Goal: Task Accomplishment & Management: Complete application form

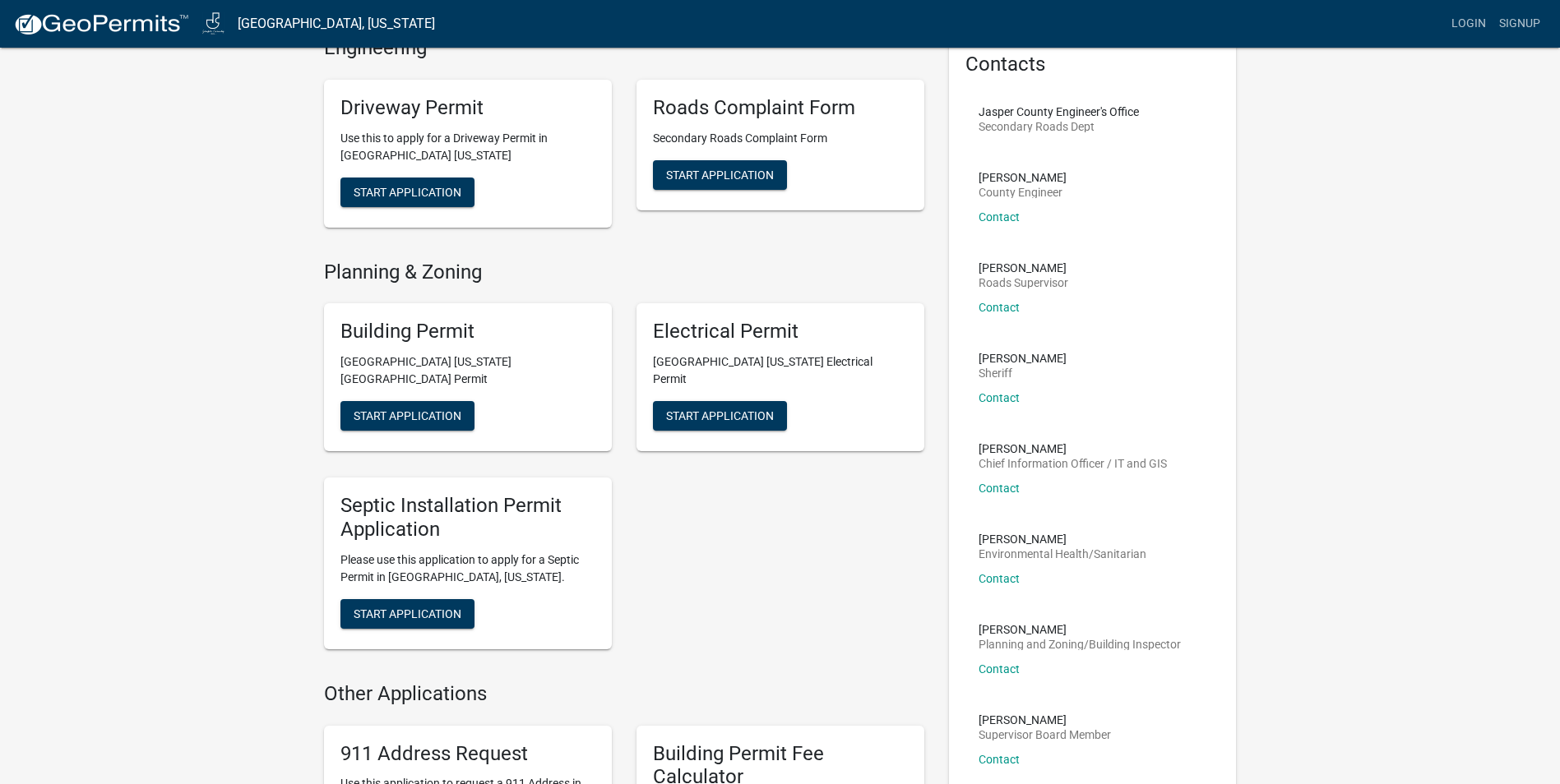
scroll to position [164, 0]
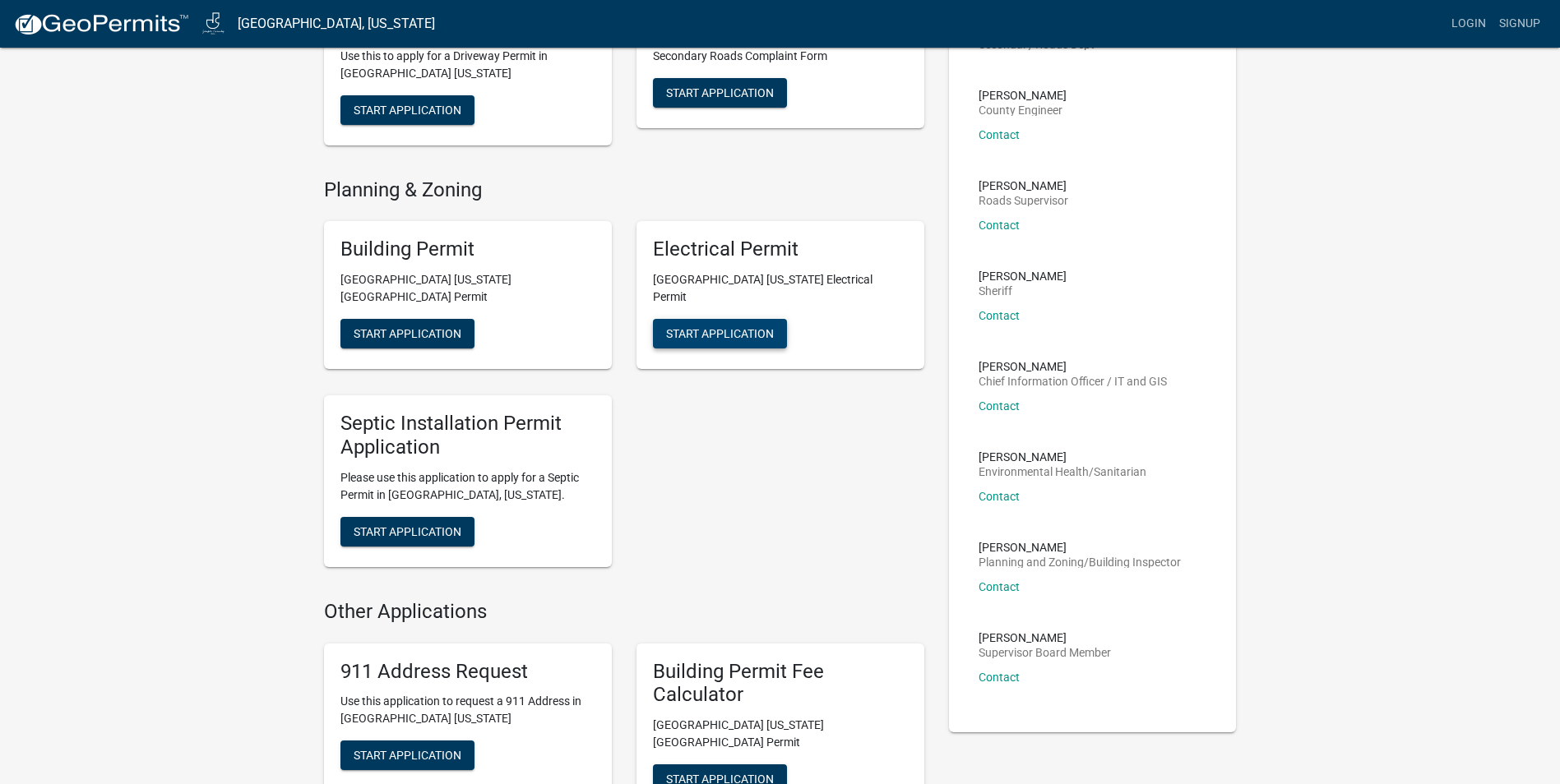
click at [753, 327] on span "Start Application" at bounding box center [719, 333] width 107 height 13
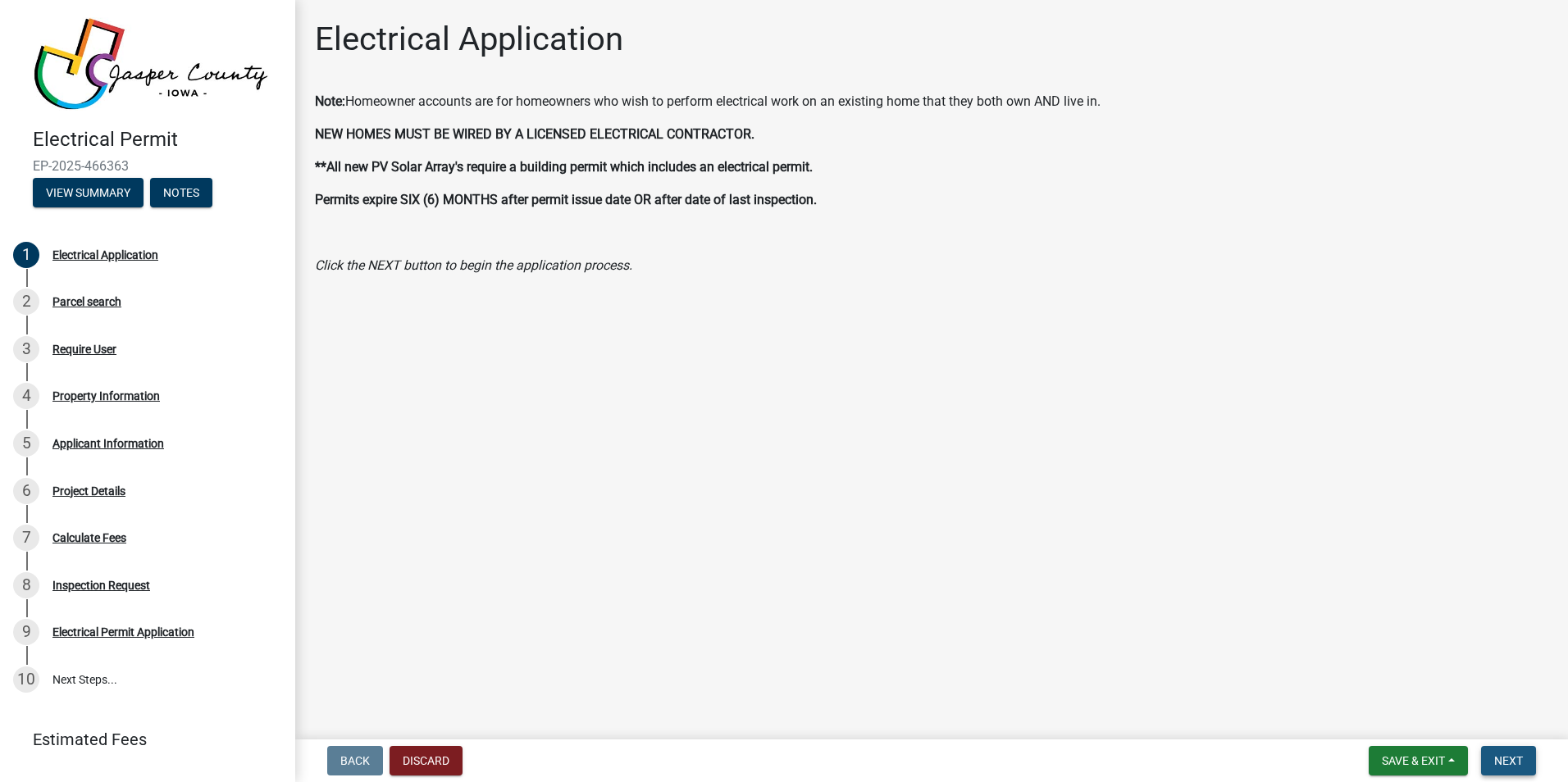
click at [1515, 767] on span "Next" at bounding box center [1508, 760] width 29 height 13
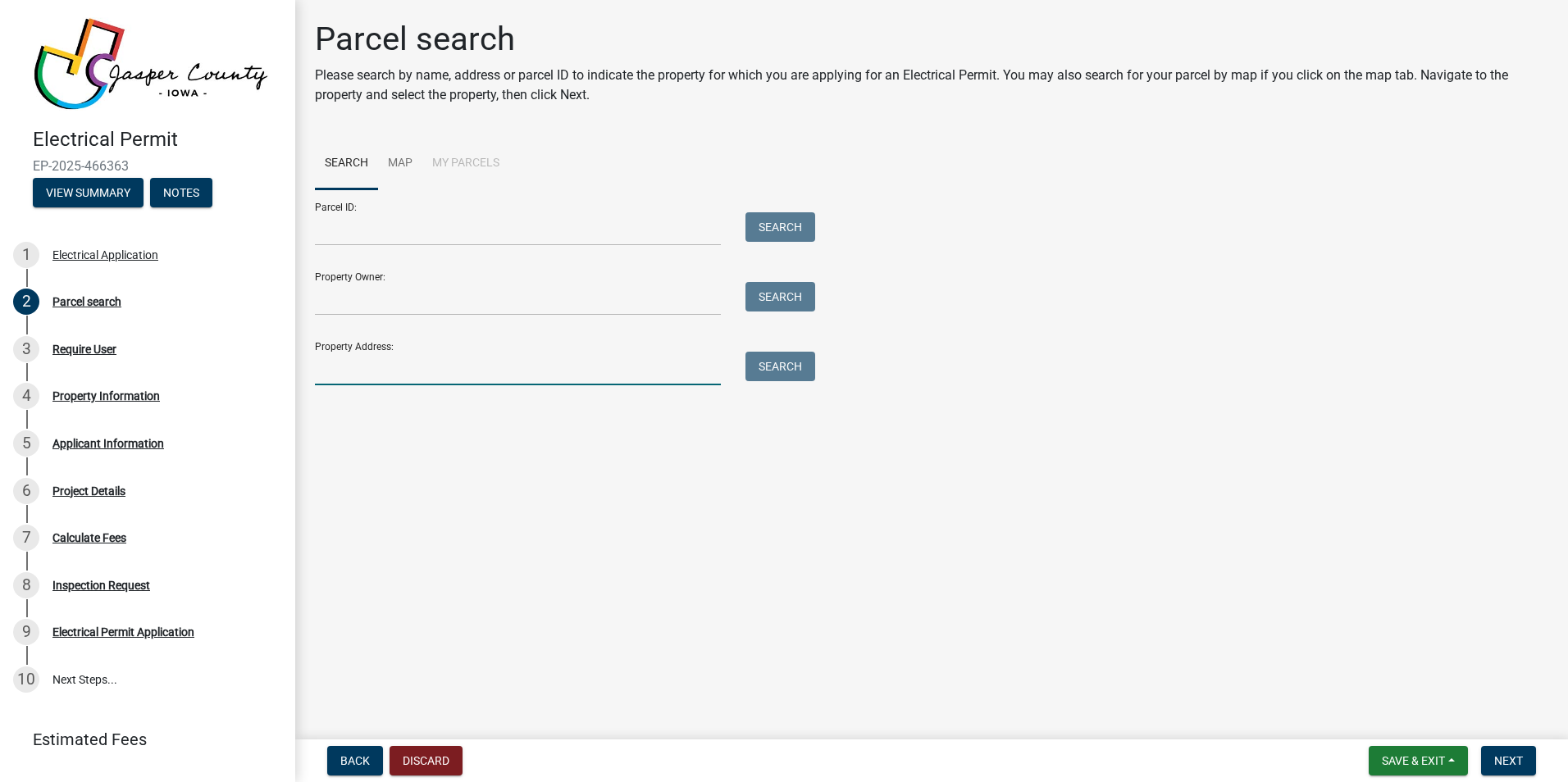
click at [406, 377] on input "Property Address:" at bounding box center [517, 369] width 406 height 34
type input "[STREET_ADDRESS][PERSON_NAME][PERSON_NAME]"
click at [782, 372] on button "Search" at bounding box center [781, 366] width 70 height 30
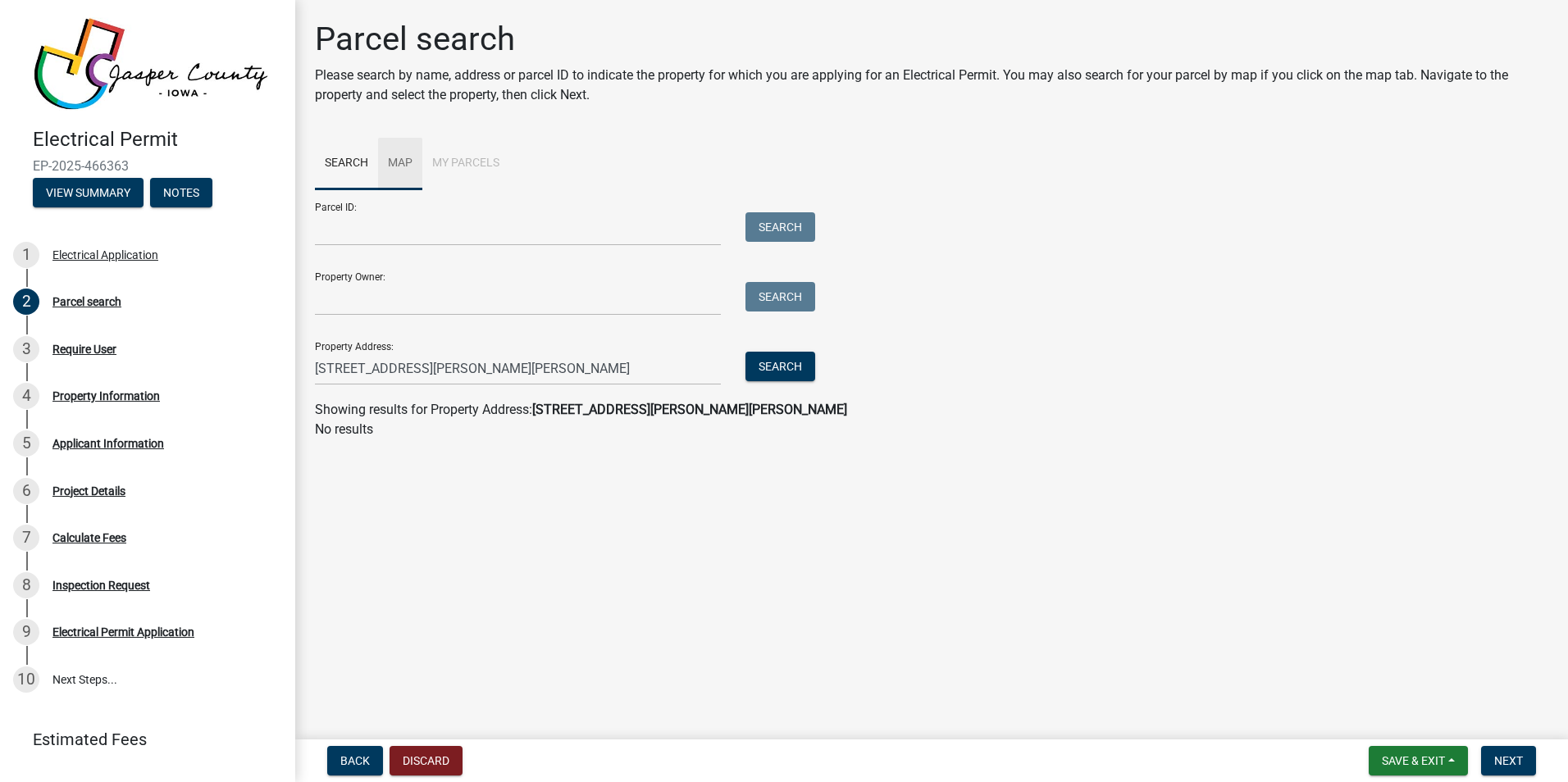
click at [406, 162] on link "Map" at bounding box center [401, 164] width 44 height 53
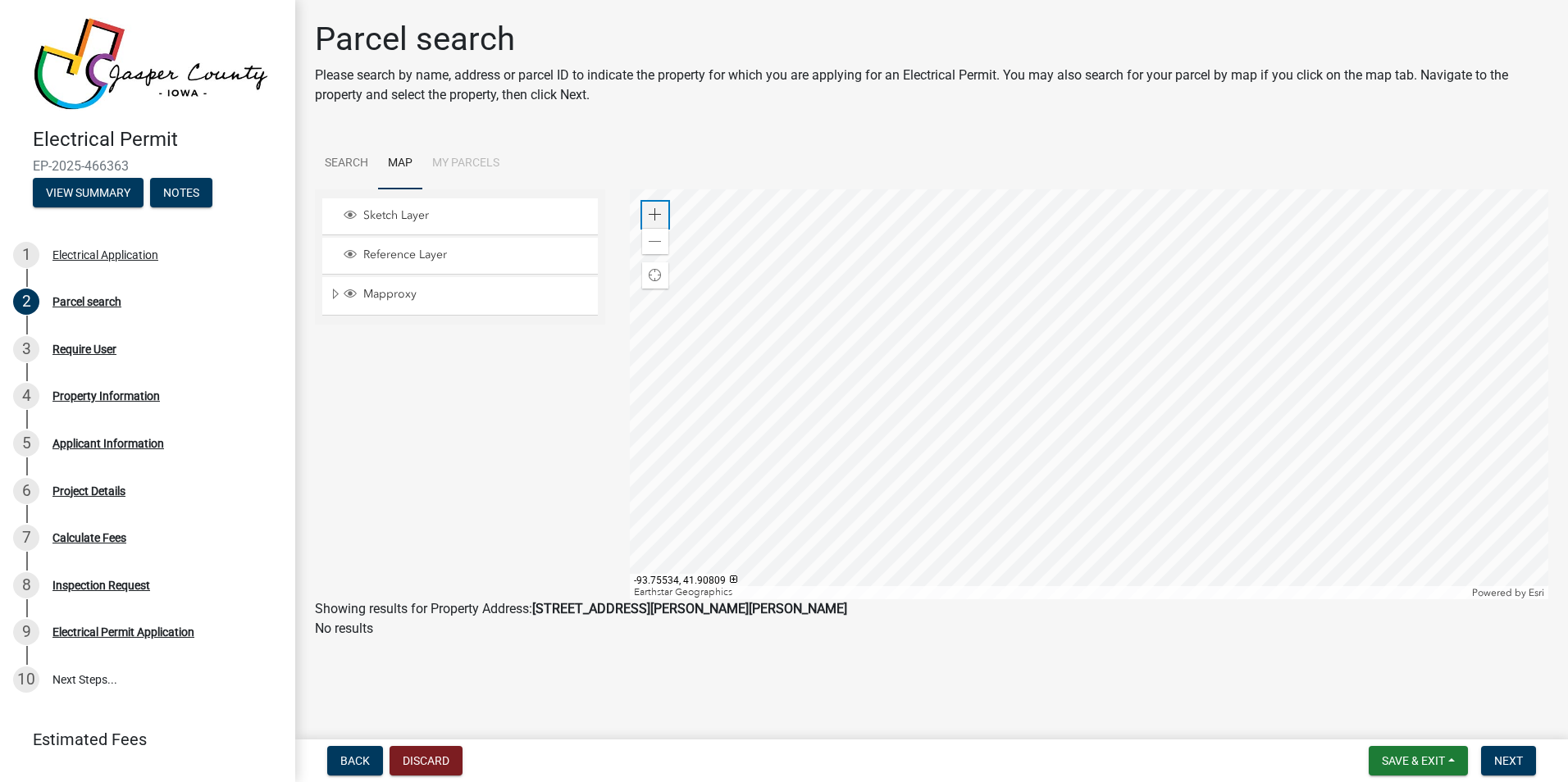
click at [648, 216] on div "Zoom in" at bounding box center [655, 214] width 26 height 26
click at [645, 216] on div "Zoom in" at bounding box center [655, 214] width 26 height 26
click at [940, 262] on div at bounding box center [1089, 394] width 919 height 410
click at [990, 540] on div at bounding box center [1089, 394] width 919 height 410
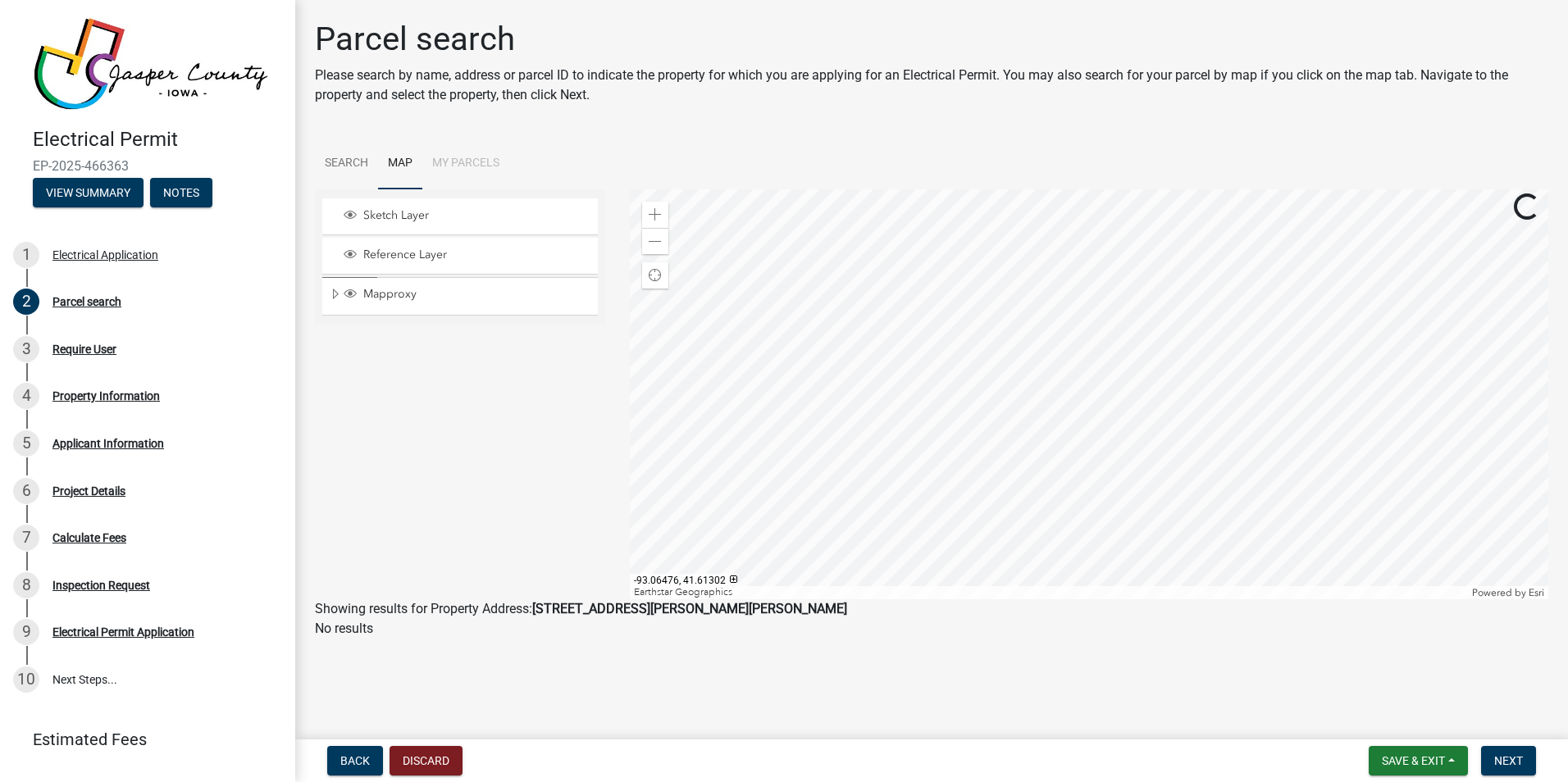
click at [1103, 295] on div at bounding box center [1089, 394] width 919 height 410
click at [1145, 285] on div at bounding box center [1089, 394] width 919 height 410
click at [1091, 293] on div at bounding box center [1089, 394] width 919 height 410
click at [1059, 416] on div at bounding box center [1089, 394] width 919 height 410
click at [651, 215] on span at bounding box center [655, 214] width 13 height 13
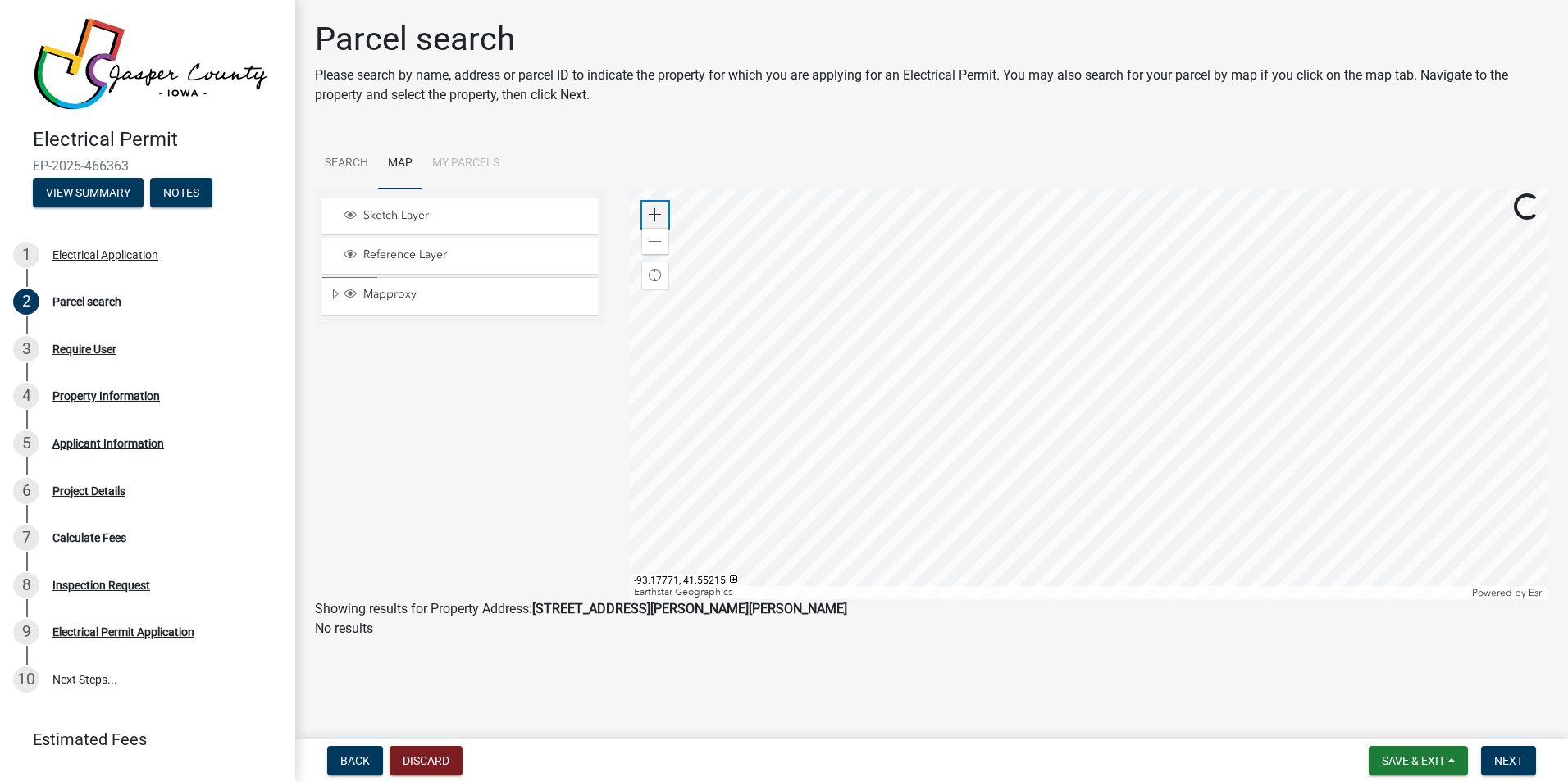
click at [651, 215] on span at bounding box center [655, 214] width 13 height 13
click at [1110, 373] on div at bounding box center [1089, 394] width 919 height 410
click at [914, 355] on div at bounding box center [1089, 394] width 919 height 410
click at [651, 215] on span at bounding box center [655, 214] width 13 height 13
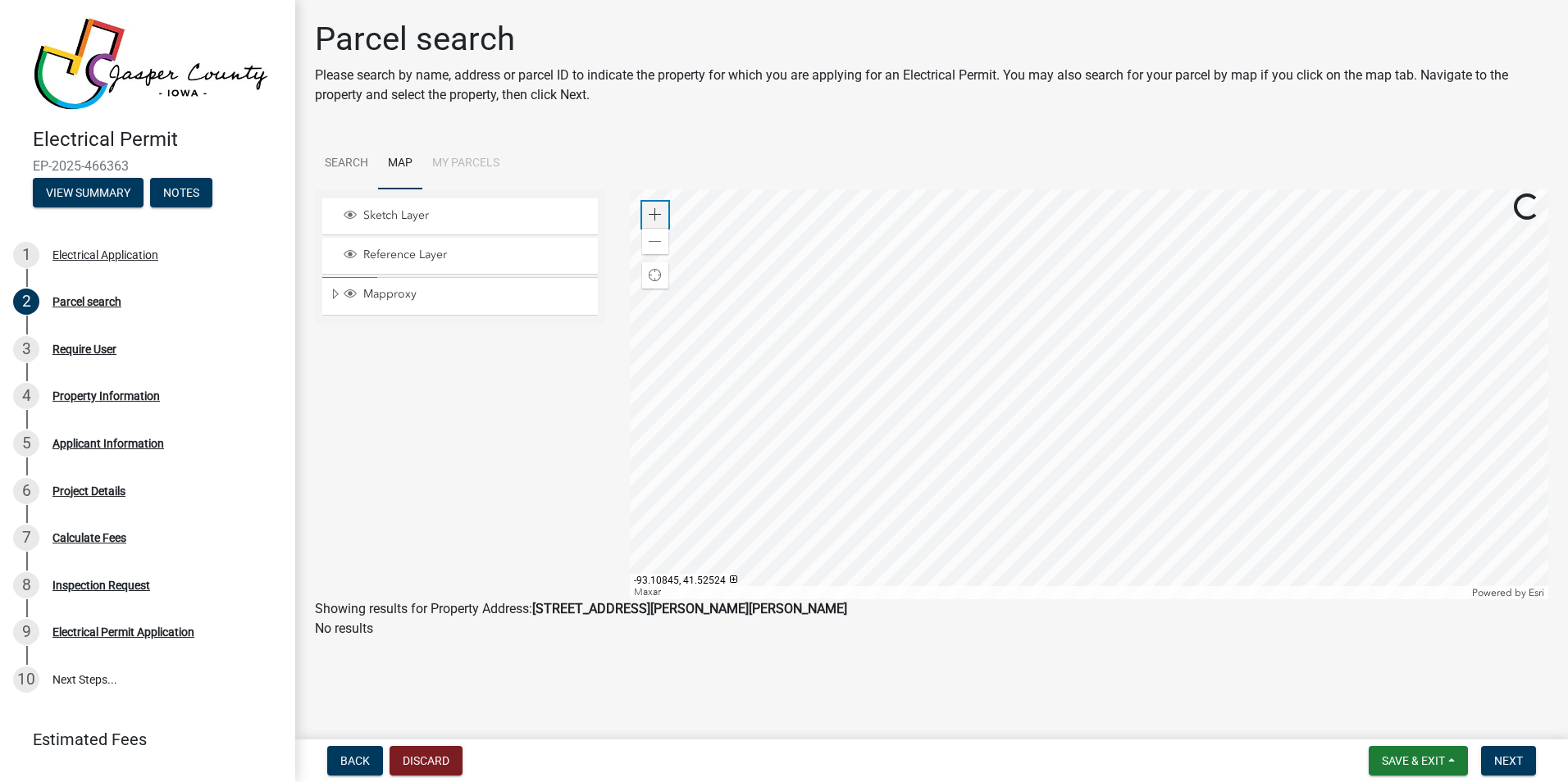
click at [651, 215] on span at bounding box center [655, 214] width 13 height 13
click at [1308, 414] on div at bounding box center [1089, 394] width 919 height 410
click at [1150, 383] on div at bounding box center [1089, 394] width 919 height 410
click at [660, 243] on span at bounding box center [655, 241] width 13 height 13
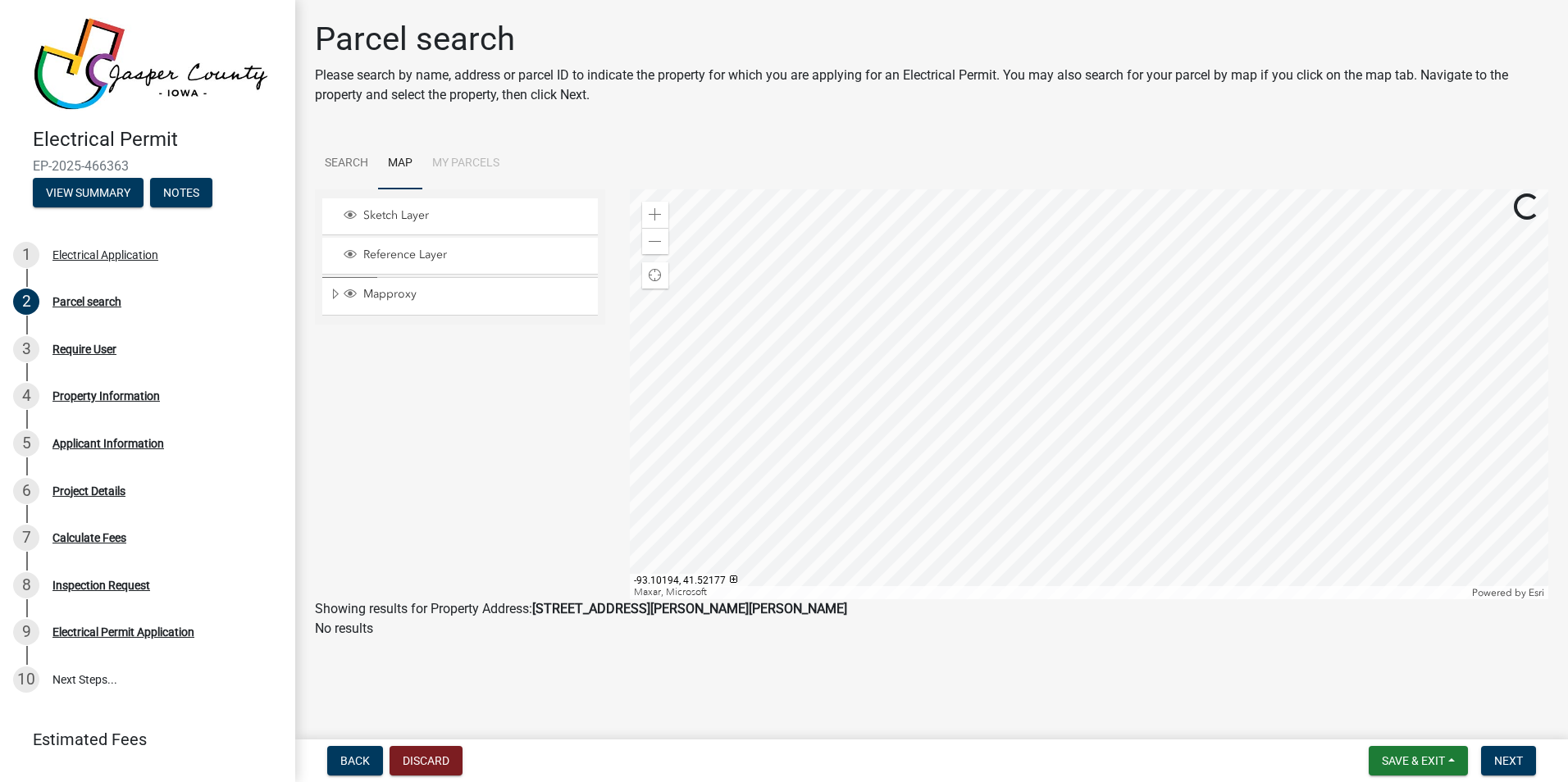
click at [911, 196] on div at bounding box center [1089, 394] width 919 height 410
click at [923, 278] on div at bounding box center [1089, 394] width 919 height 410
click at [957, 297] on div at bounding box center [1089, 394] width 919 height 410
click at [925, 269] on div at bounding box center [1089, 394] width 919 height 410
click at [961, 599] on div at bounding box center [1089, 394] width 919 height 410
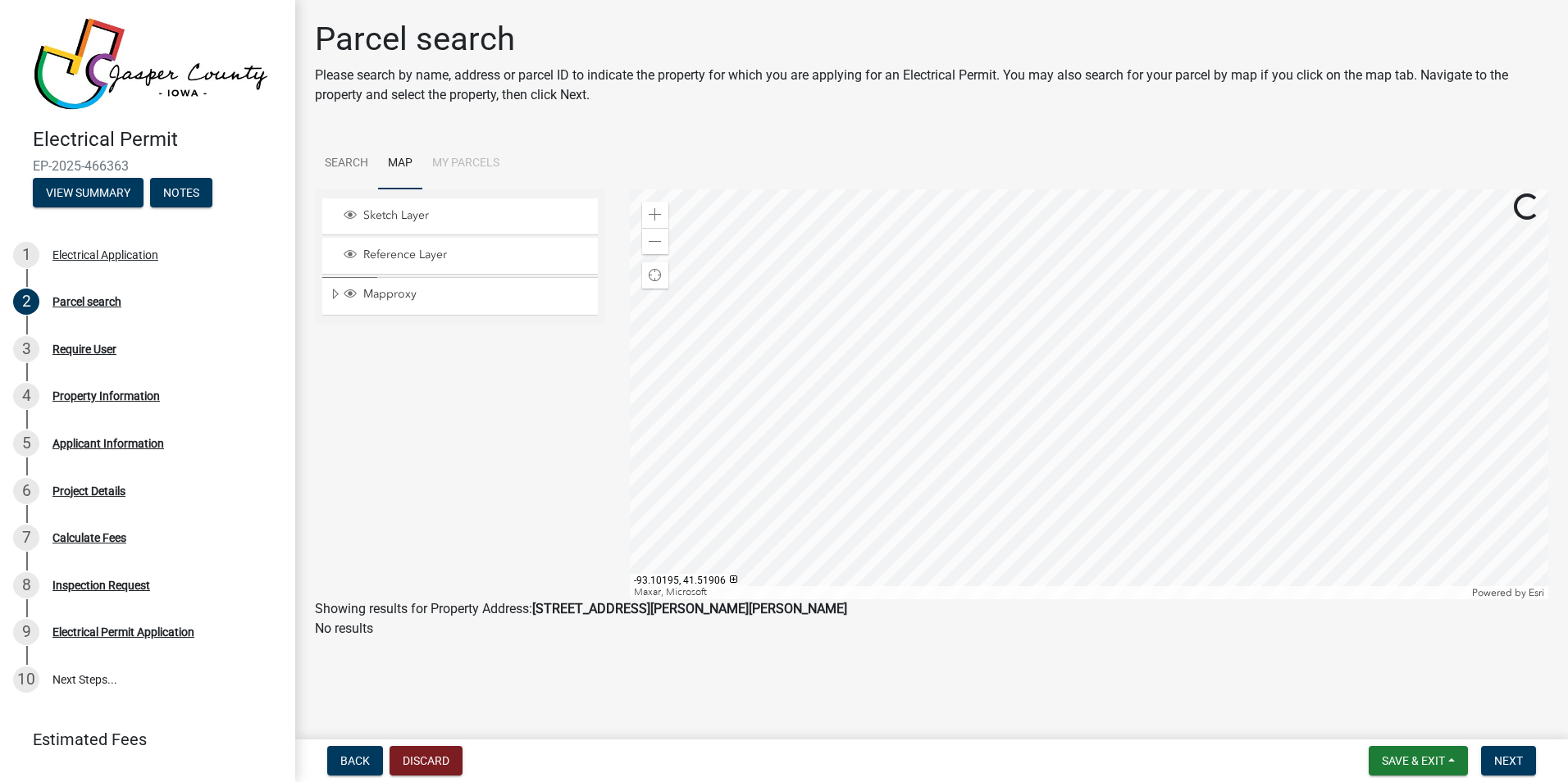
click at [917, 551] on div at bounding box center [1089, 394] width 919 height 410
click at [891, 550] on div at bounding box center [1089, 394] width 919 height 410
click at [918, 442] on div at bounding box center [1089, 394] width 919 height 410
click at [858, 405] on div at bounding box center [1089, 394] width 919 height 410
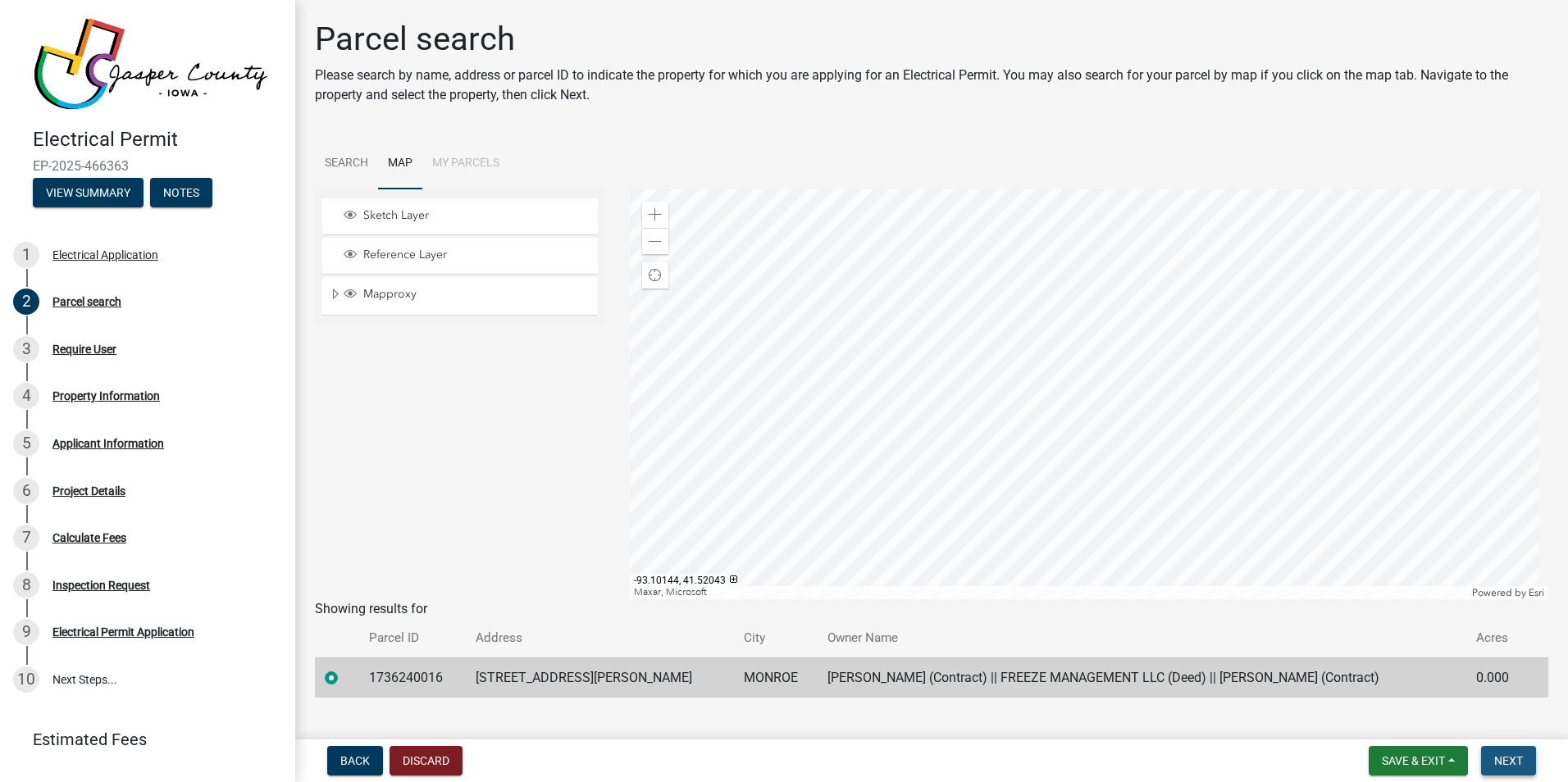
click at [1503, 764] on span "Next" at bounding box center [1508, 760] width 29 height 13
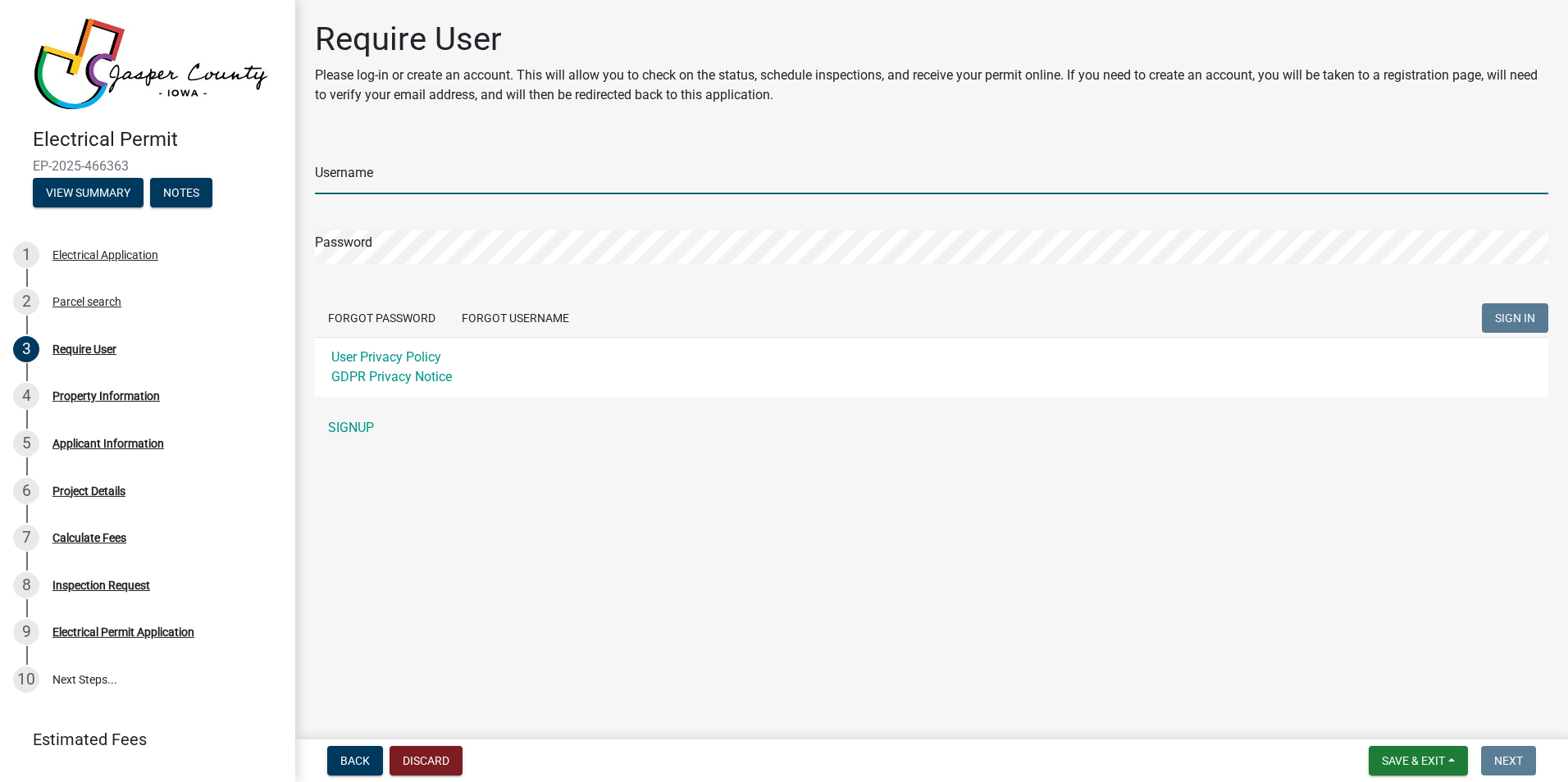
type input "Colten"
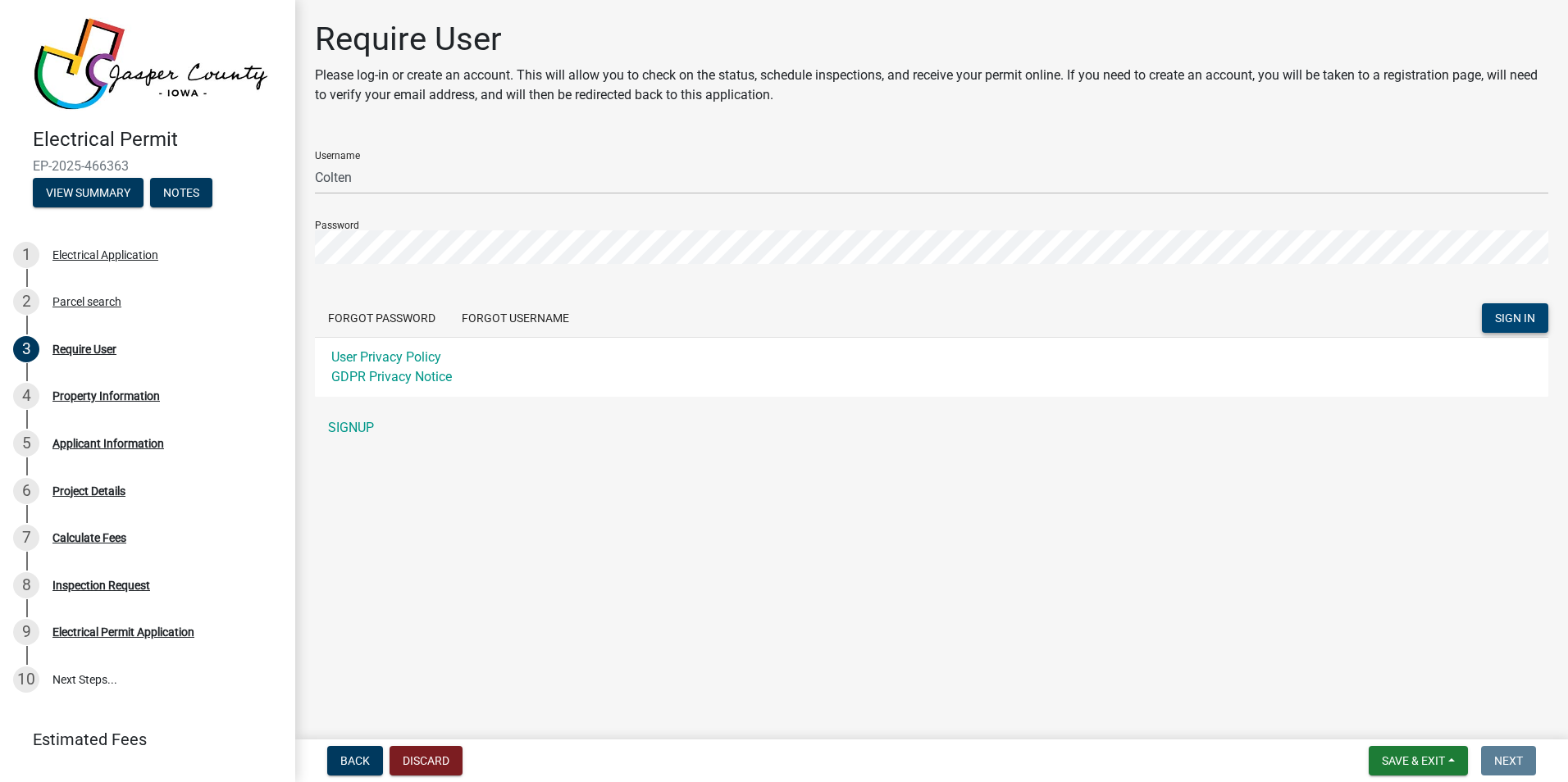
click at [1512, 315] on span "SIGN IN" at bounding box center [1514, 318] width 40 height 13
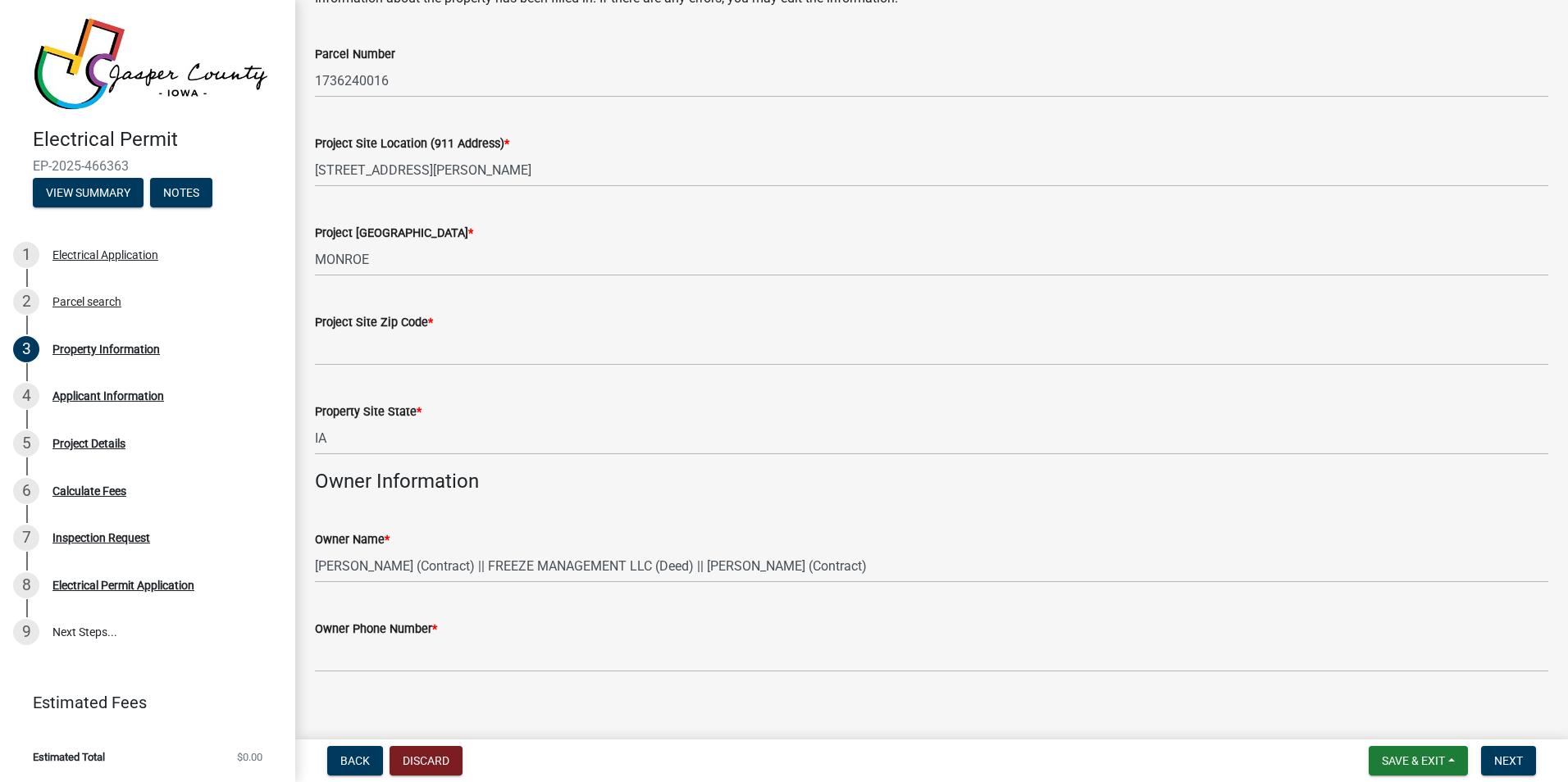
scroll to position [150, 0]
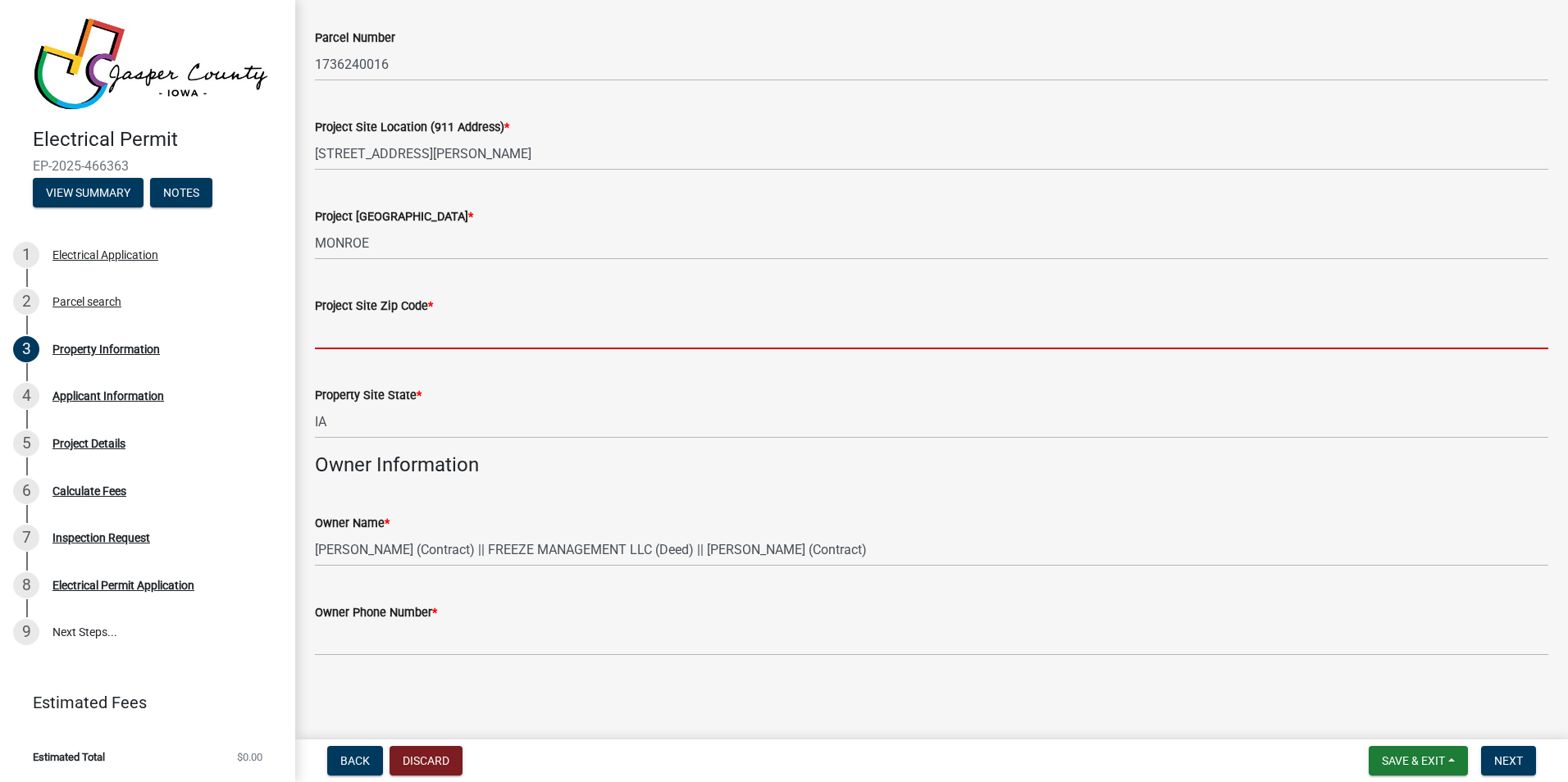
click at [383, 339] on input "Project Site Zip Code *" at bounding box center [931, 332] width 1234 height 34
type input "50170"
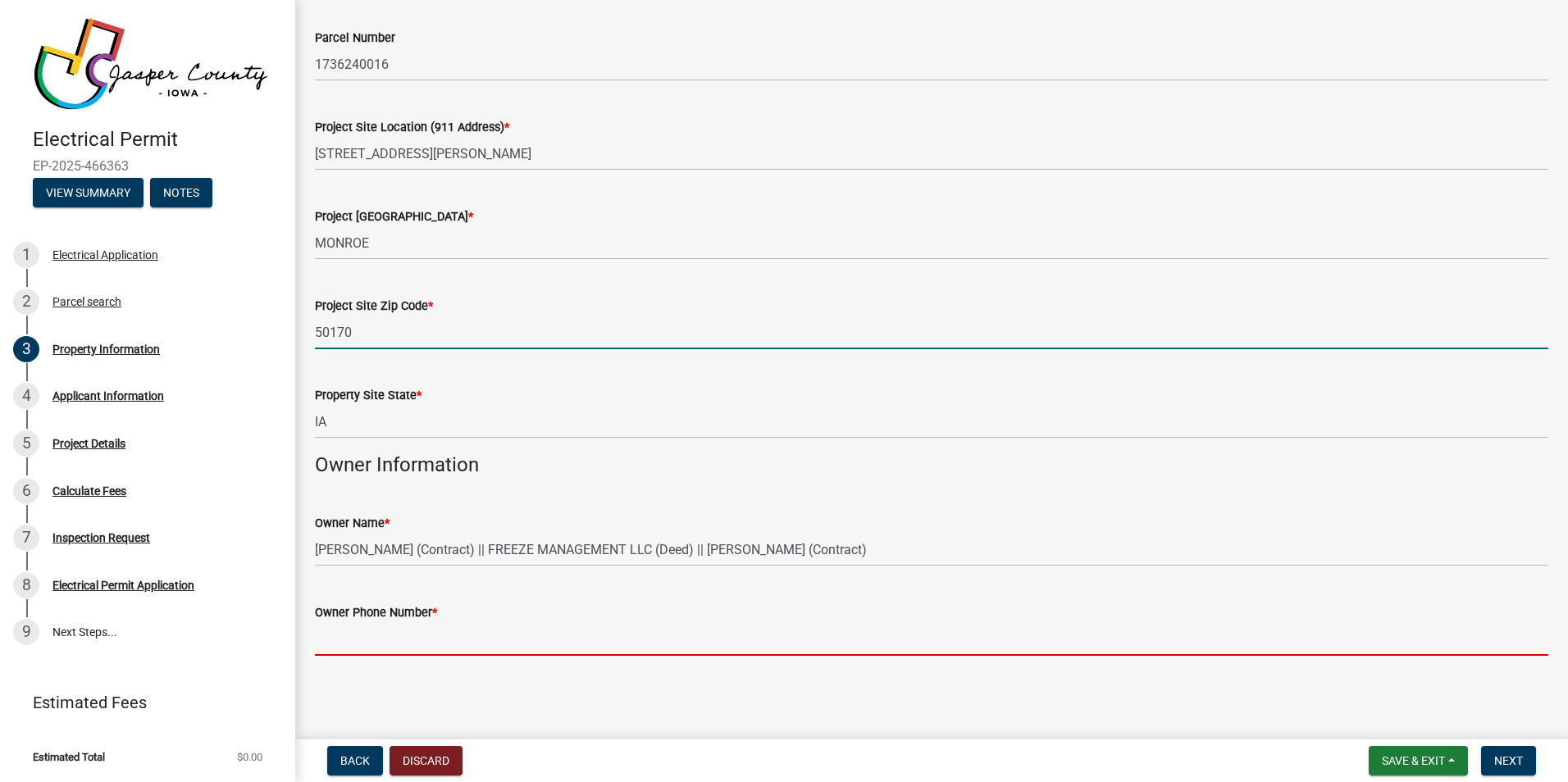
type input "6418915236"
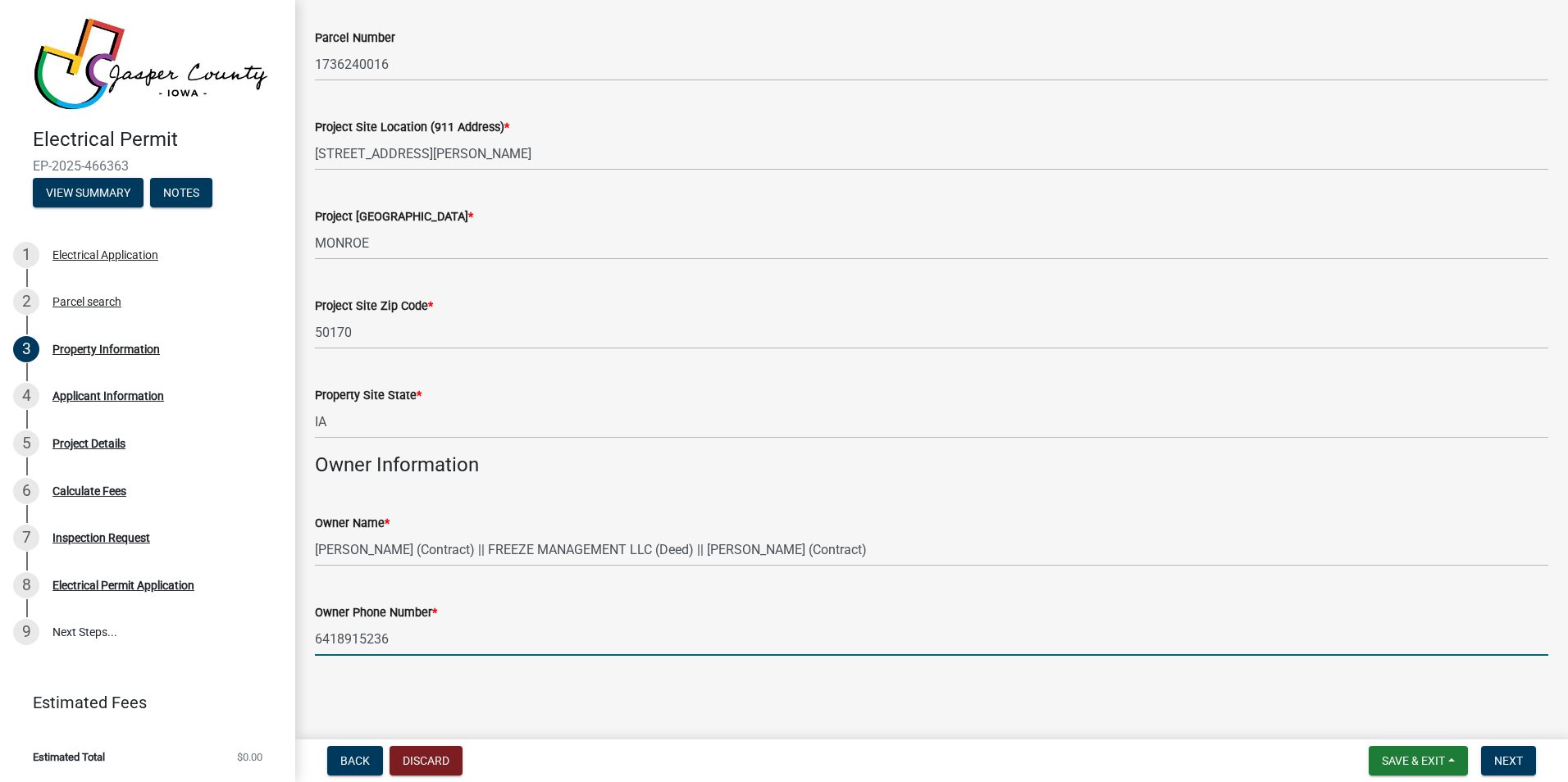
click at [405, 646] on input "6418915236" at bounding box center [931, 639] width 1234 height 34
click at [405, 645] on input "6418915236" at bounding box center [931, 639] width 1234 height 34
click at [403, 643] on input "6418915236" at bounding box center [931, 639] width 1234 height 34
click at [412, 641] on input "6418915236" at bounding box center [931, 639] width 1234 height 34
click at [409, 640] on input "6418915236" at bounding box center [931, 639] width 1234 height 34
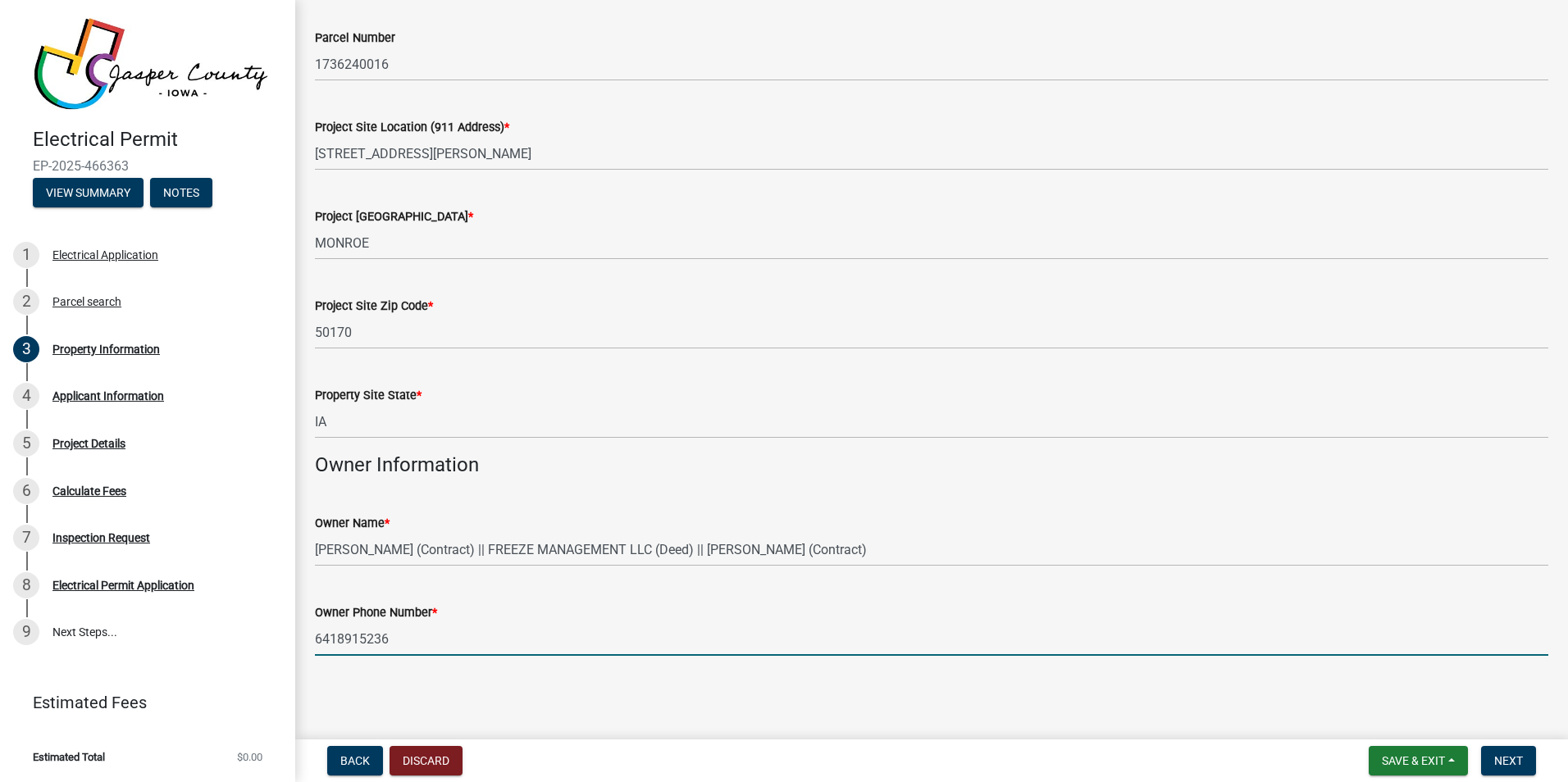
click at [388, 634] on input "6418915236" at bounding box center [931, 639] width 1234 height 34
click at [385, 635] on input "6418915236" at bounding box center [931, 639] width 1234 height 34
type input "5156694852"
click at [1515, 756] on span "Next" at bounding box center [1508, 760] width 29 height 13
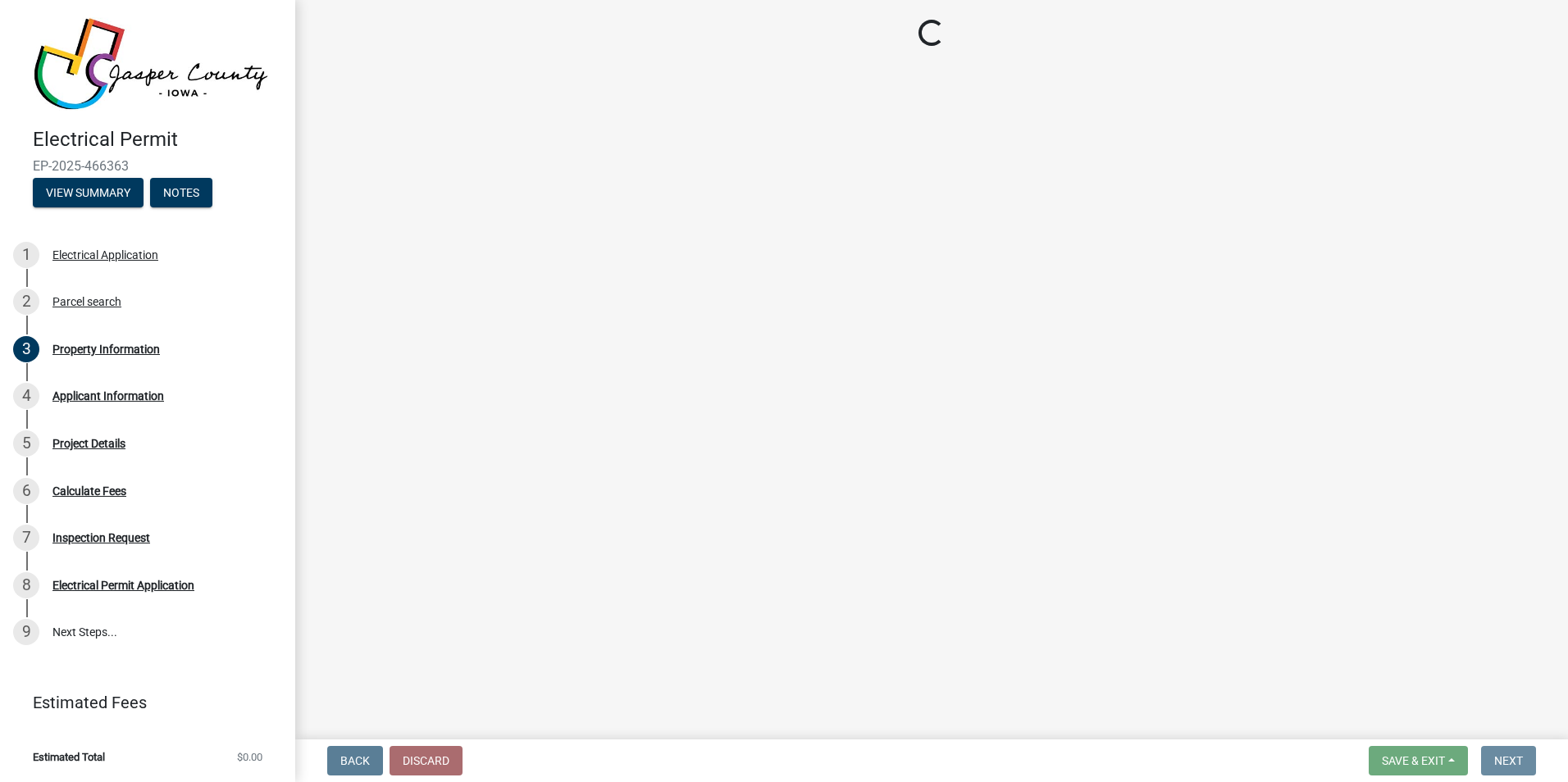
scroll to position [0, 0]
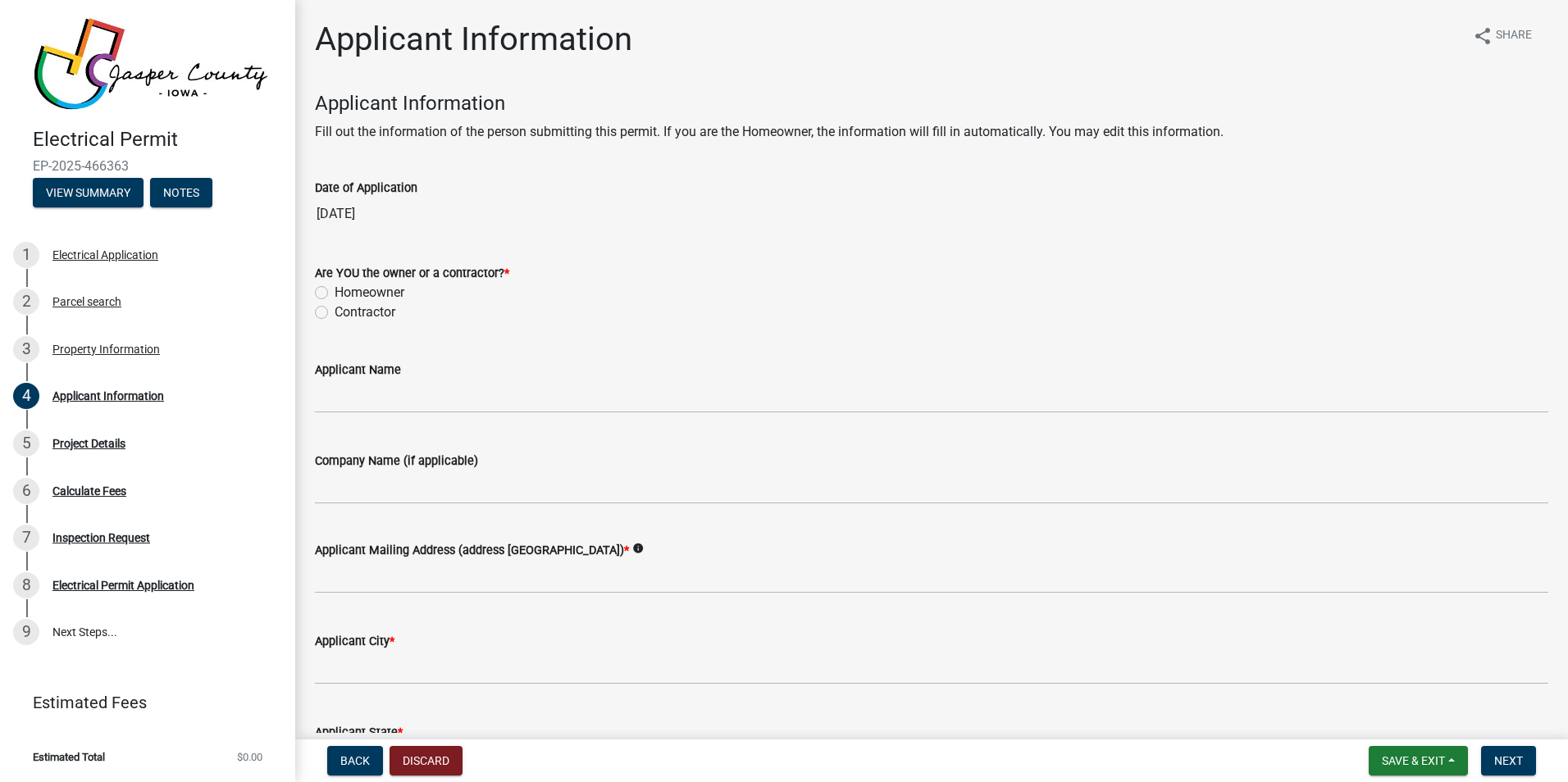
click at [335, 314] on label "Contractor" at bounding box center [365, 312] width 60 height 20
click at [335, 313] on input "Contractor" at bounding box center [340, 308] width 11 height 11
radio input "true"
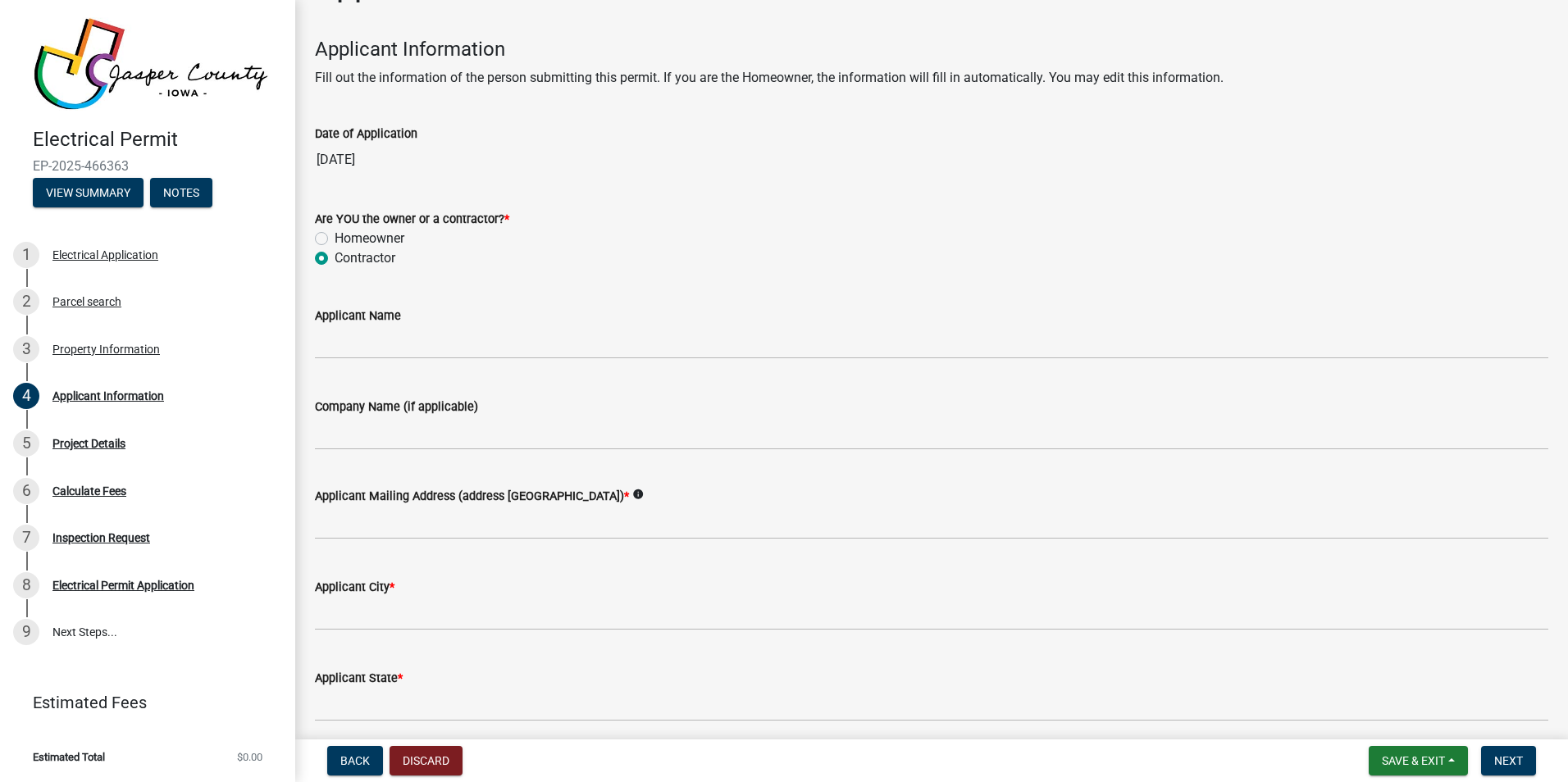
scroll to position [82, 0]
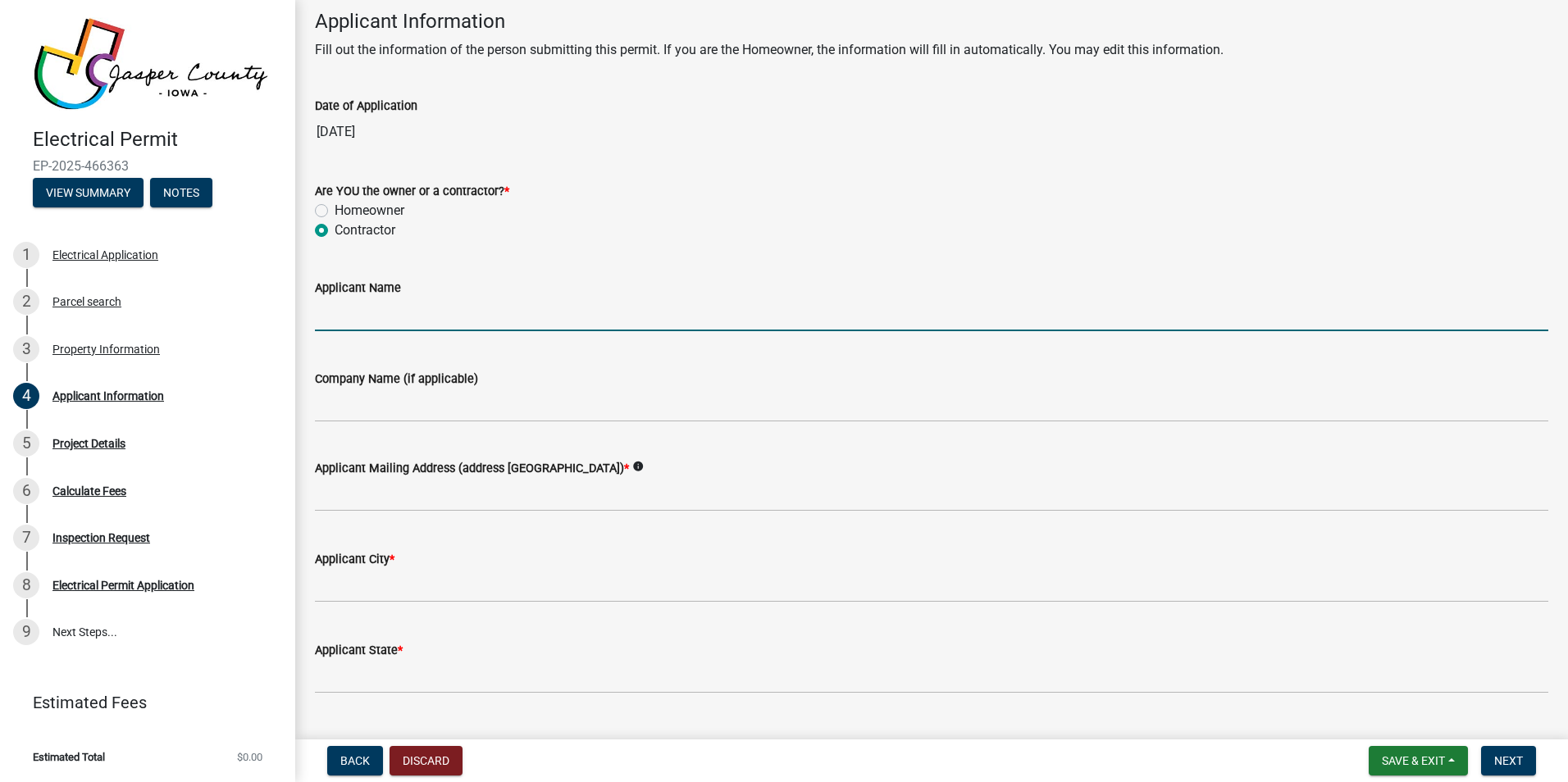
click at [369, 315] on input "Applicant Name" at bounding box center [931, 314] width 1234 height 34
type input "[PERSON_NAME]"
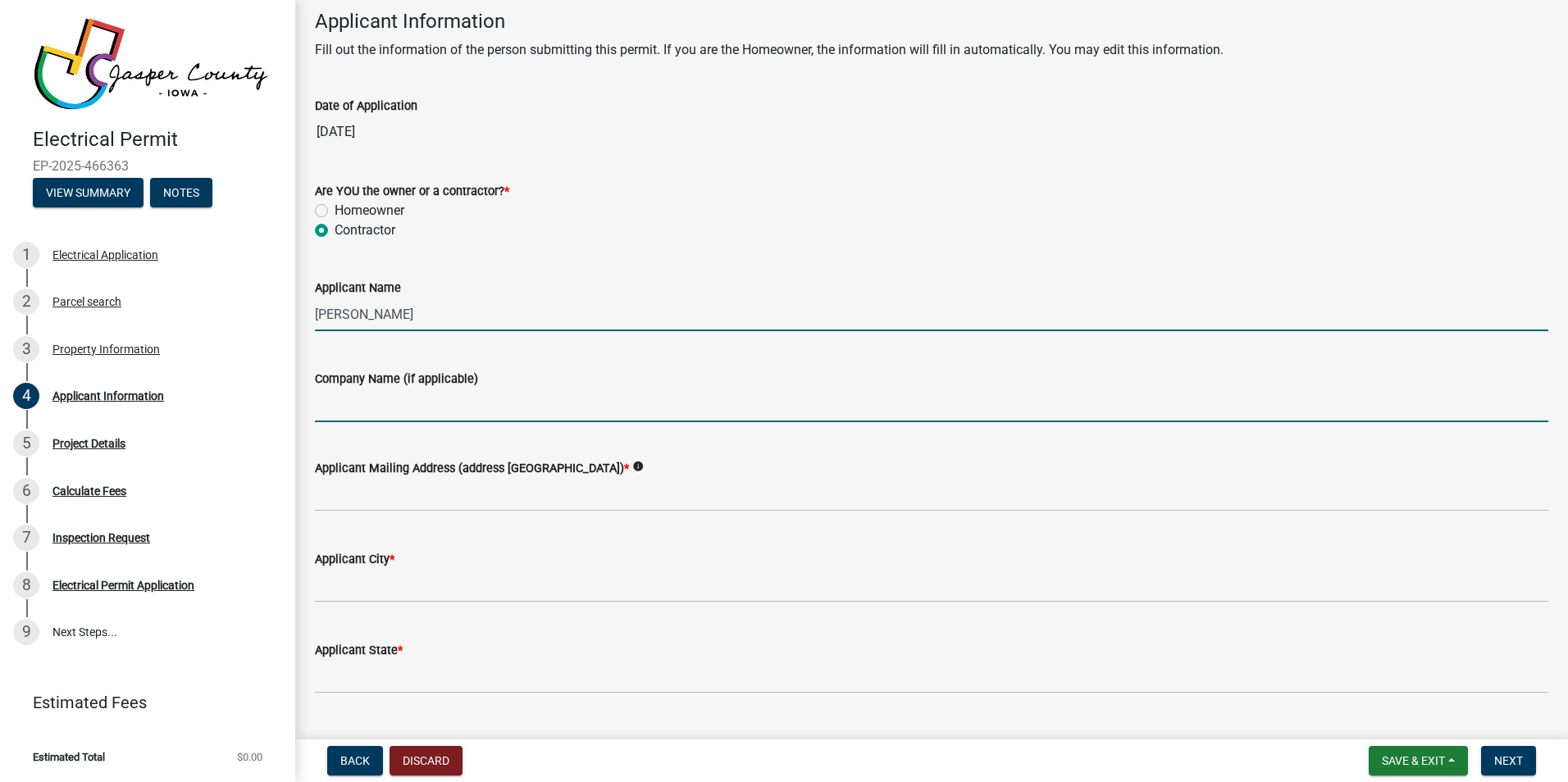
type input "[PERSON_NAME] ELECTRIC LLC"
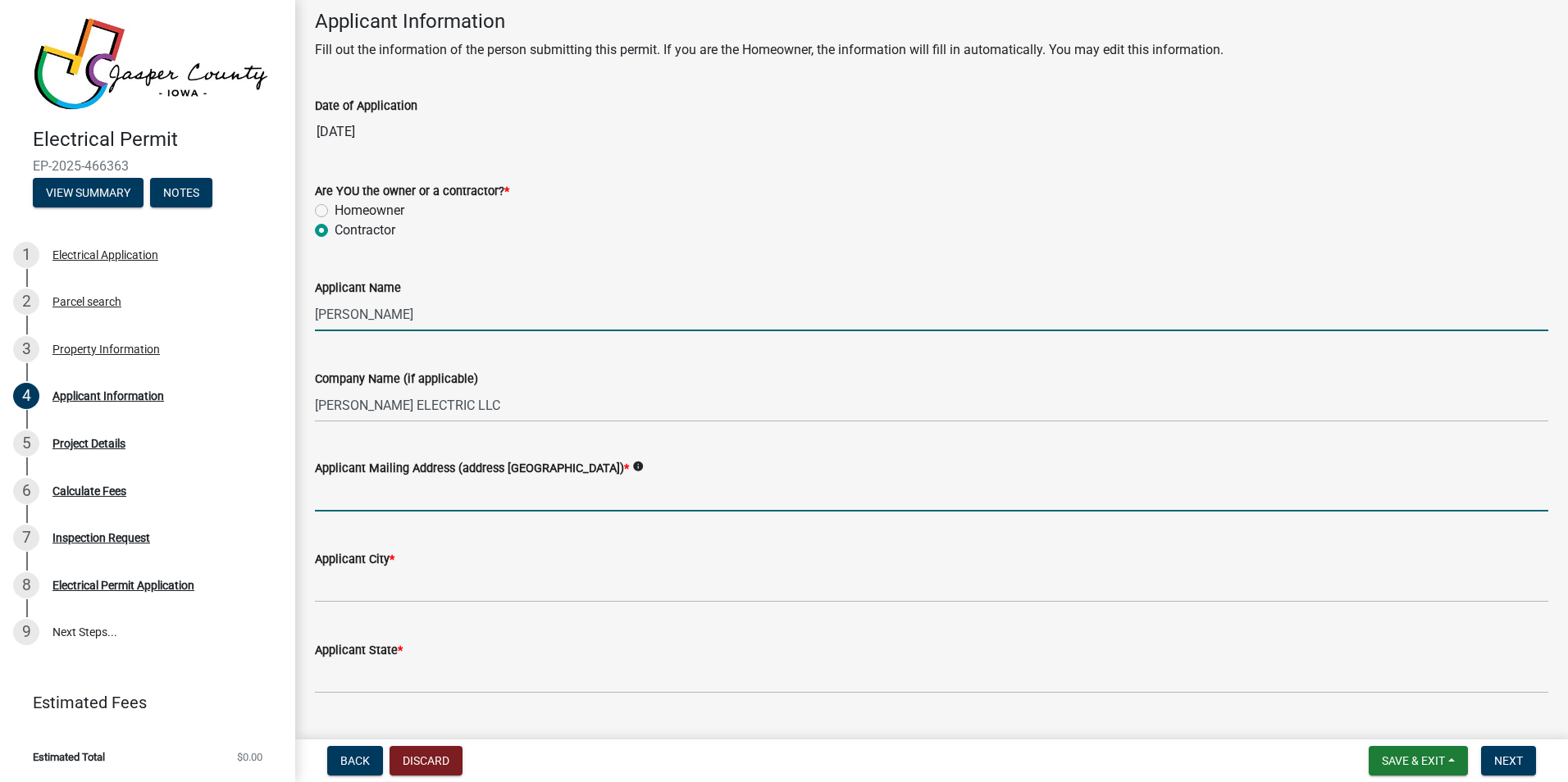
type input "[STREET_ADDRESS]"
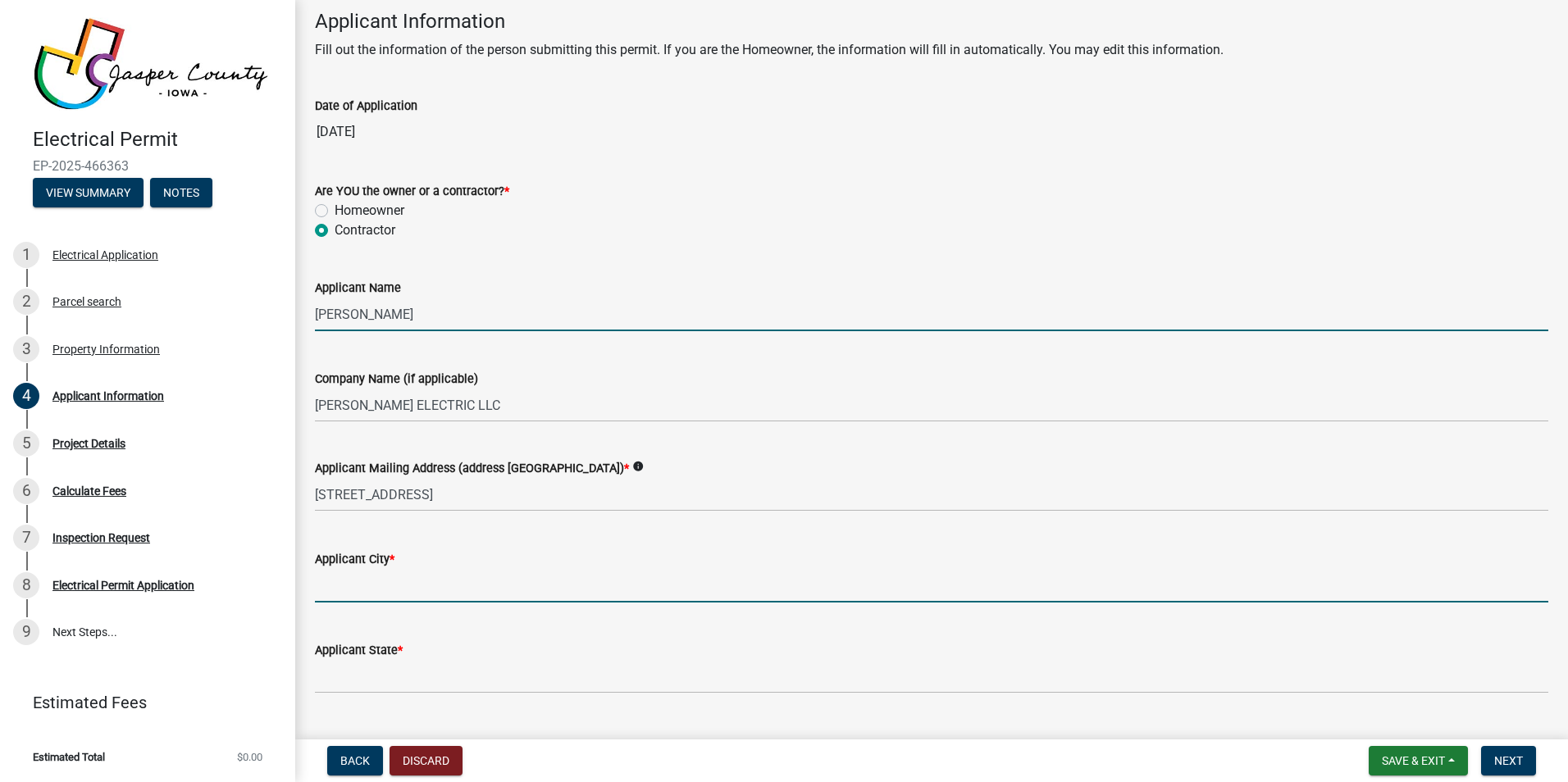
type input "COLFAX"
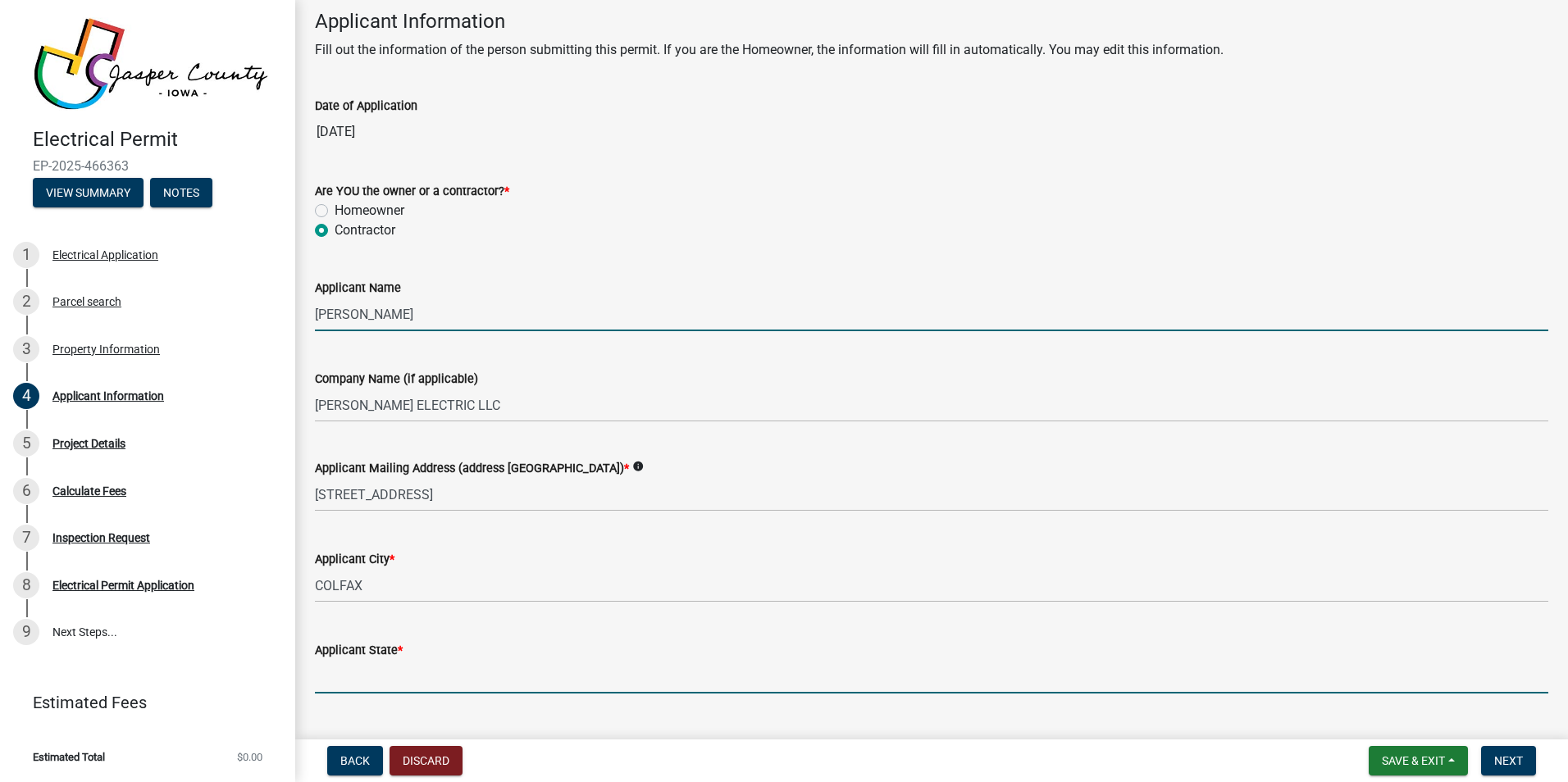
type input "IA"
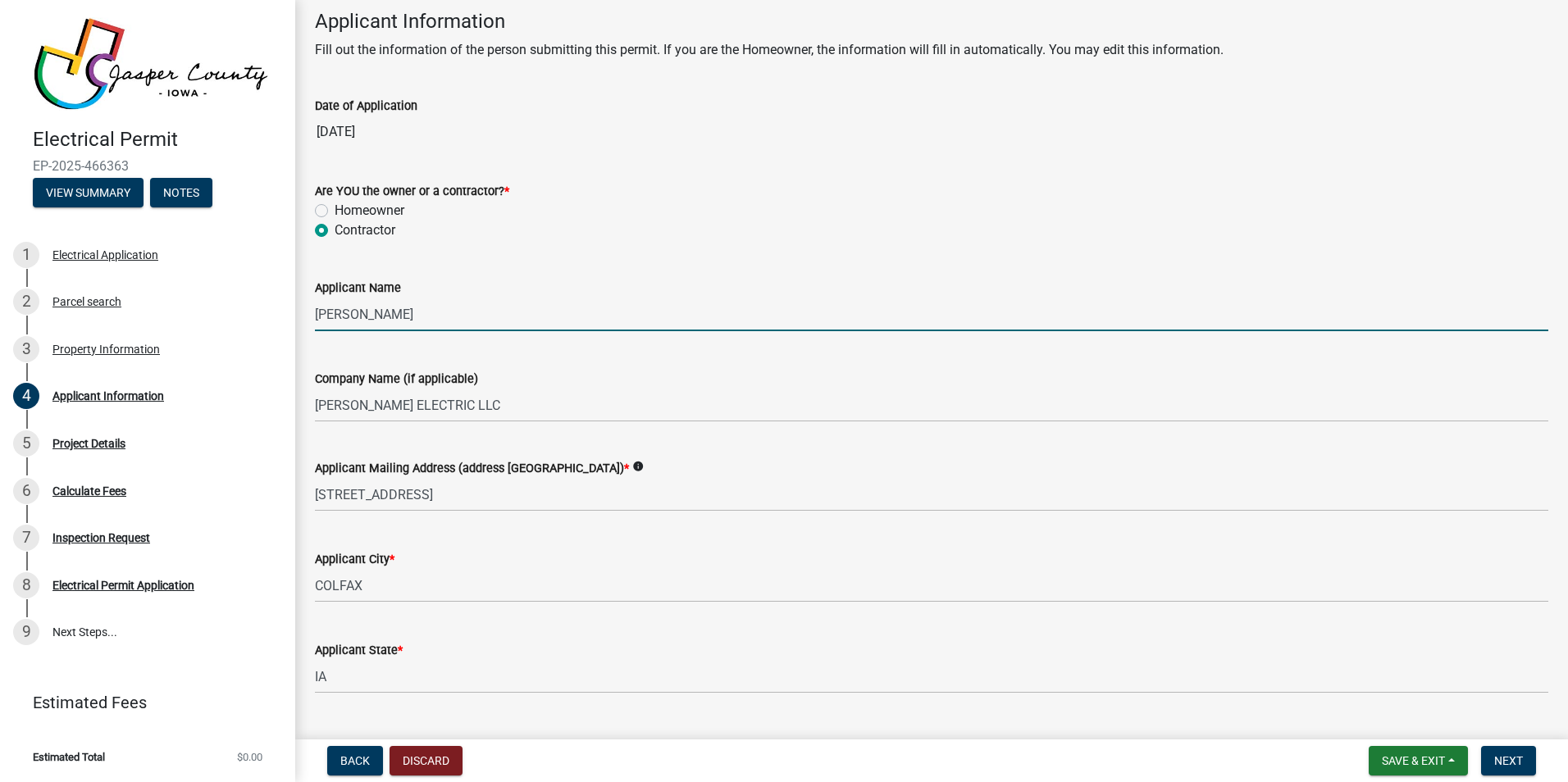
type input "50054"
type input "6418912180"
type input "[EMAIL_ADDRESS][PERSON_NAME][DOMAIN_NAME]"
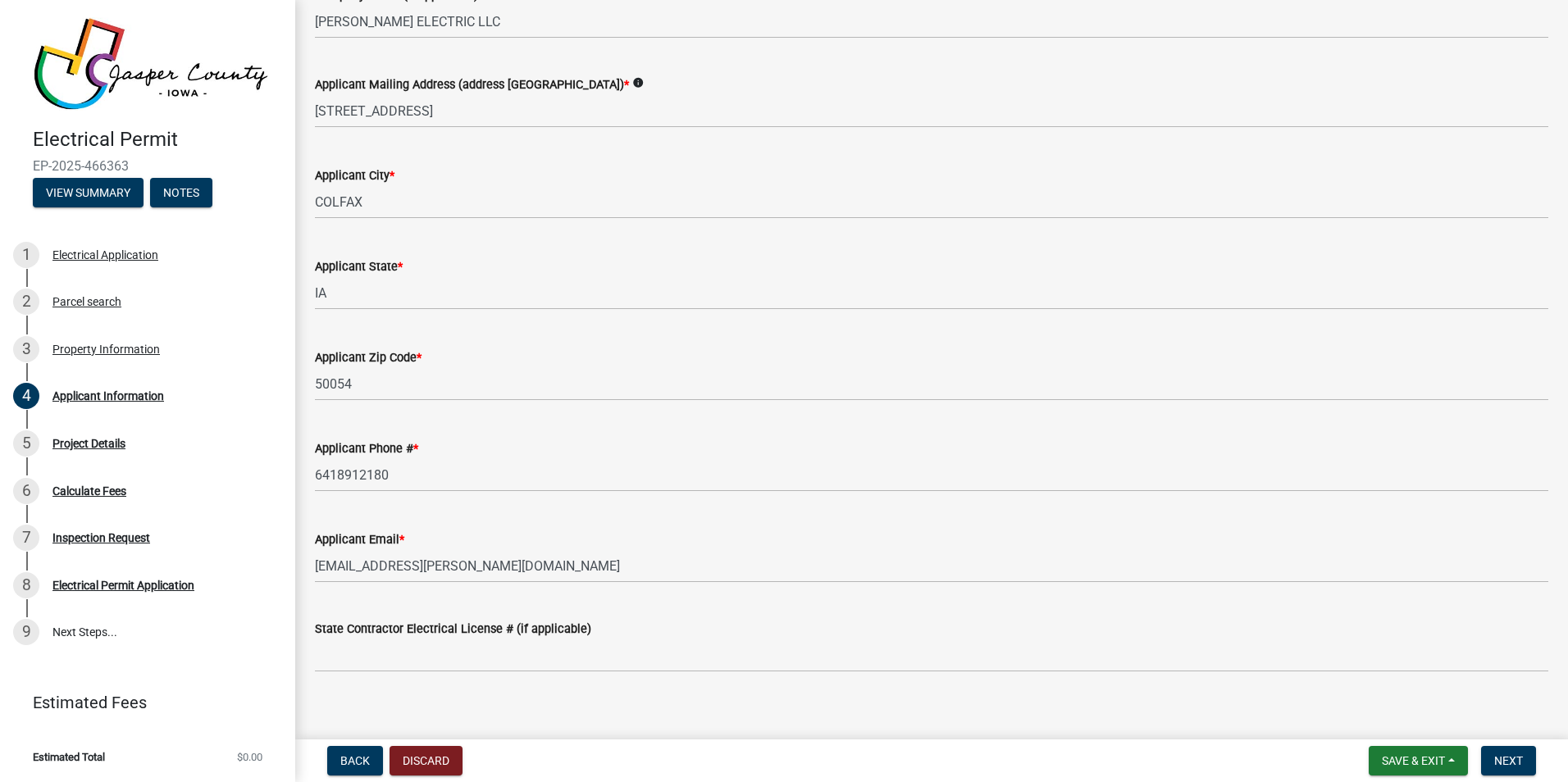
scroll to position [482, 0]
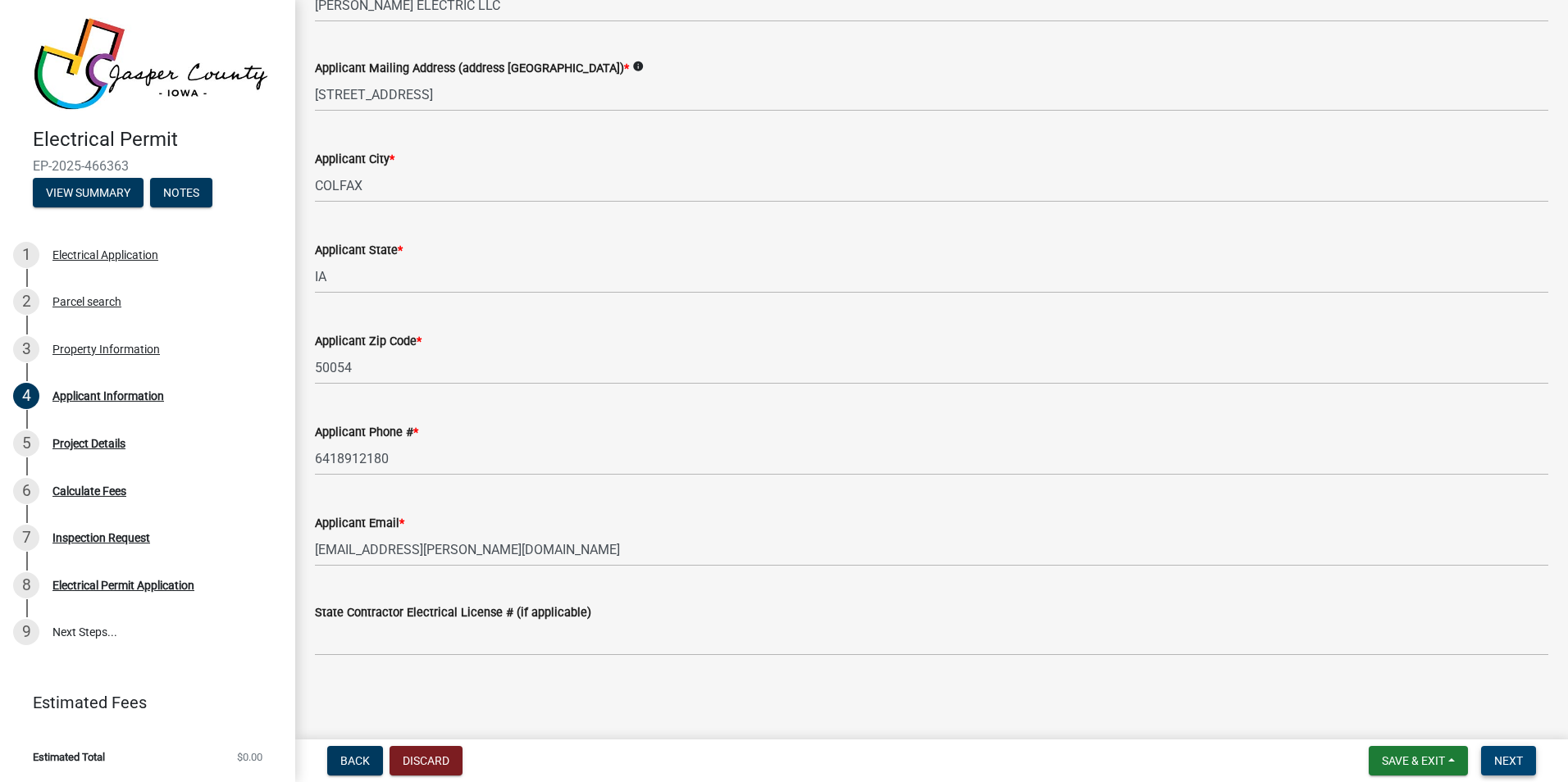
click at [1523, 757] on span "Next" at bounding box center [1508, 760] width 29 height 13
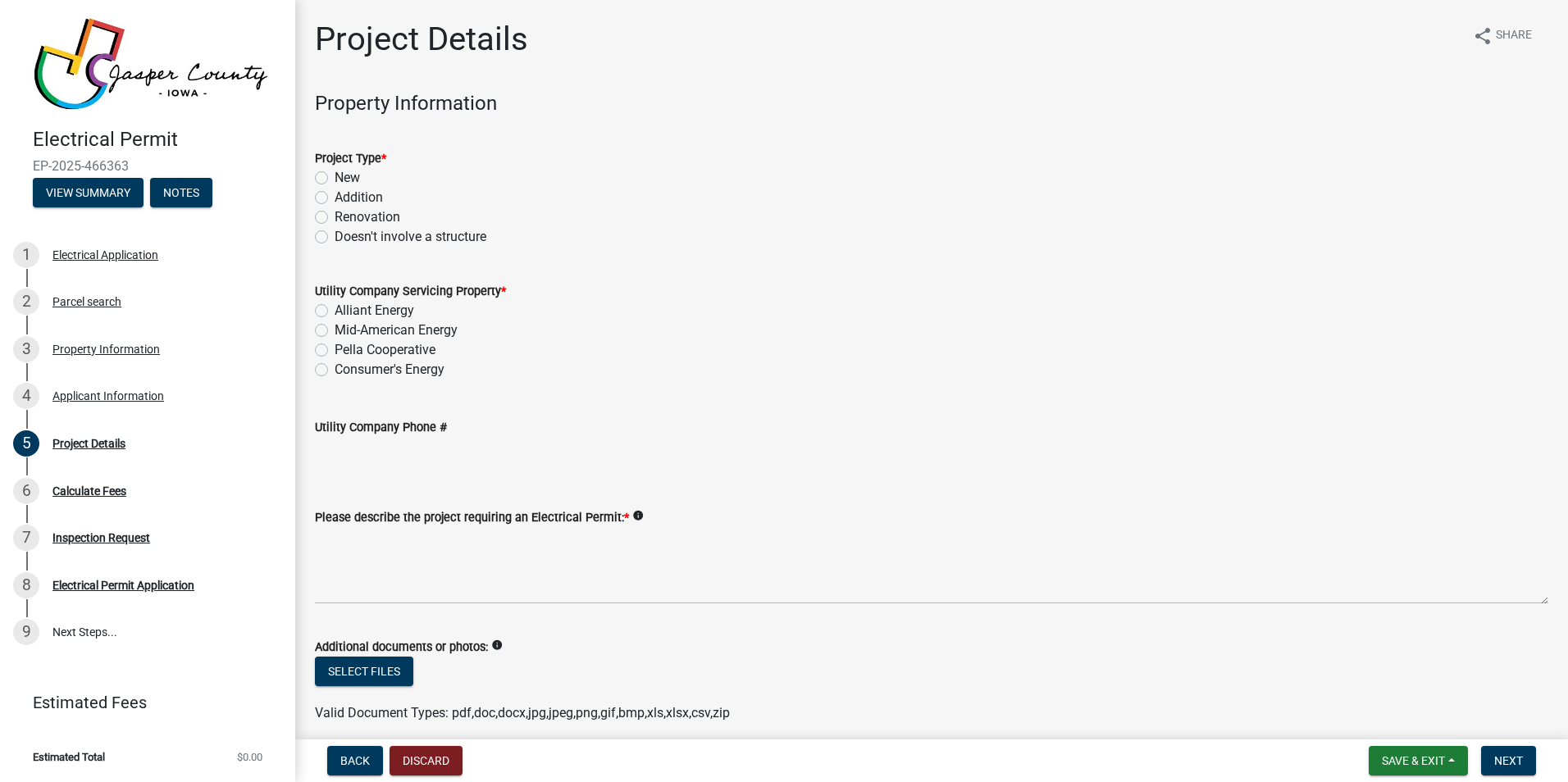
click at [335, 235] on label "Doesn't involve a structure" at bounding box center [411, 236] width 151 height 20
click at [335, 235] on input "Doesn't involve a structure" at bounding box center [340, 232] width 11 height 11
radio input "true"
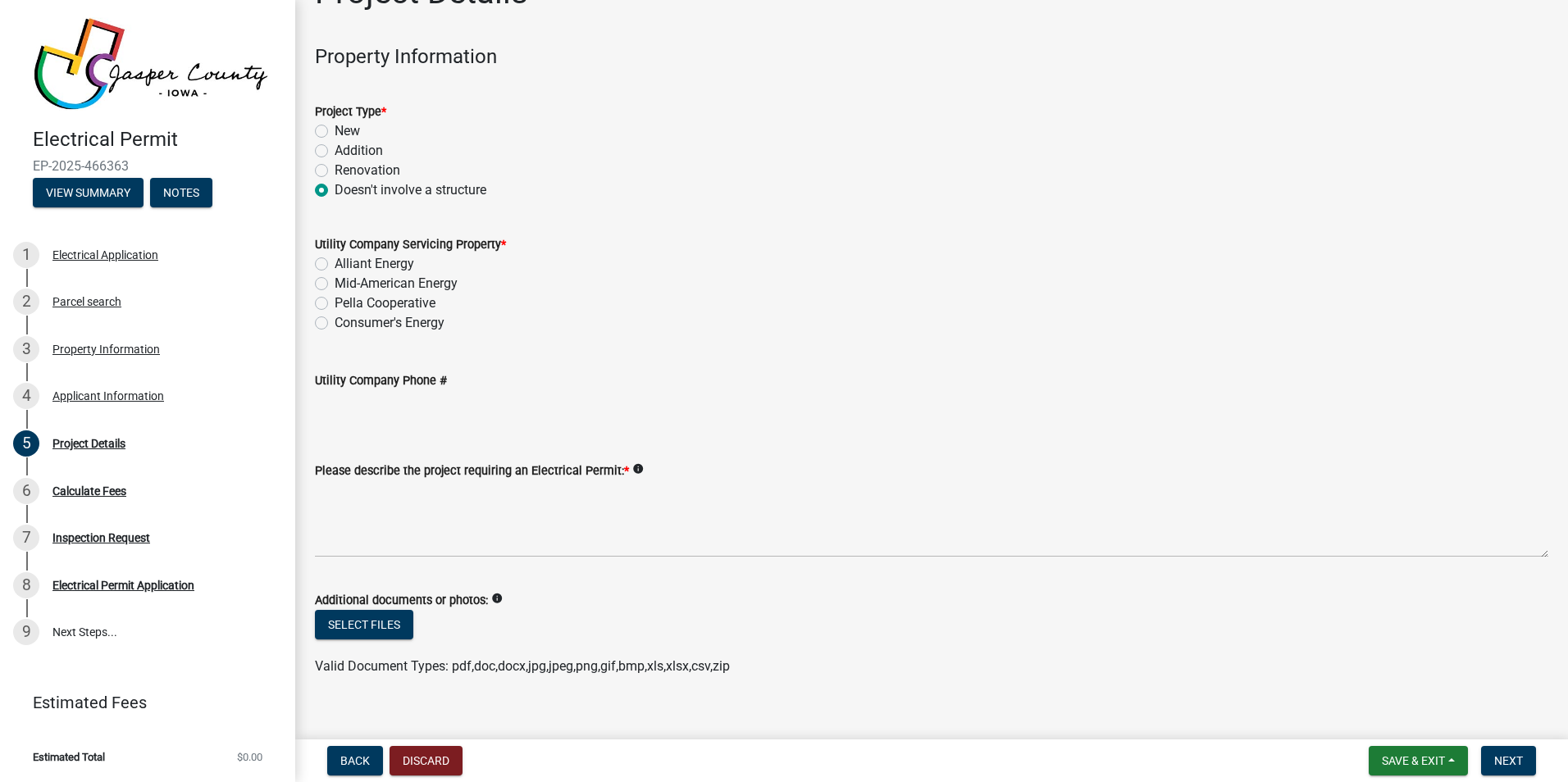
scroll to position [69, 0]
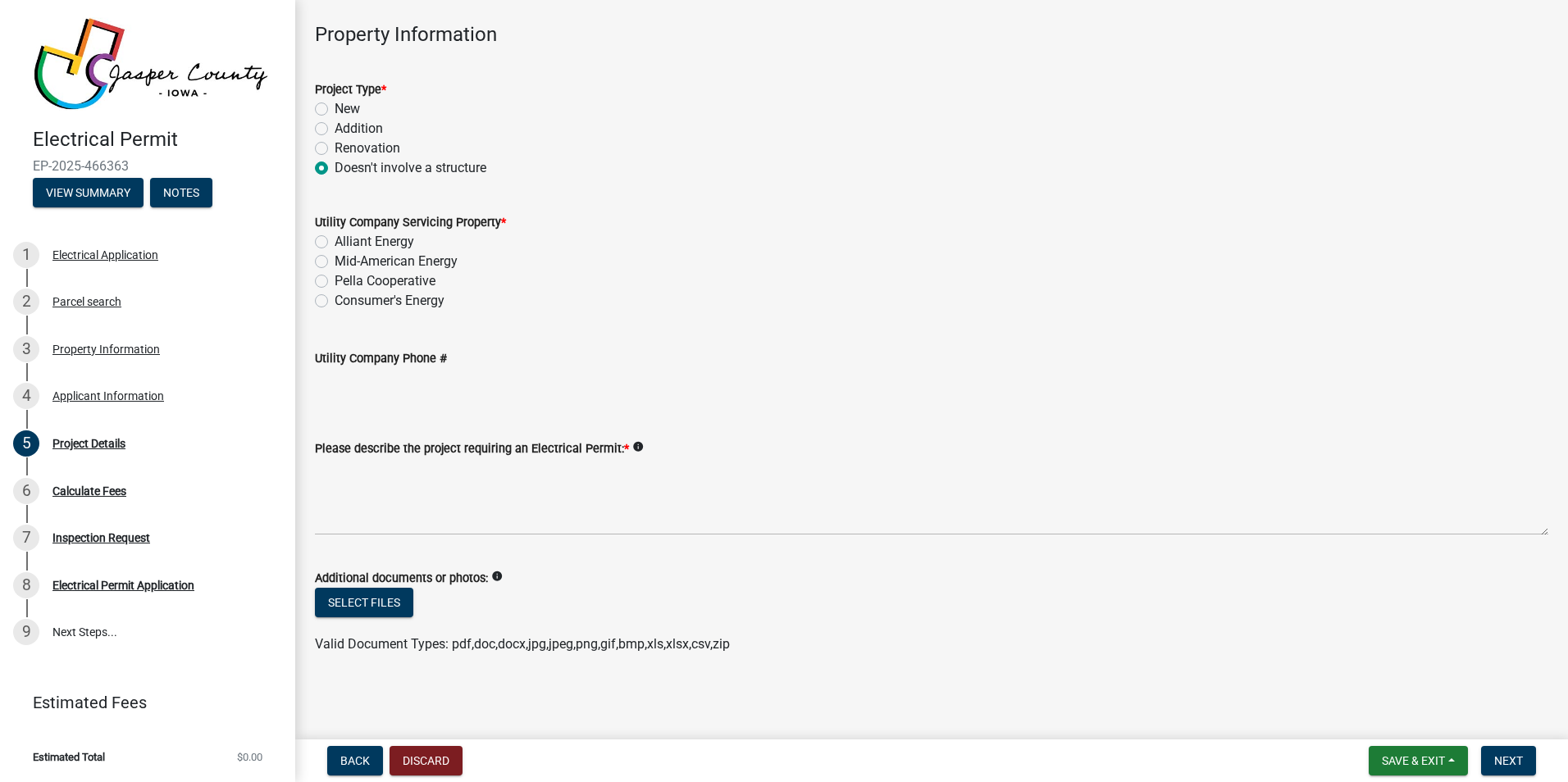
click at [335, 260] on label "Mid-American Energy" at bounding box center [396, 261] width 123 height 20
click at [335, 260] on input "Mid-American Energy" at bounding box center [340, 257] width 11 height 11
radio input "true"
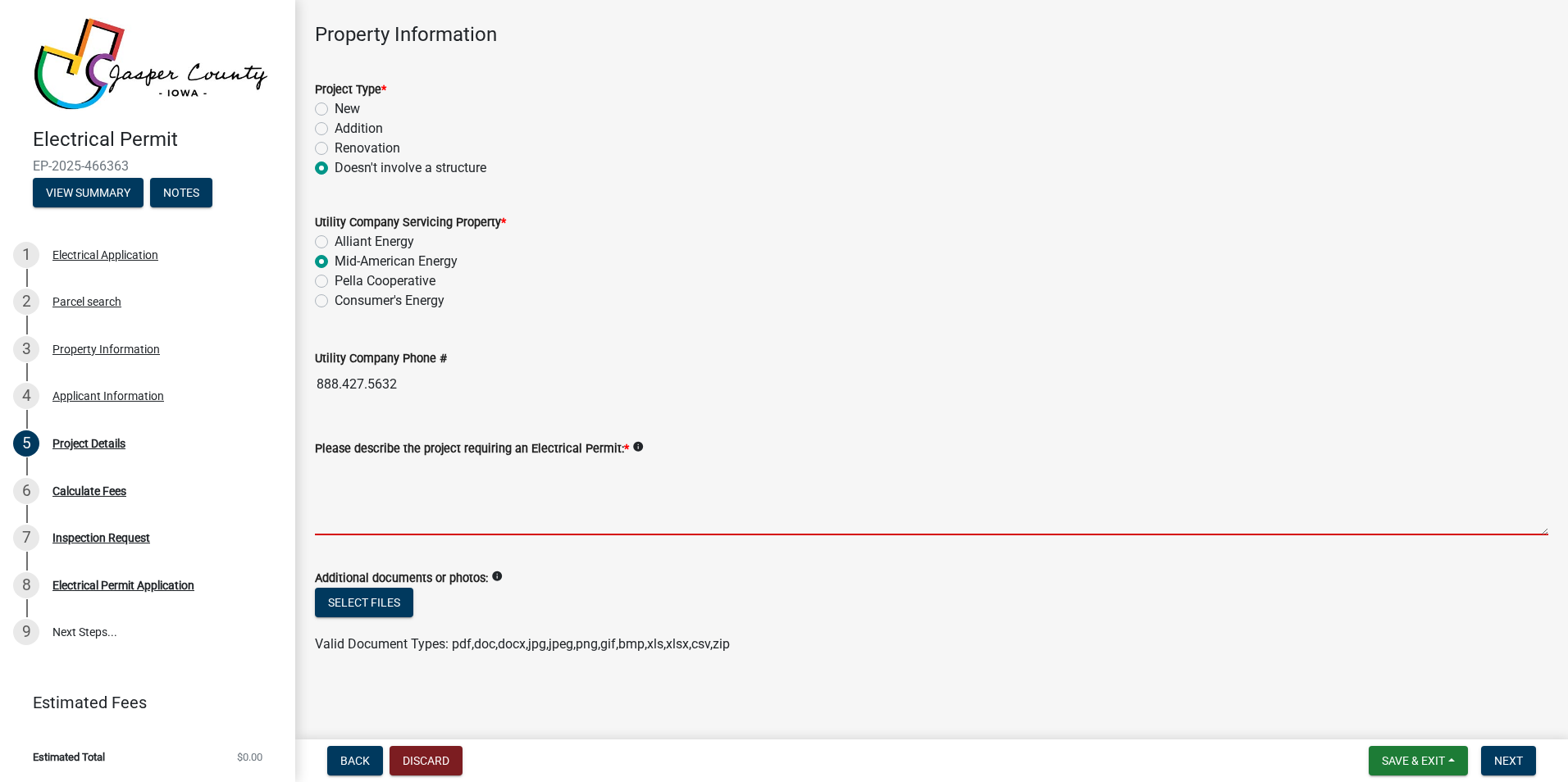
click at [415, 470] on textarea "Please describe the project requiring an Electrical Permit: *" at bounding box center [931, 496] width 1234 height 77
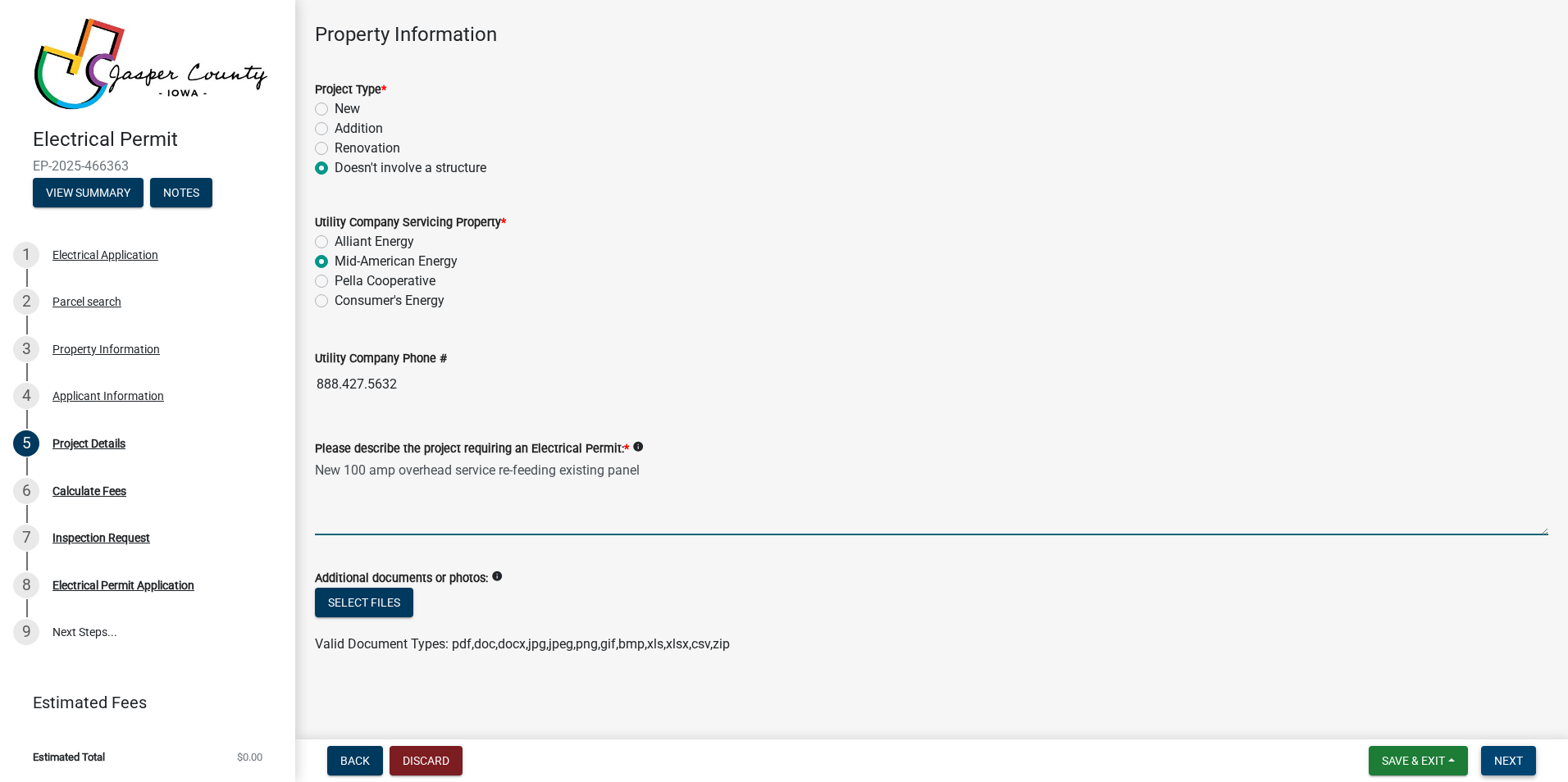
type textarea "New 100 amp overhead service re-feeding existing panel"
click at [1510, 762] on span "Next" at bounding box center [1508, 760] width 29 height 13
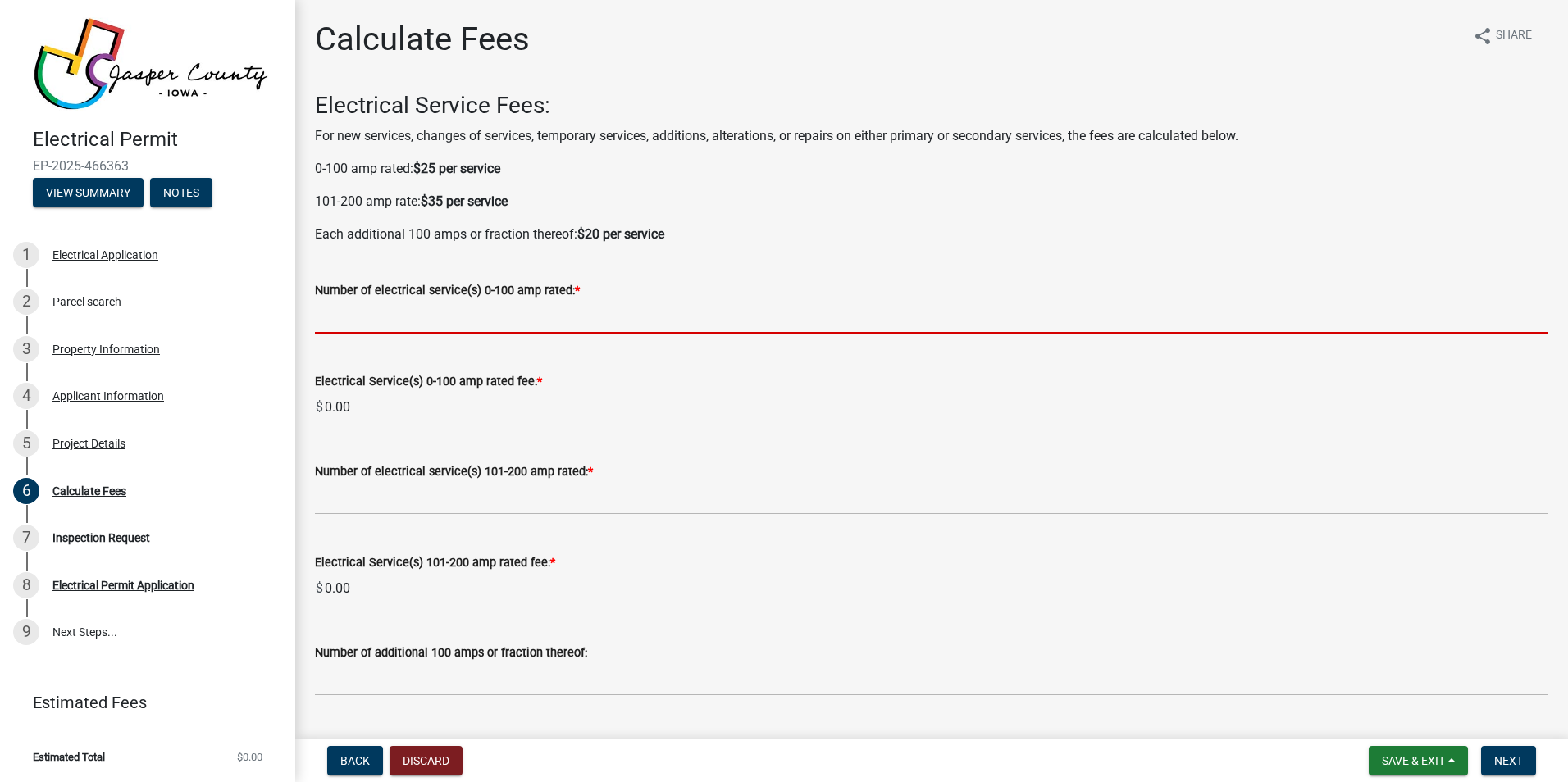
click at [373, 320] on input "text" at bounding box center [931, 317] width 1234 height 34
click at [377, 316] on input "text" at bounding box center [931, 317] width 1234 height 34
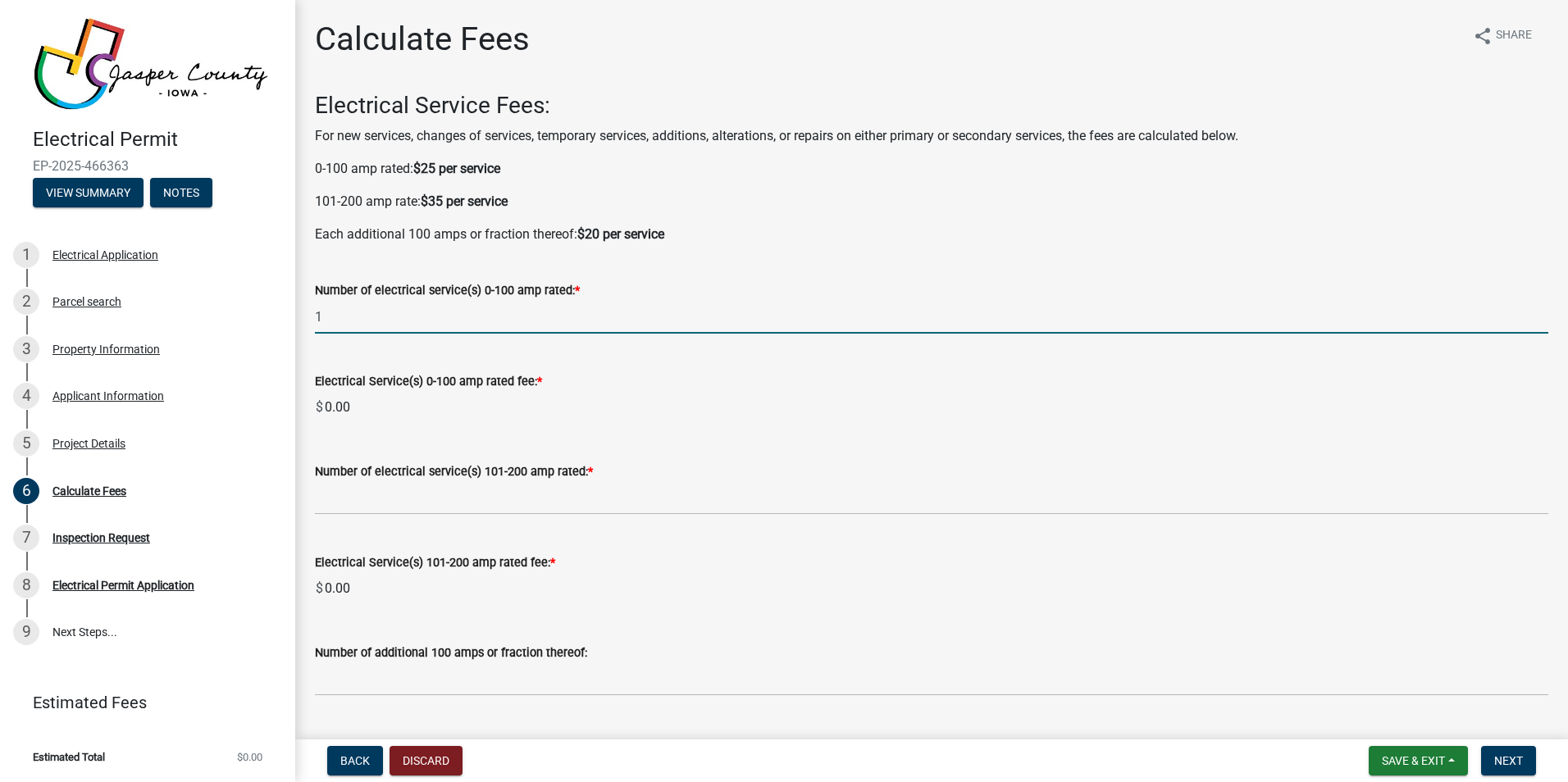
type input "1"
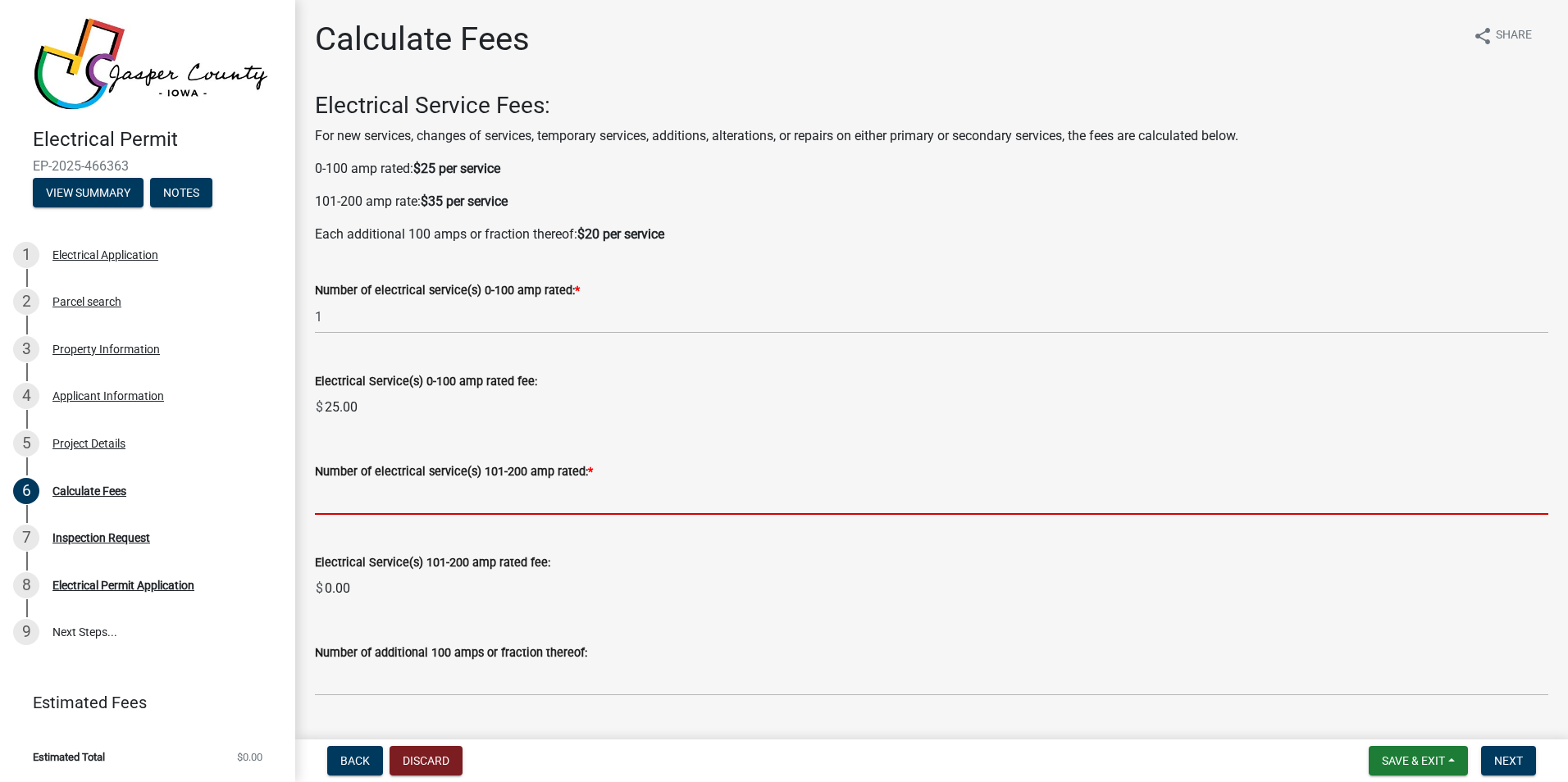
click at [396, 485] on input "text" at bounding box center [931, 498] width 1234 height 34
type input "0"
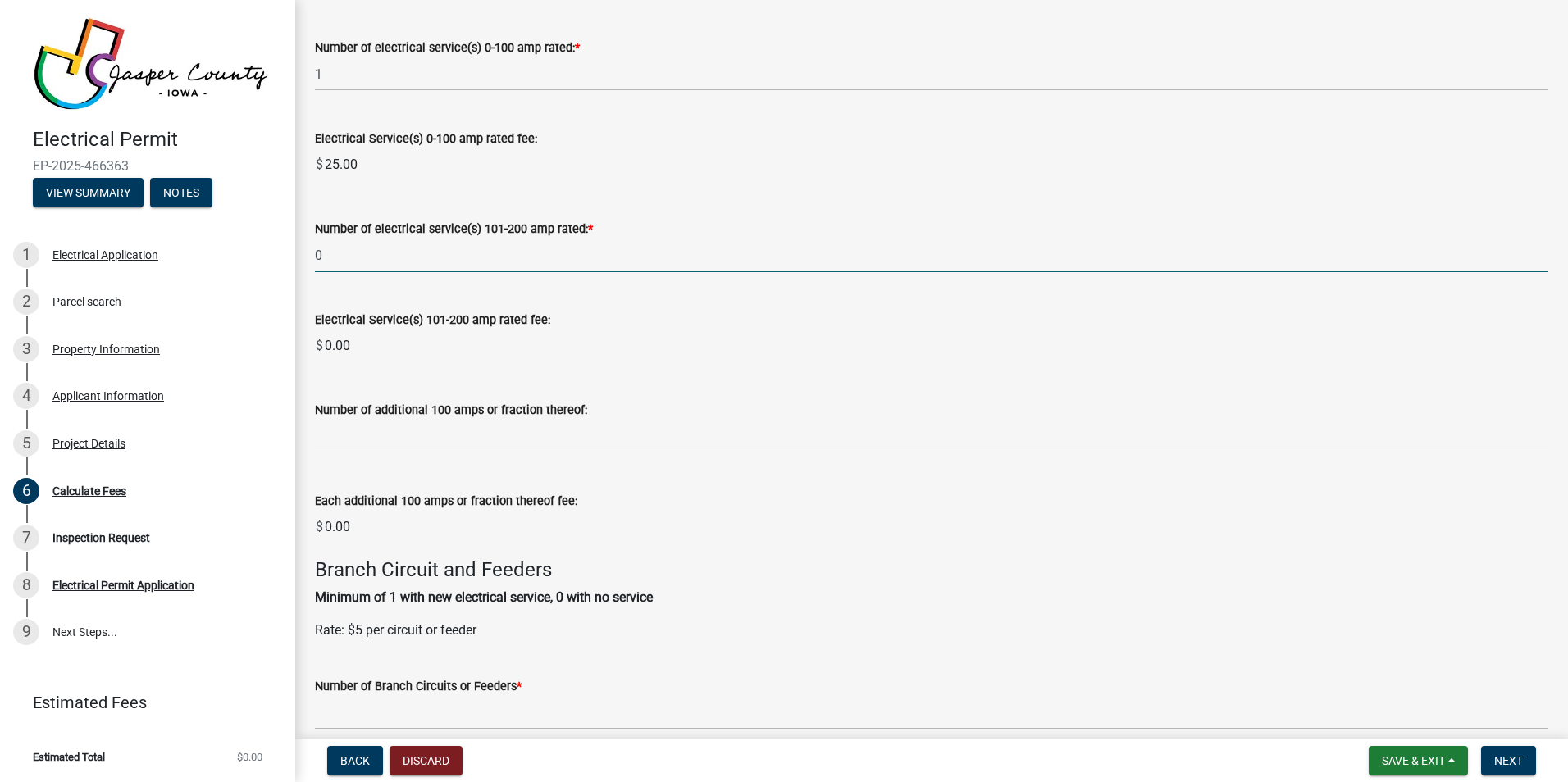
scroll to position [246, 0]
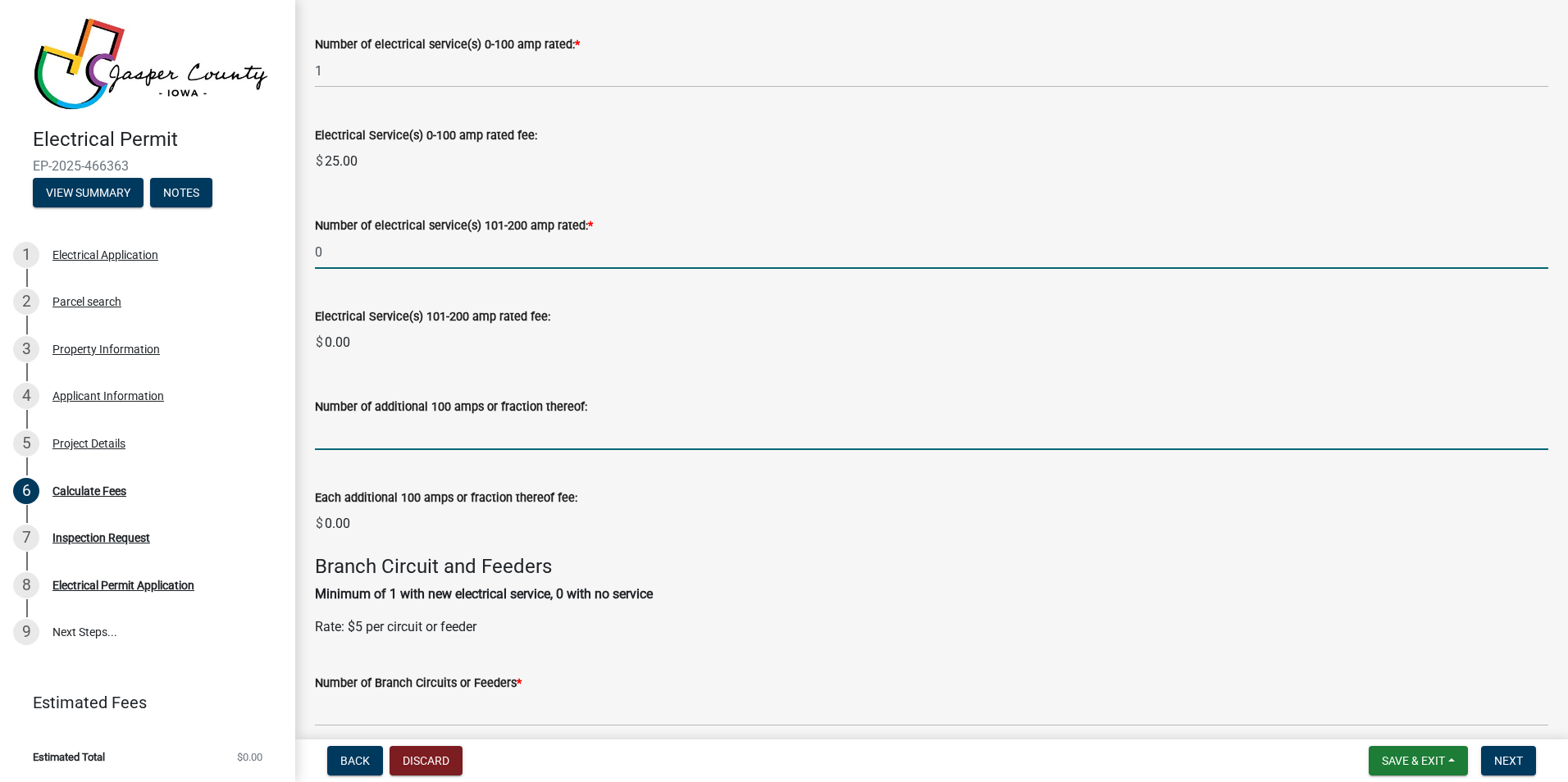
click at [349, 436] on wm-data-entity-input-list "Electrical Service Fees: For new services, changes of services, temporary servi…" at bounding box center [931, 554] width 1234 height 1416
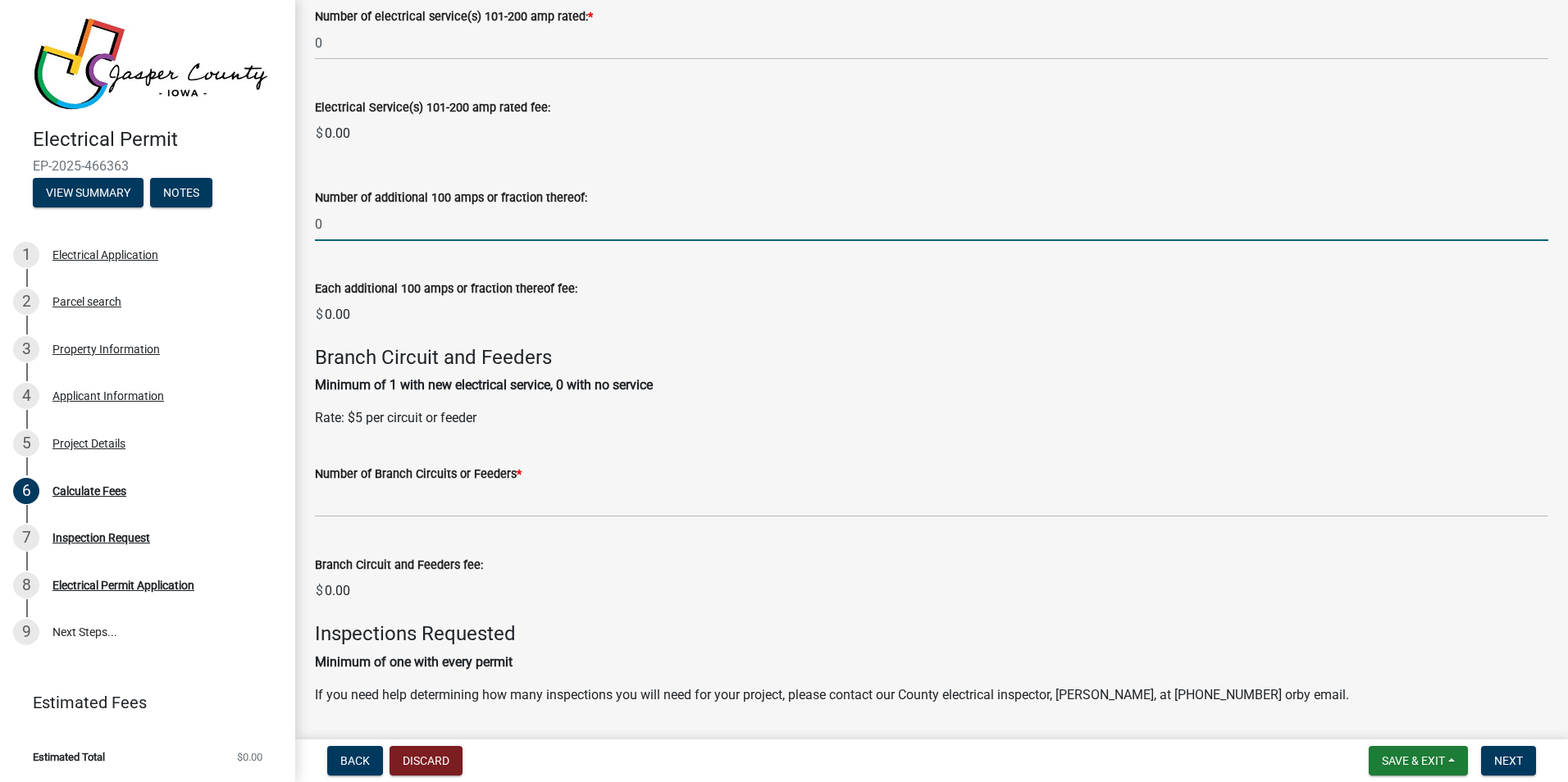
scroll to position [492, 0]
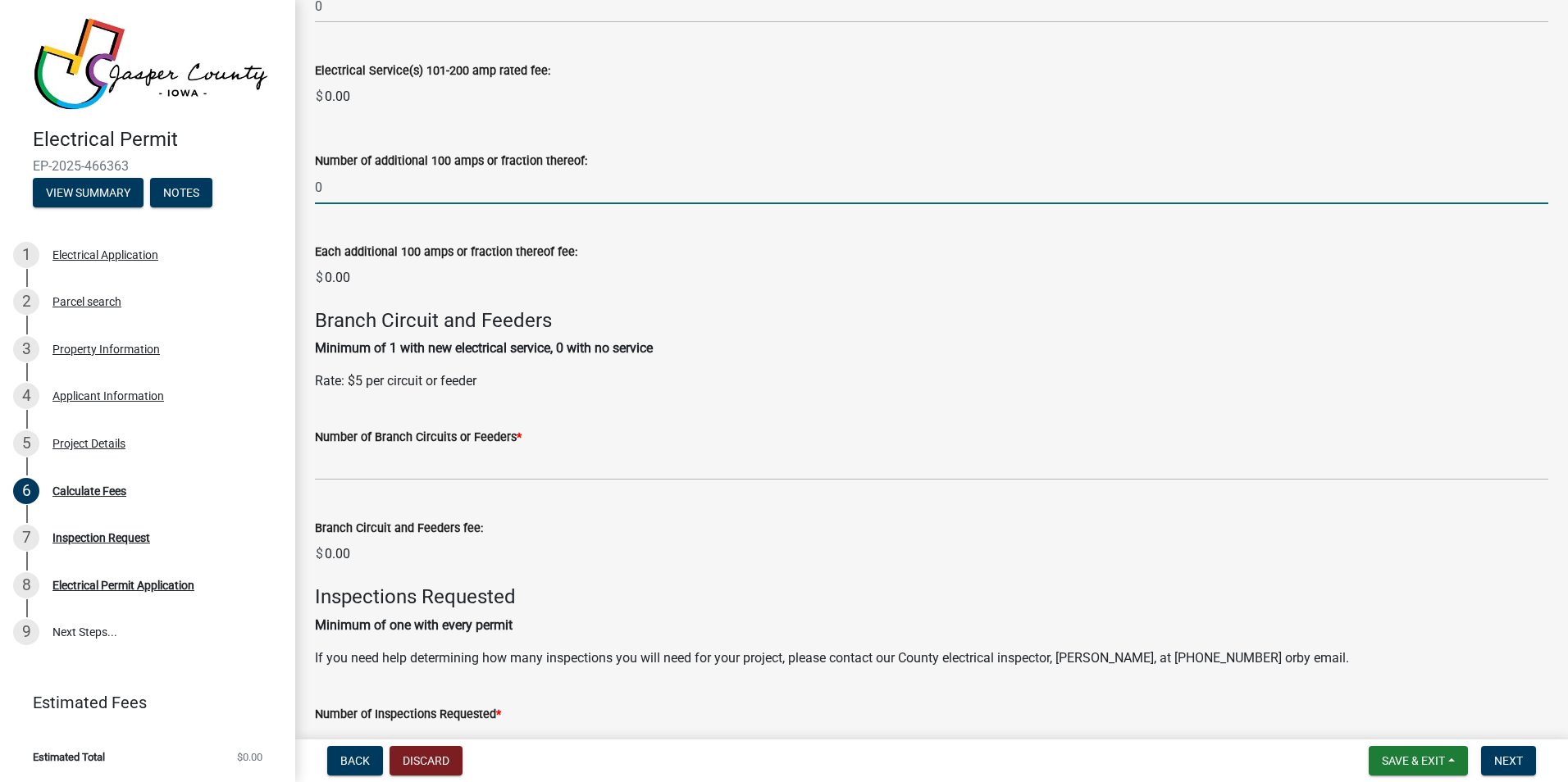
type input "0"
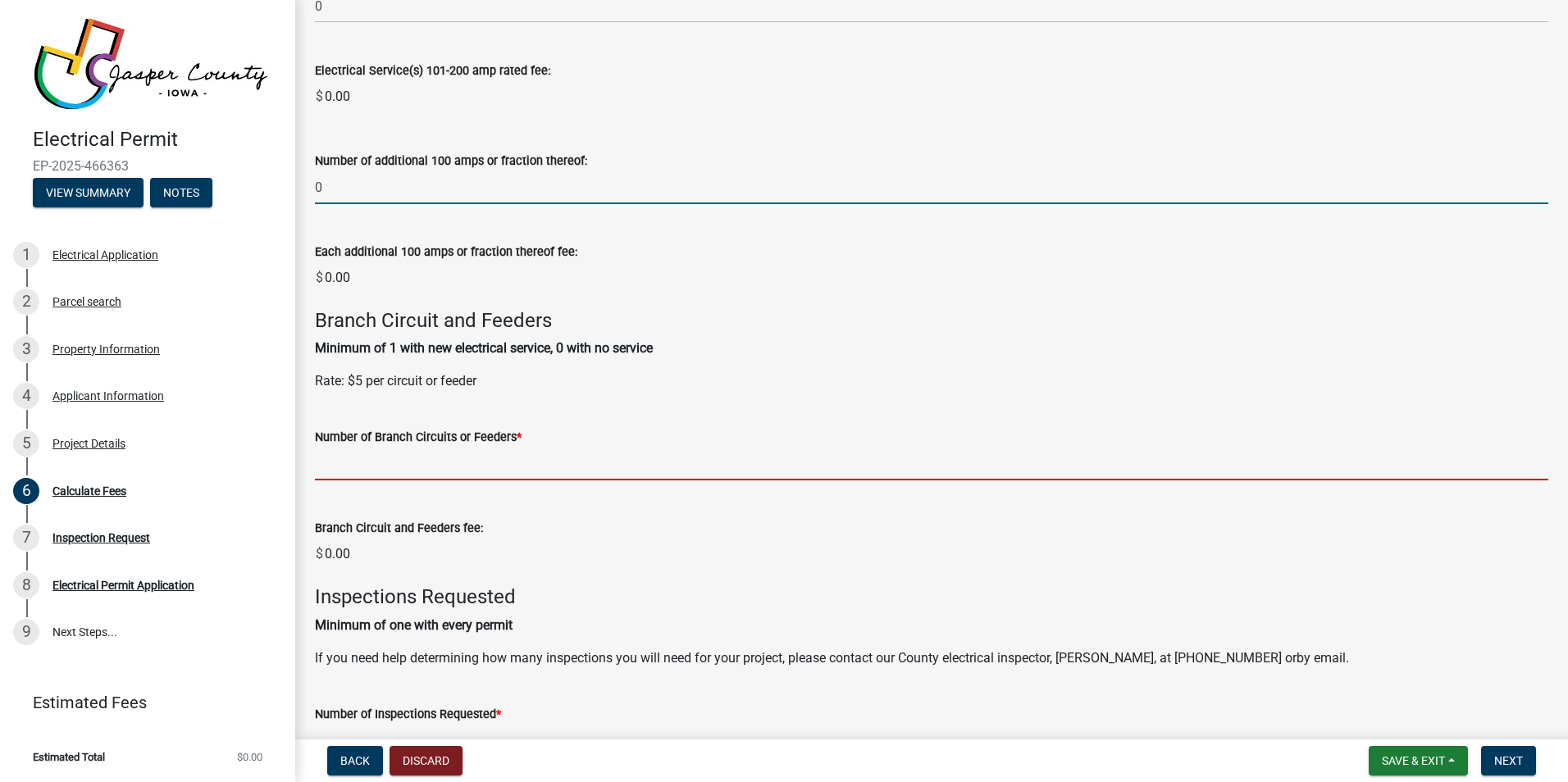
click at [378, 466] on wm-data-entity-input-list "Electrical Service Fees: For new services, changes of services, temporary servi…" at bounding box center [931, 308] width 1234 height 1416
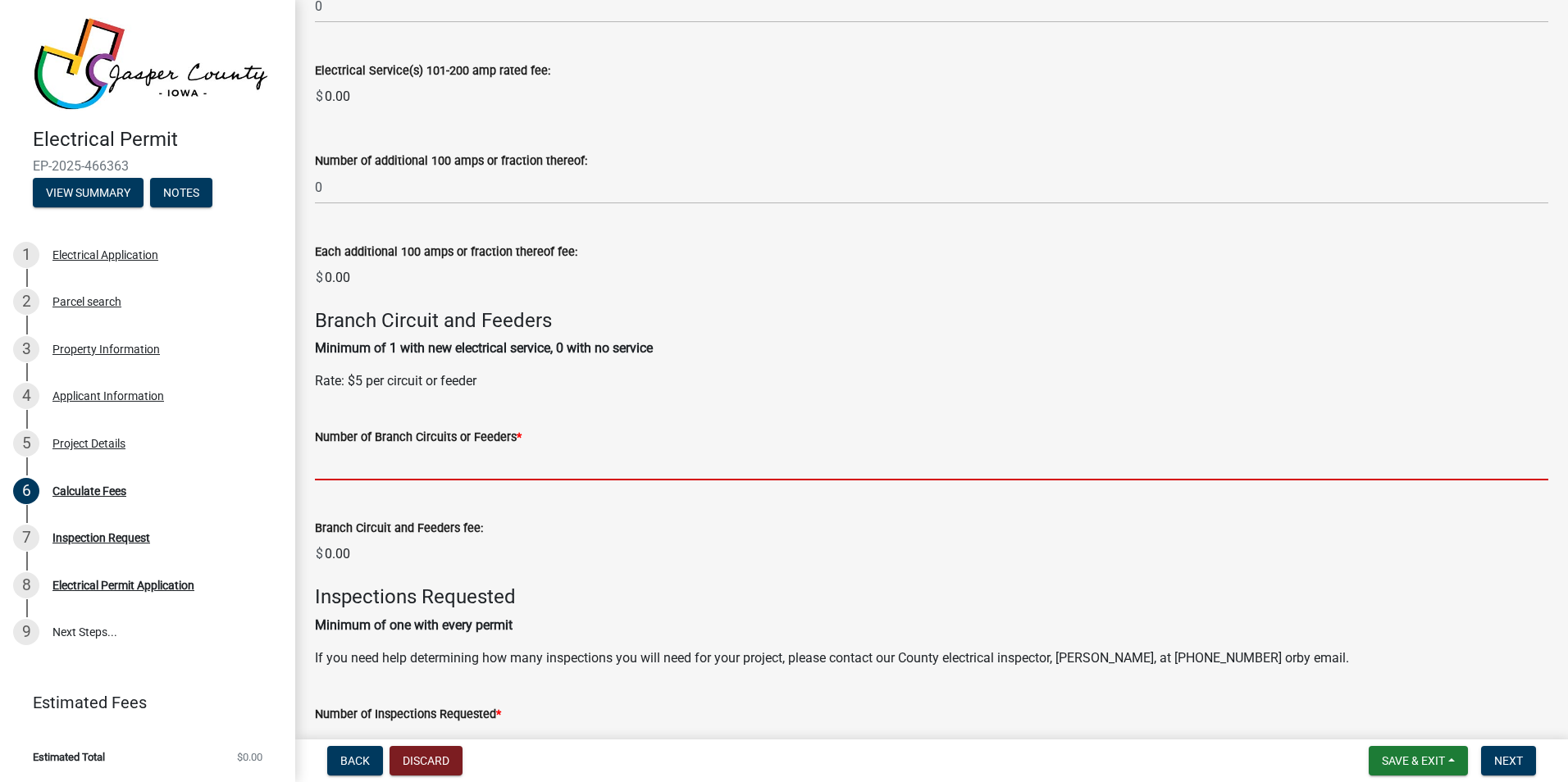
click at [321, 460] on input "text" at bounding box center [931, 464] width 1234 height 34
type input "0"
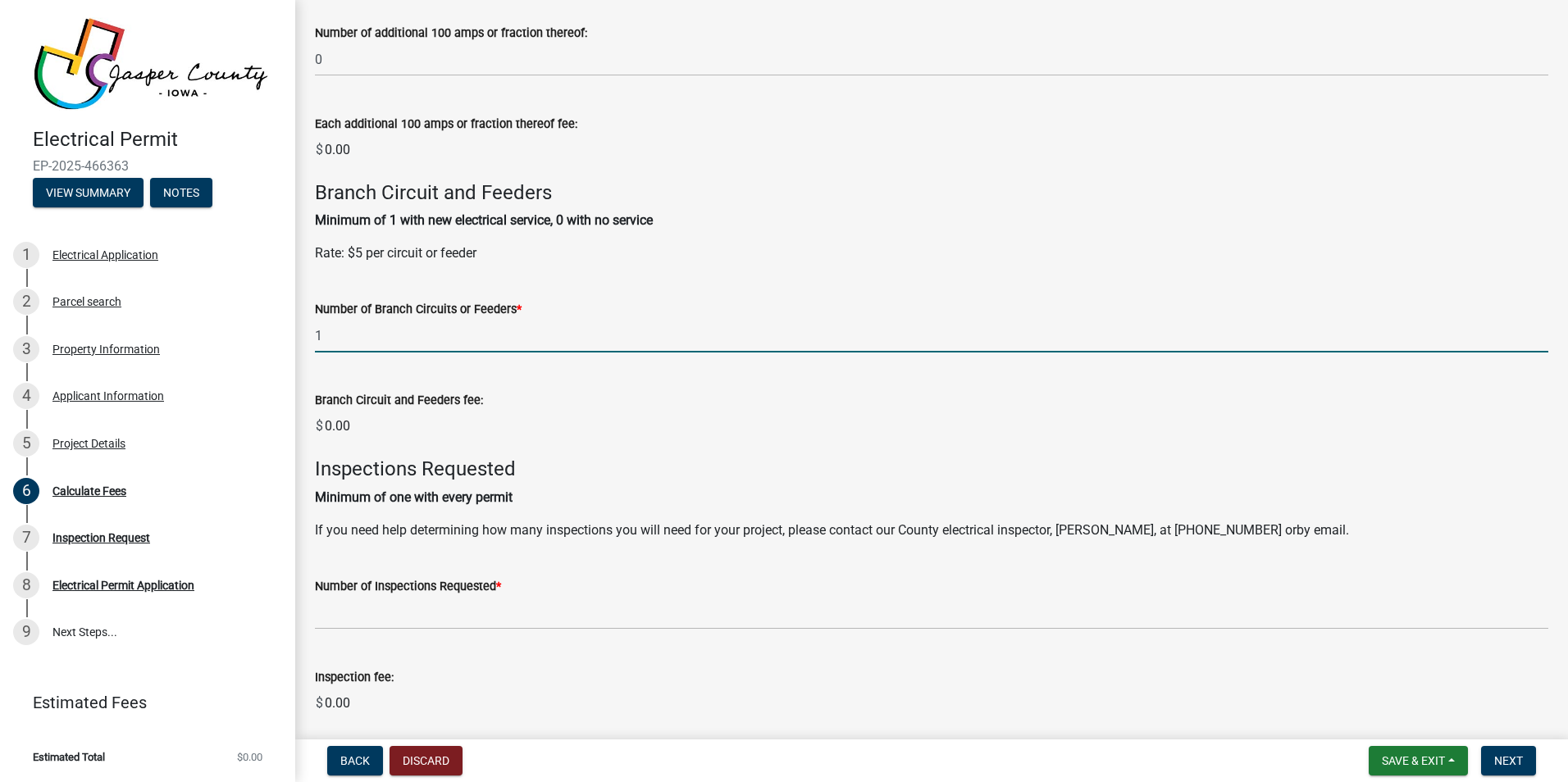
scroll to position [656, 0]
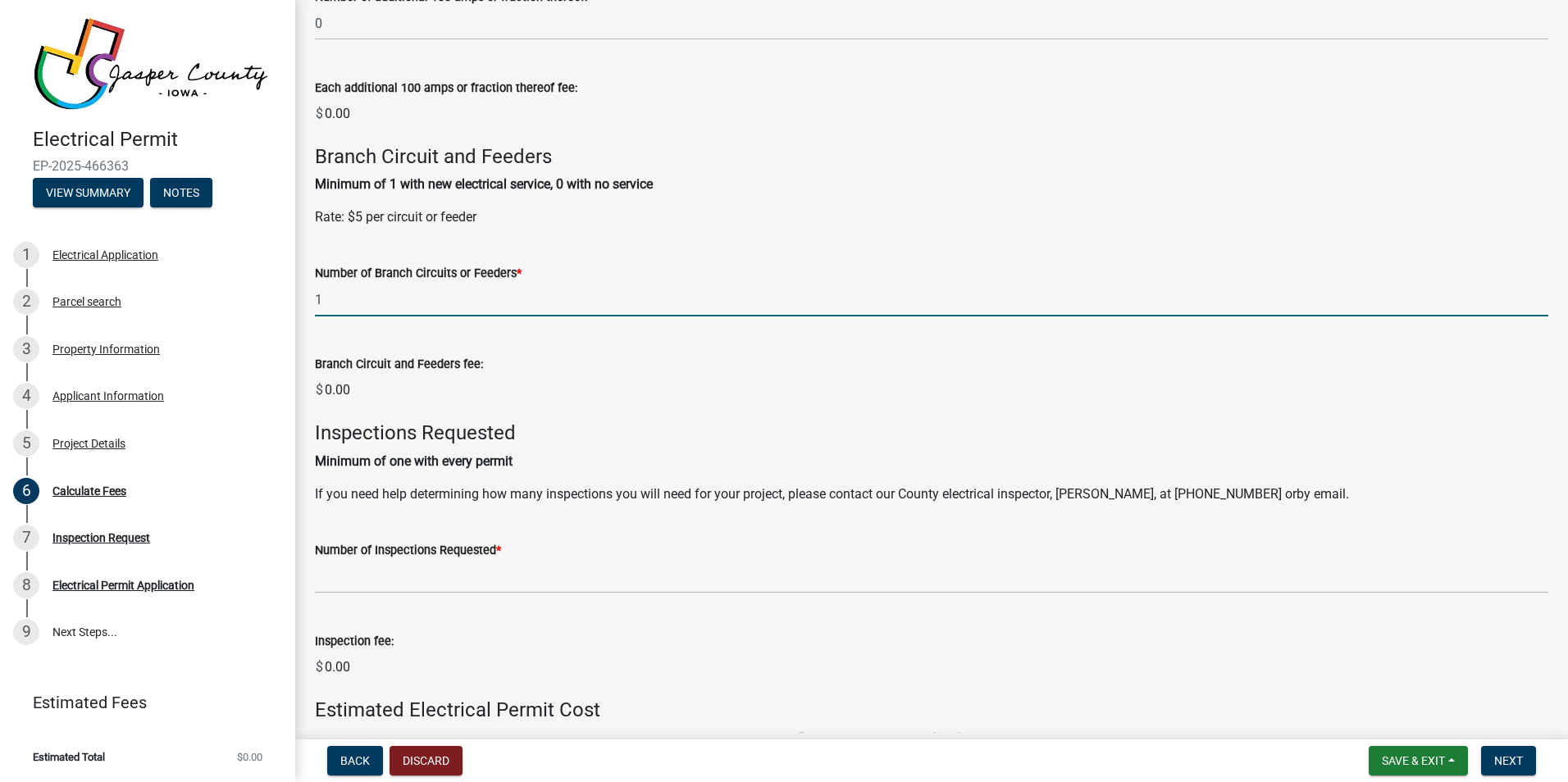
type input "1"
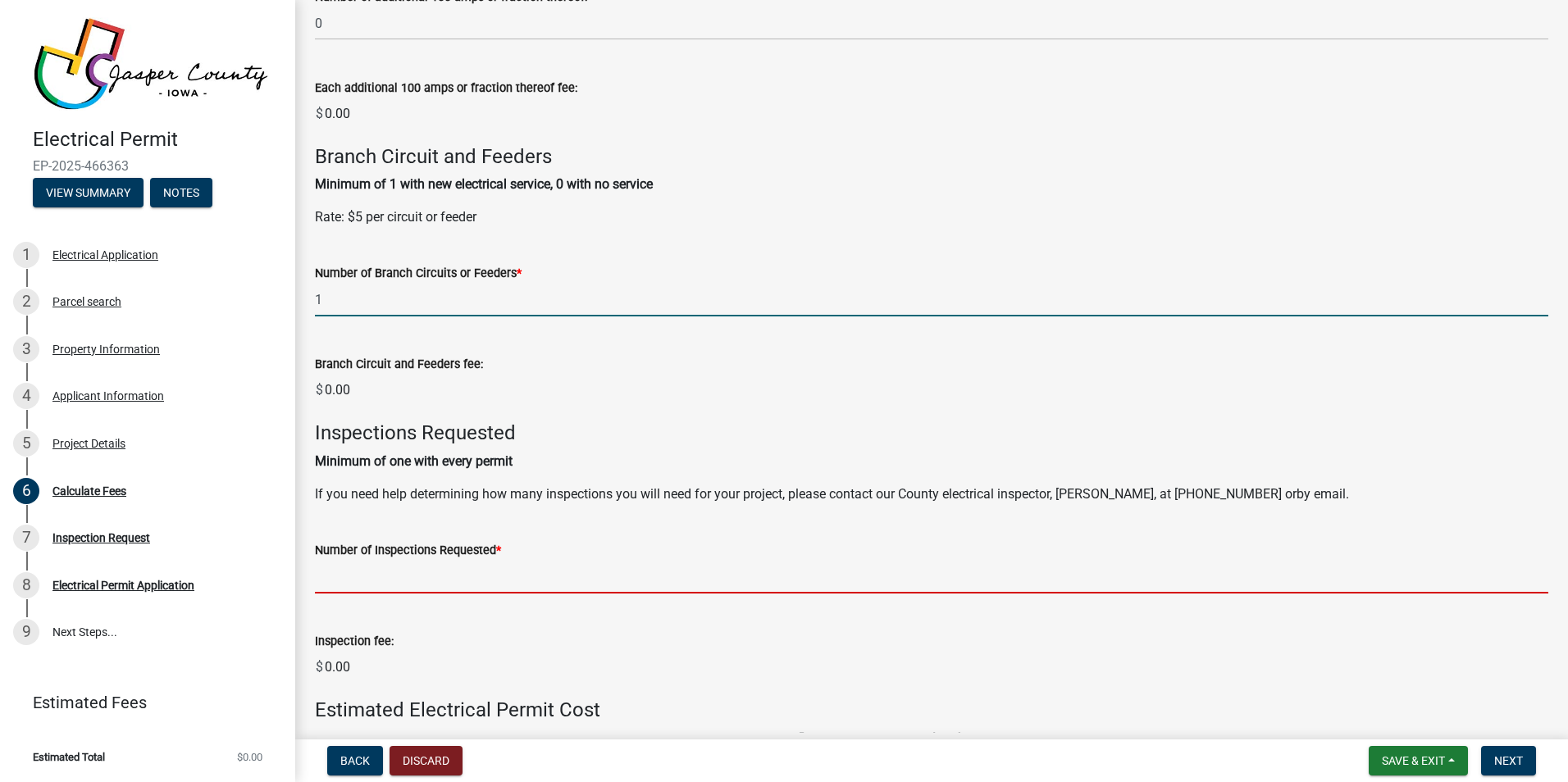
click at [362, 578] on wm-data-entity-input-list "Electrical Service Fees: For new services, changes of services, temporary servi…" at bounding box center [931, 144] width 1234 height 1416
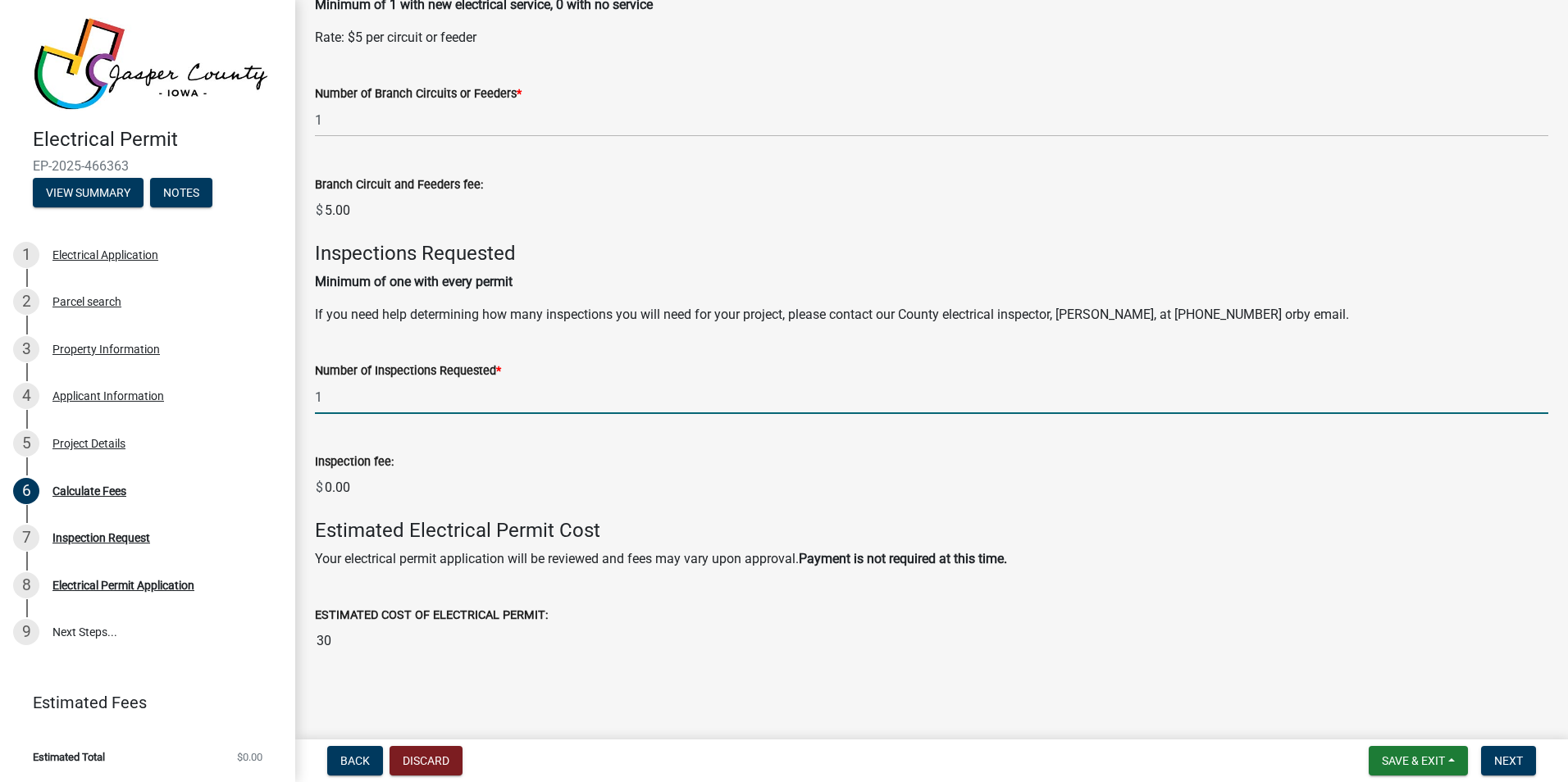
scroll to position [839, 0]
type input "1"
click at [1512, 765] on span "Next" at bounding box center [1508, 760] width 29 height 13
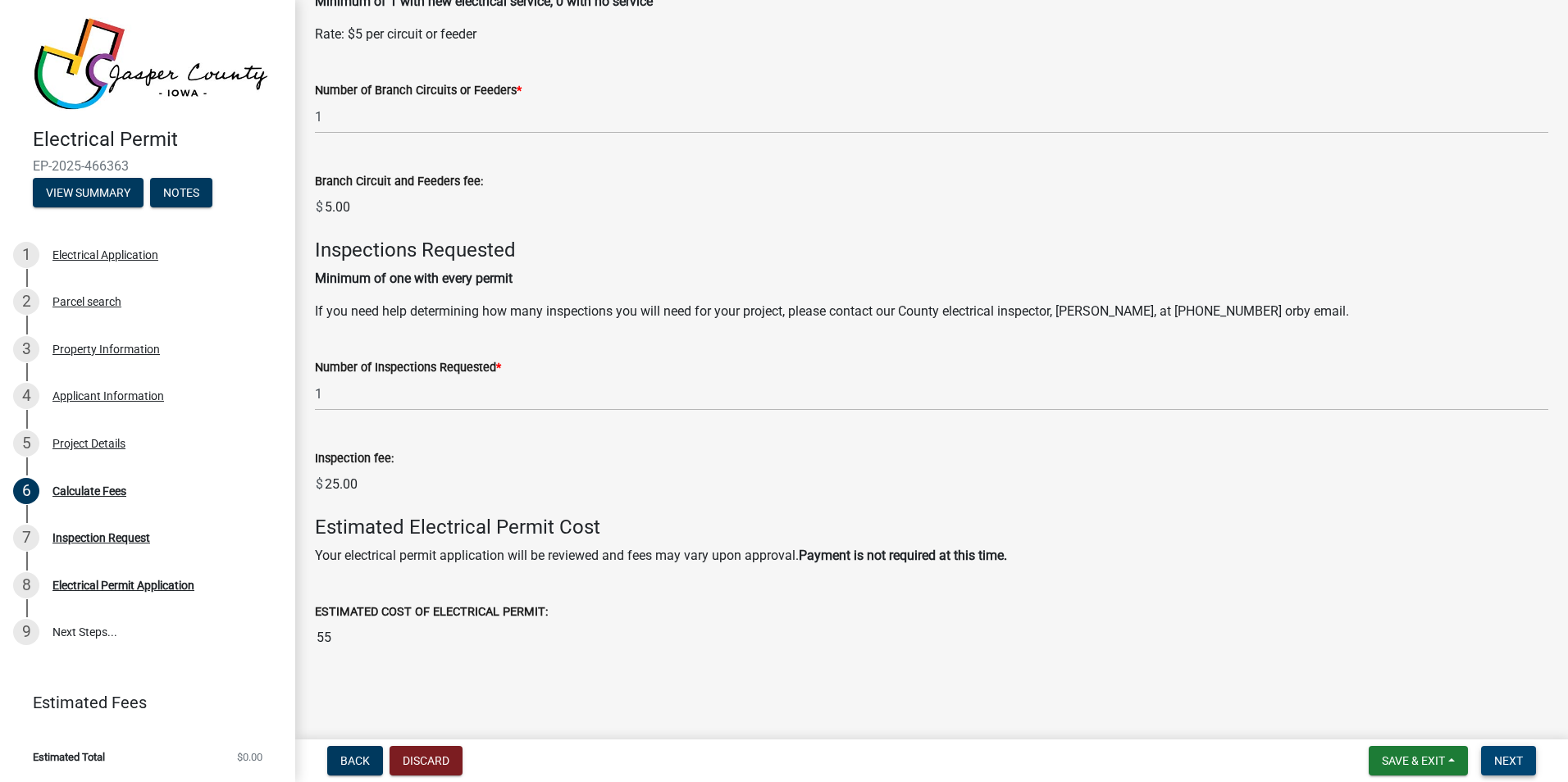
click at [1520, 761] on span "Next" at bounding box center [1508, 760] width 29 height 13
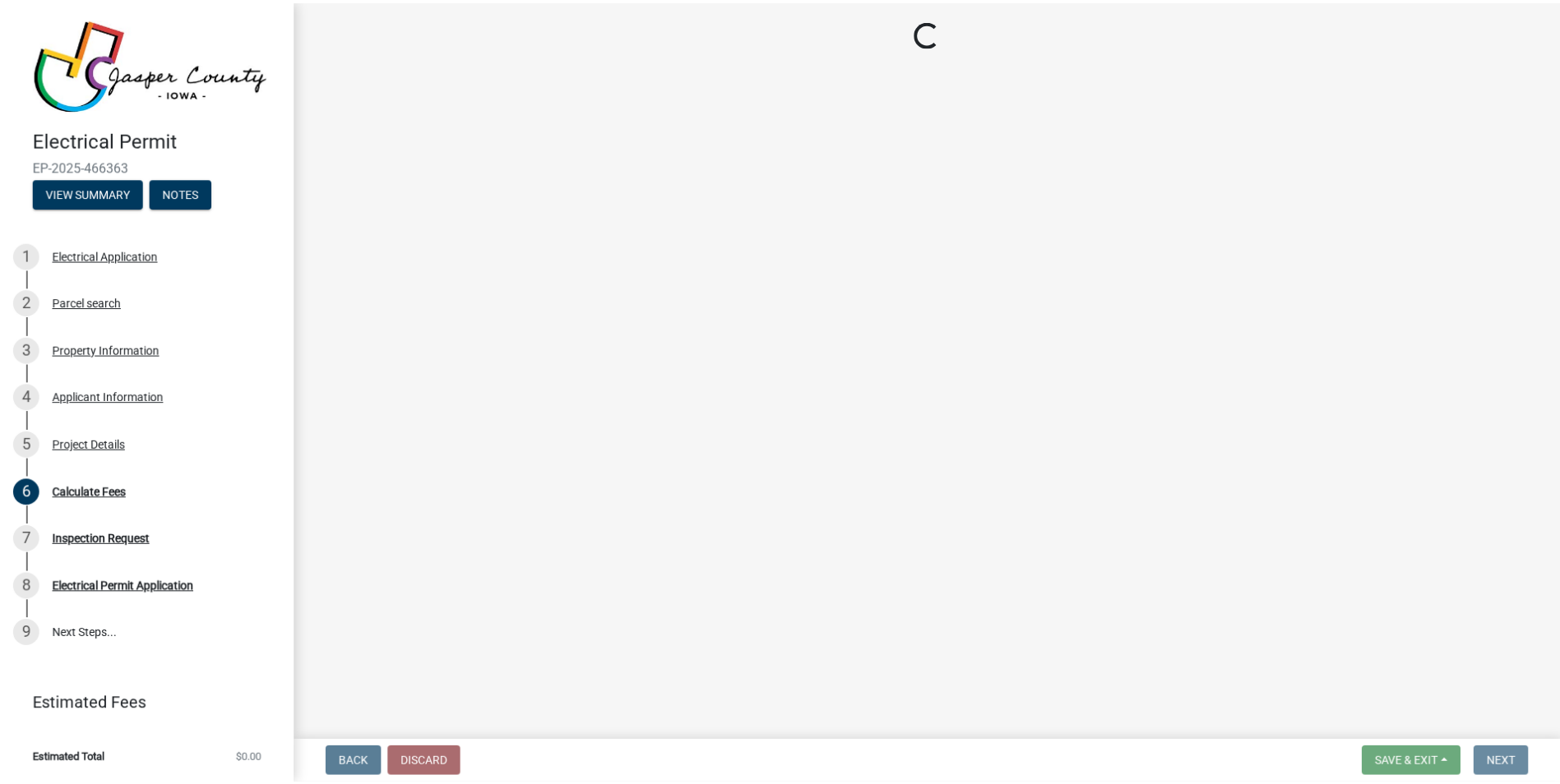
scroll to position [0, 0]
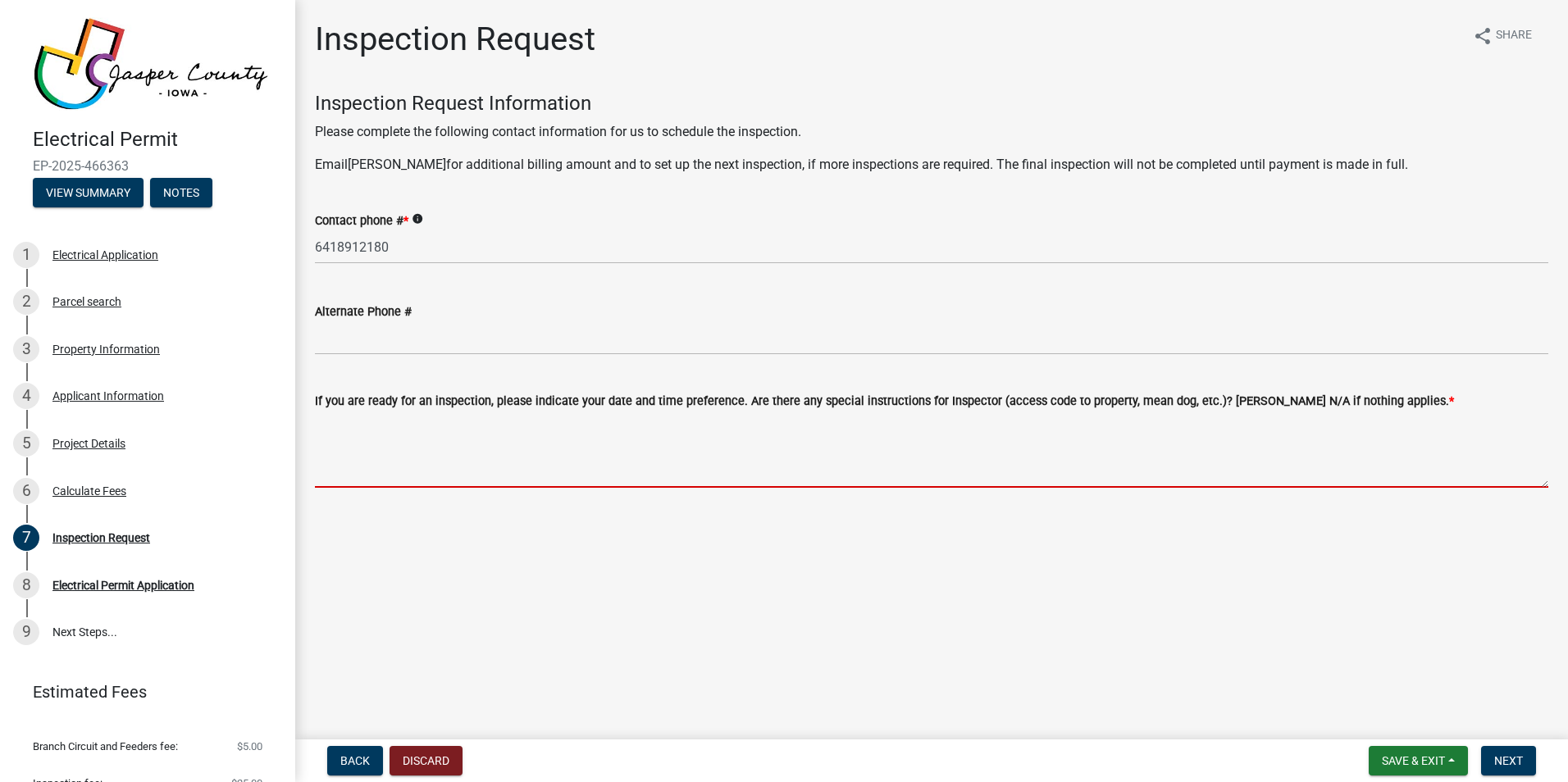
click at [389, 461] on textarea "If you are ready for an inspection, please indicate your date and time preferen…" at bounding box center [931, 449] width 1234 height 77
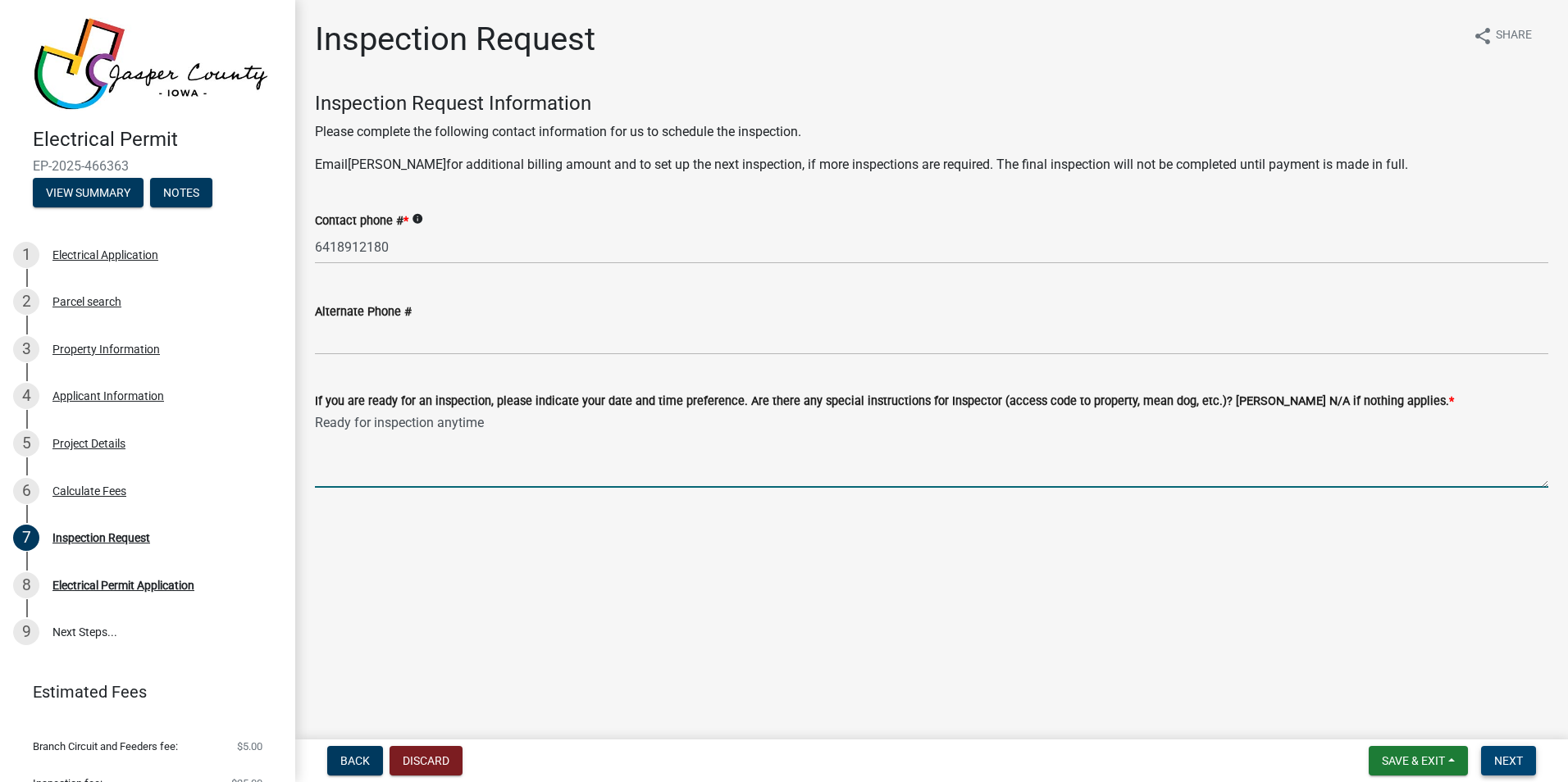
type textarea "Ready for inspection anytime"
click at [1515, 762] on span "Next" at bounding box center [1508, 760] width 29 height 13
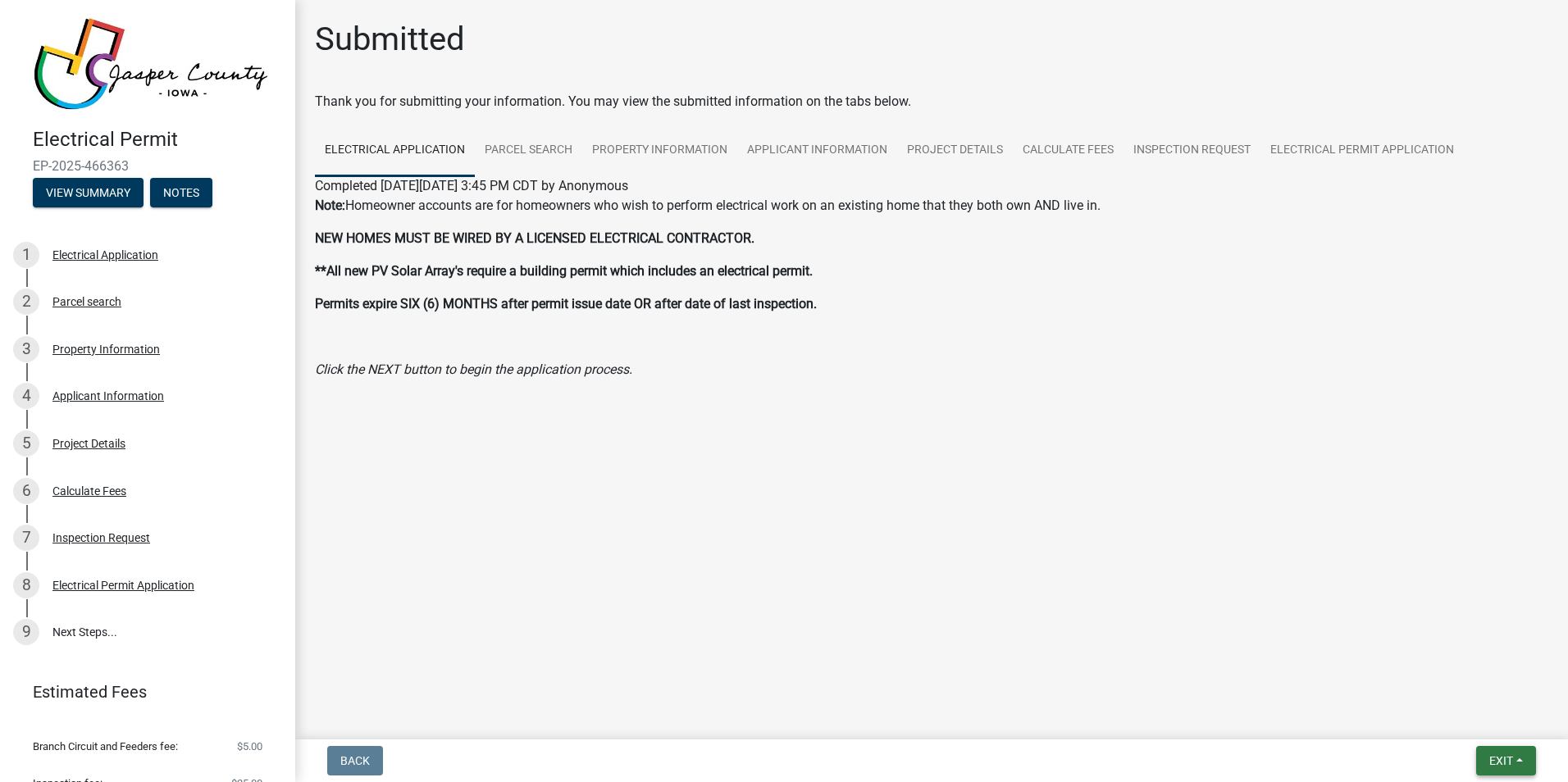
click at [1513, 756] on span "Exit" at bounding box center [1502, 760] width 24 height 13
click at [1462, 714] on button "Save & Exit" at bounding box center [1470, 718] width 131 height 39
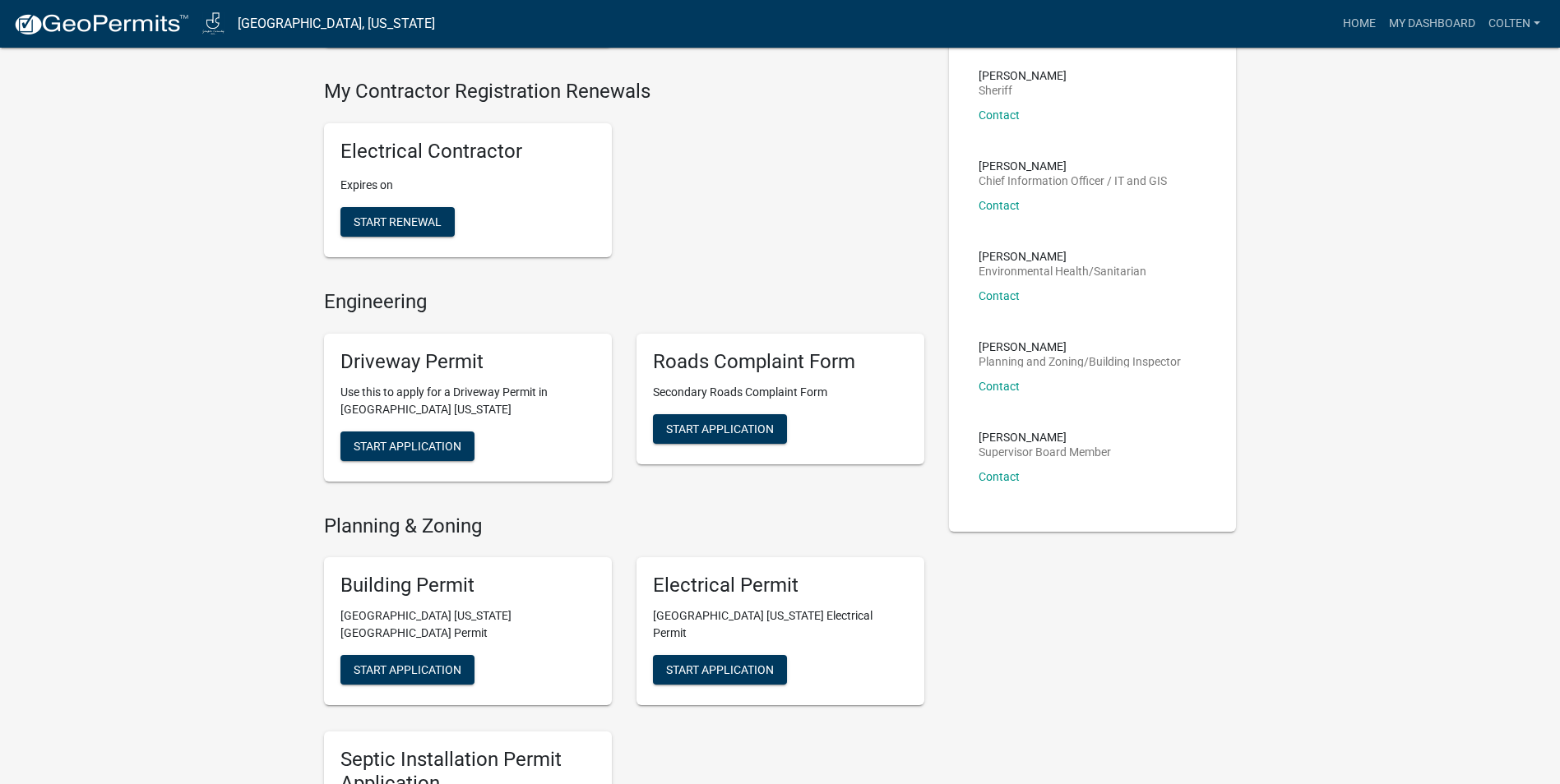
scroll to position [493, 0]
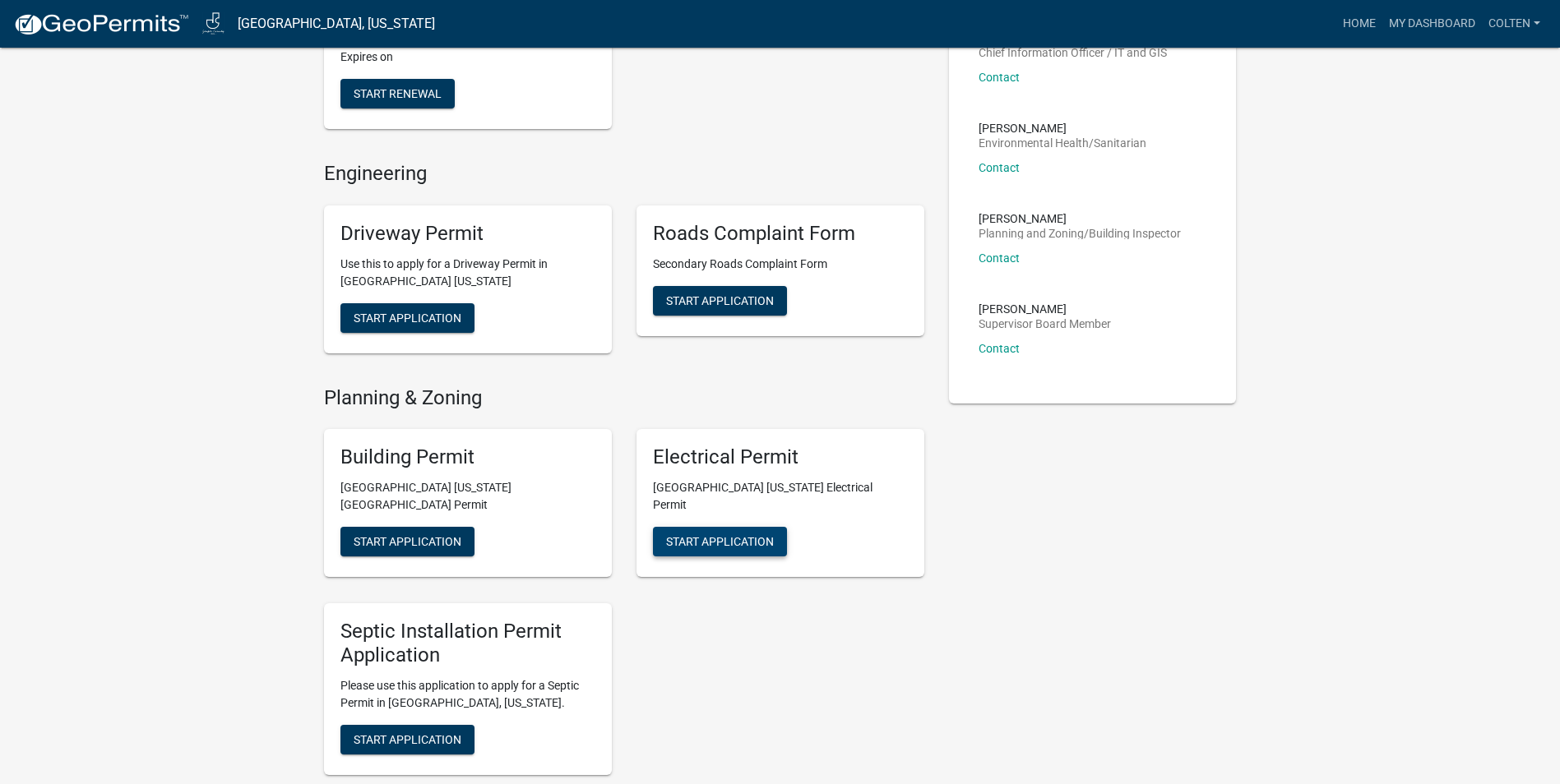
click at [731, 535] on span "Start Application" at bounding box center [719, 541] width 107 height 13
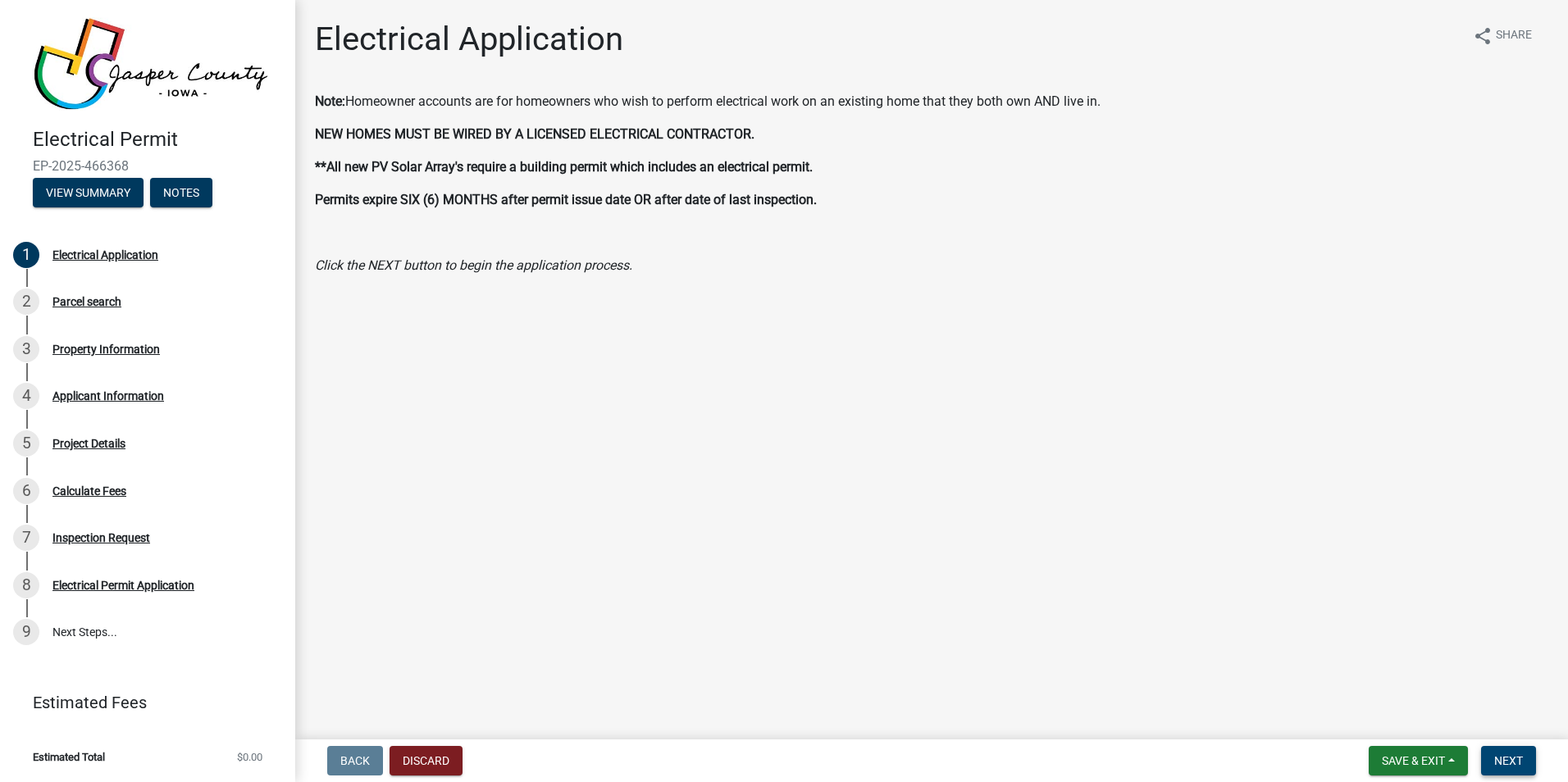
click at [1528, 754] on button "Next" at bounding box center [1508, 761] width 55 height 30
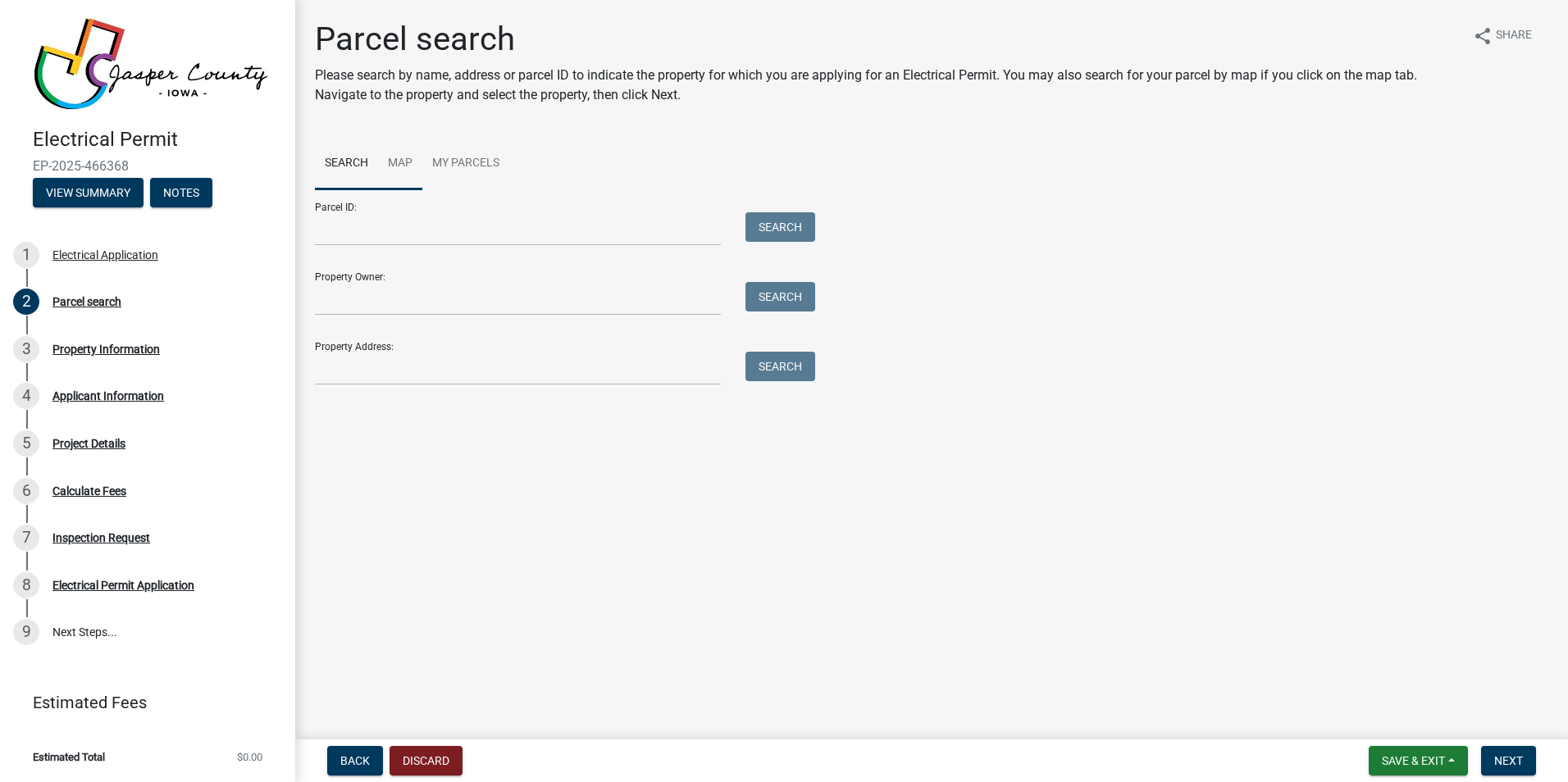
click at [406, 160] on link "Map" at bounding box center [401, 164] width 44 height 53
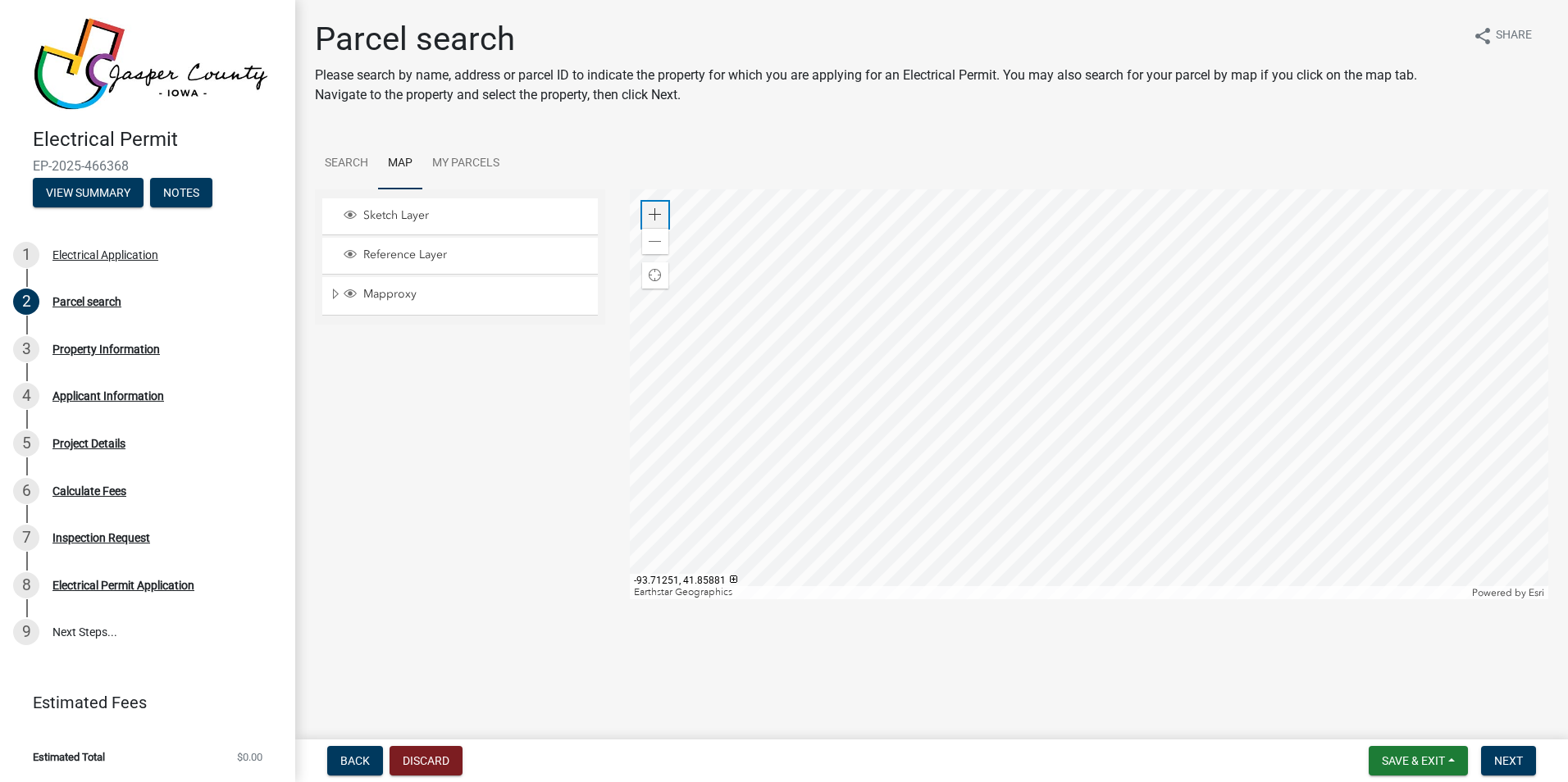
click at [657, 218] on span at bounding box center [655, 214] width 13 height 13
click at [1006, 275] on div at bounding box center [1089, 394] width 919 height 410
click at [931, 271] on div at bounding box center [1089, 394] width 919 height 410
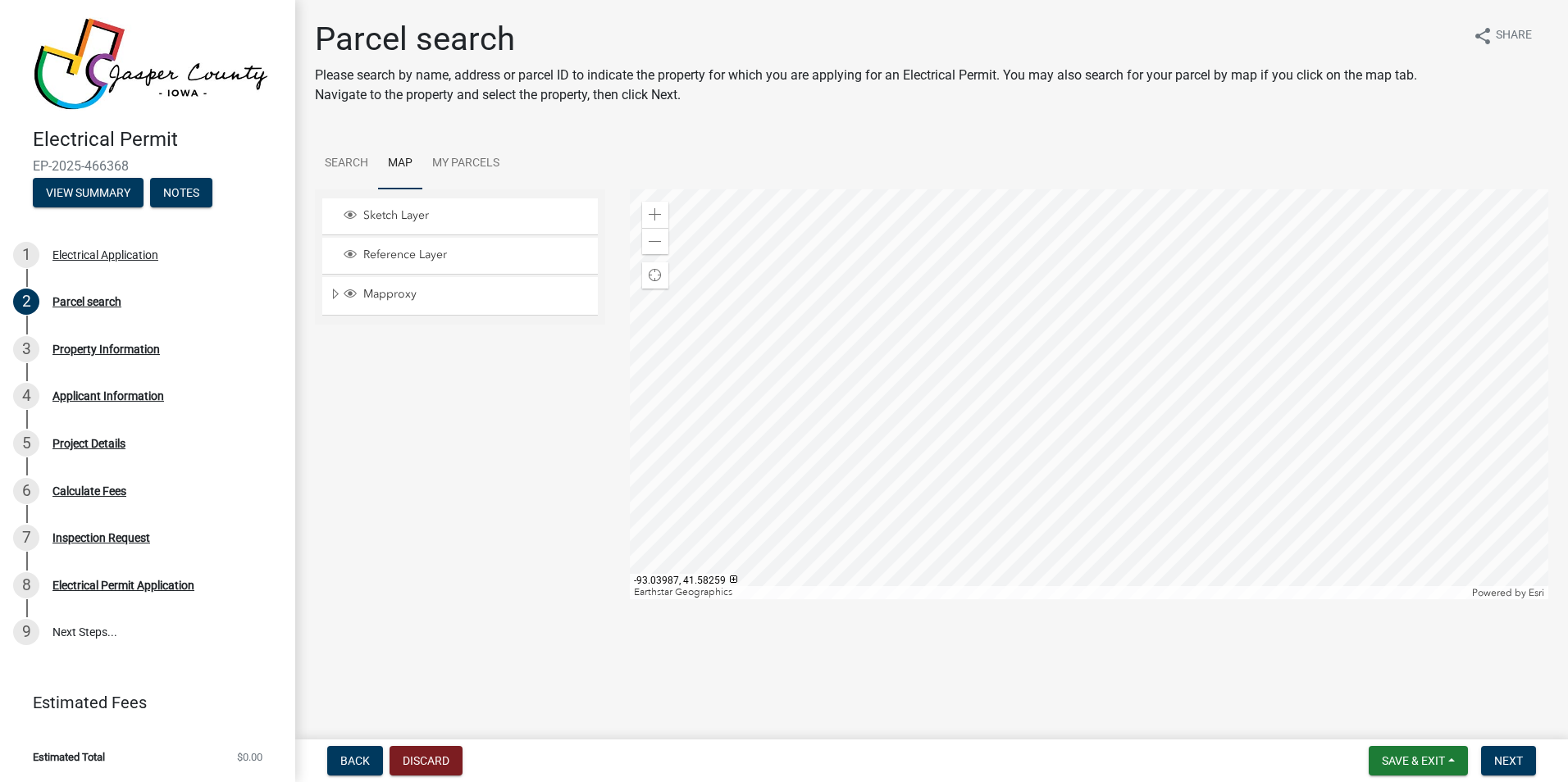
click at [940, 471] on div at bounding box center [1089, 394] width 919 height 410
click at [656, 210] on span at bounding box center [655, 214] width 13 height 13
click at [659, 209] on span at bounding box center [655, 214] width 13 height 13
click at [1051, 263] on div at bounding box center [1089, 394] width 919 height 410
click at [658, 213] on span at bounding box center [655, 214] width 13 height 13
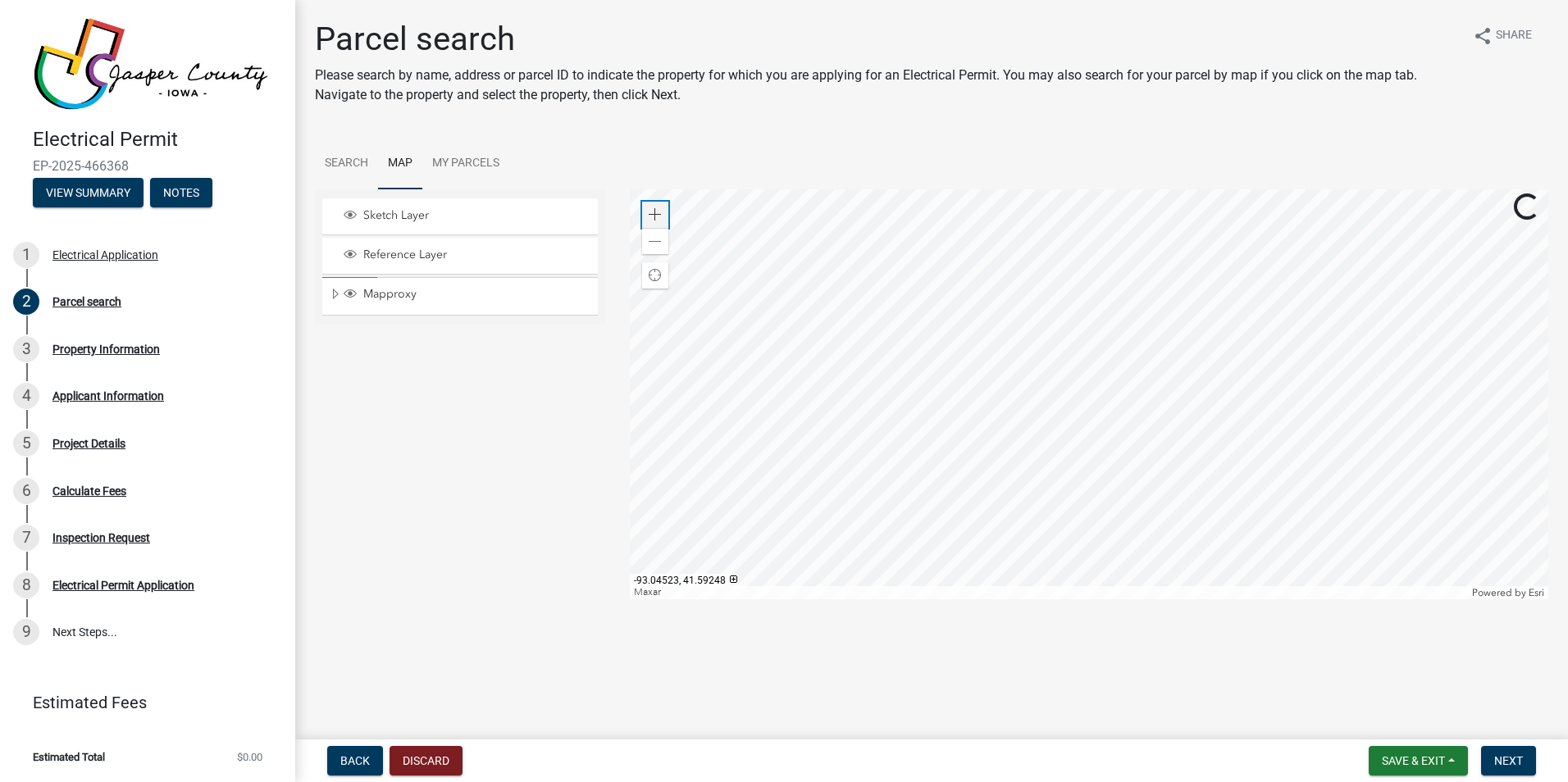
click at [658, 213] on span at bounding box center [655, 214] width 13 height 13
click at [894, 490] on div at bounding box center [1089, 394] width 919 height 410
click at [1013, 384] on div at bounding box center [1089, 394] width 919 height 410
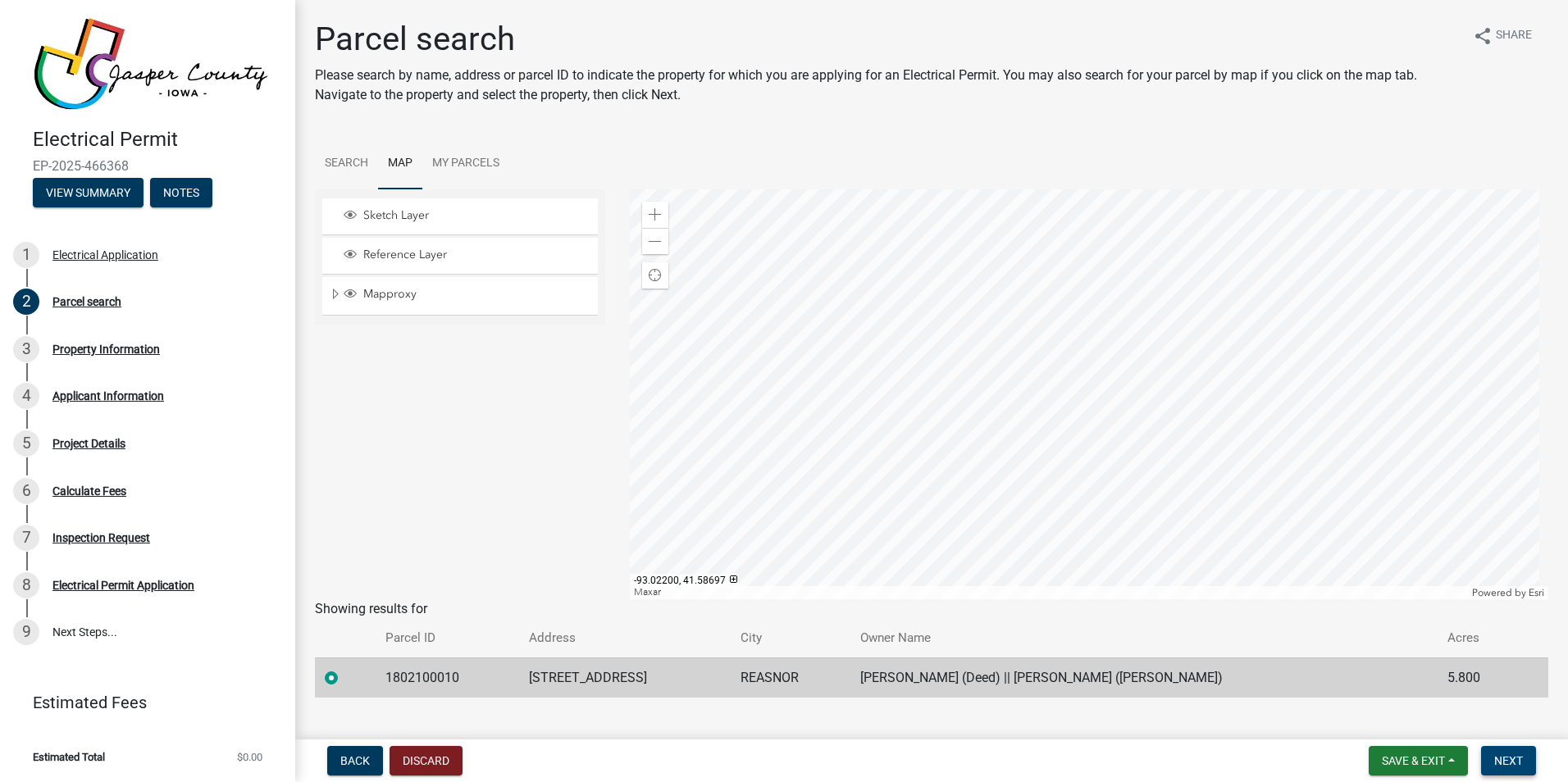
click at [1521, 756] on span "Next" at bounding box center [1508, 760] width 29 height 13
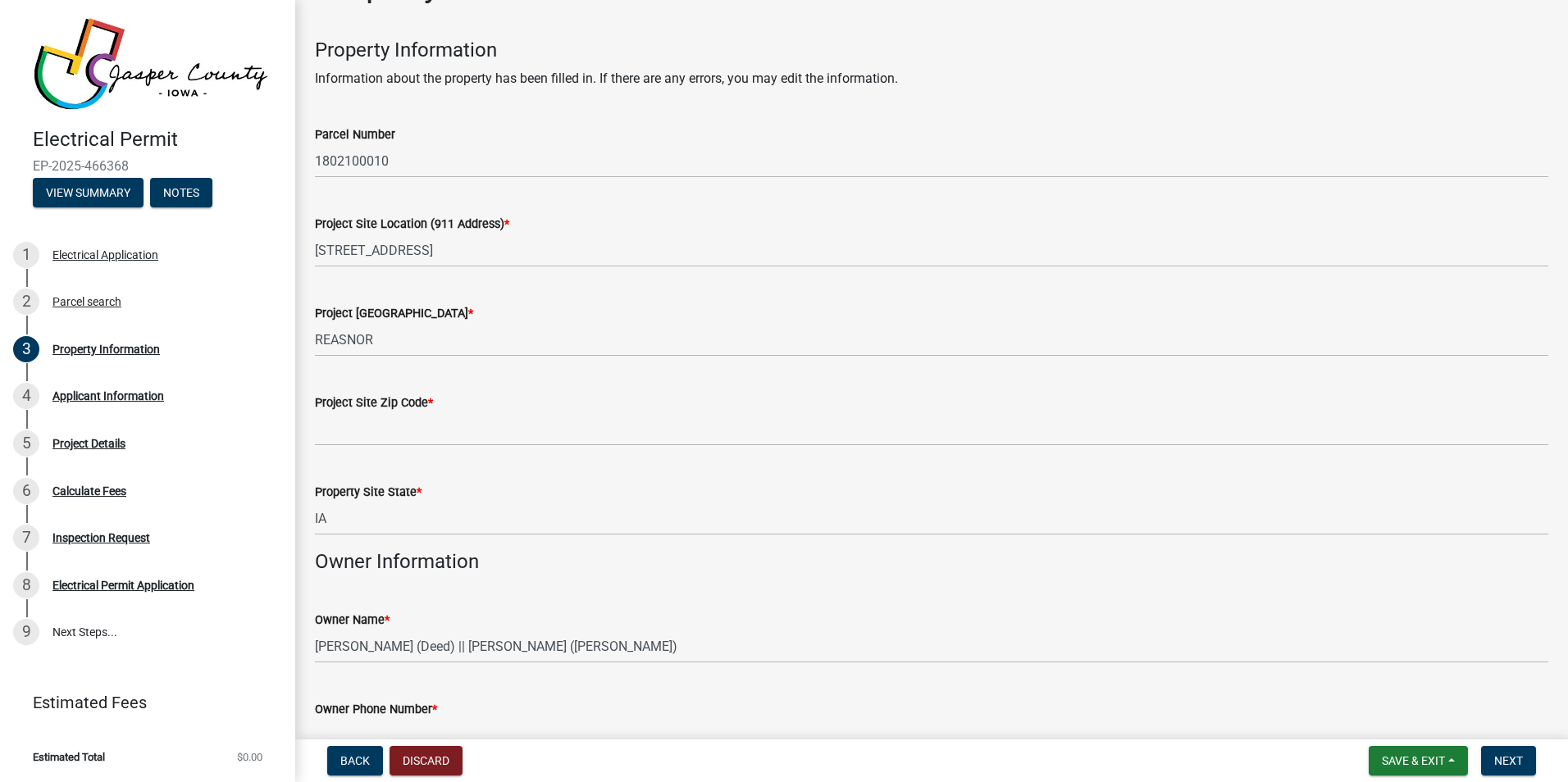
scroll to position [82, 0]
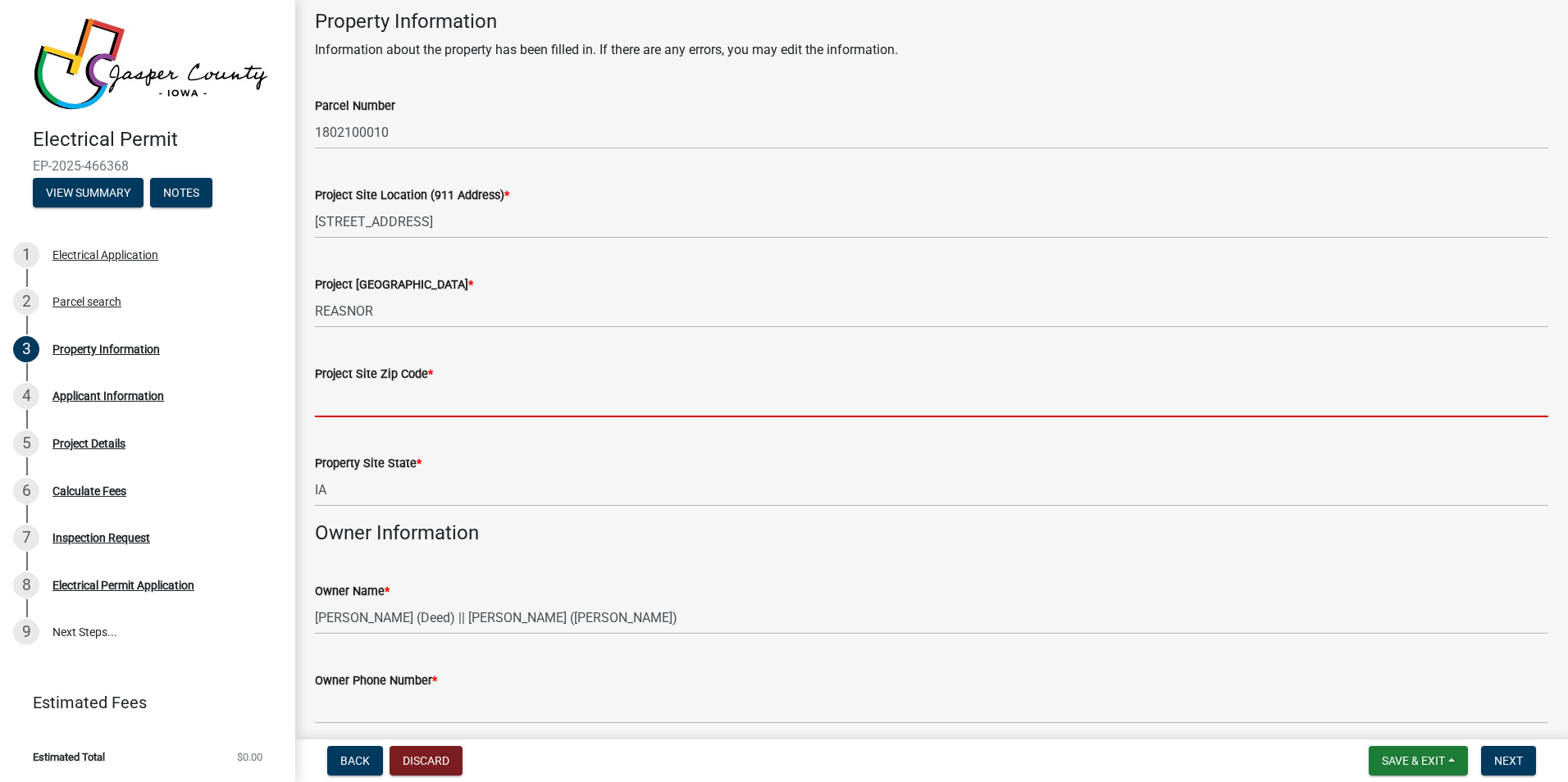
click at [412, 402] on input "Project Site Zip Code *" at bounding box center [931, 400] width 1234 height 34
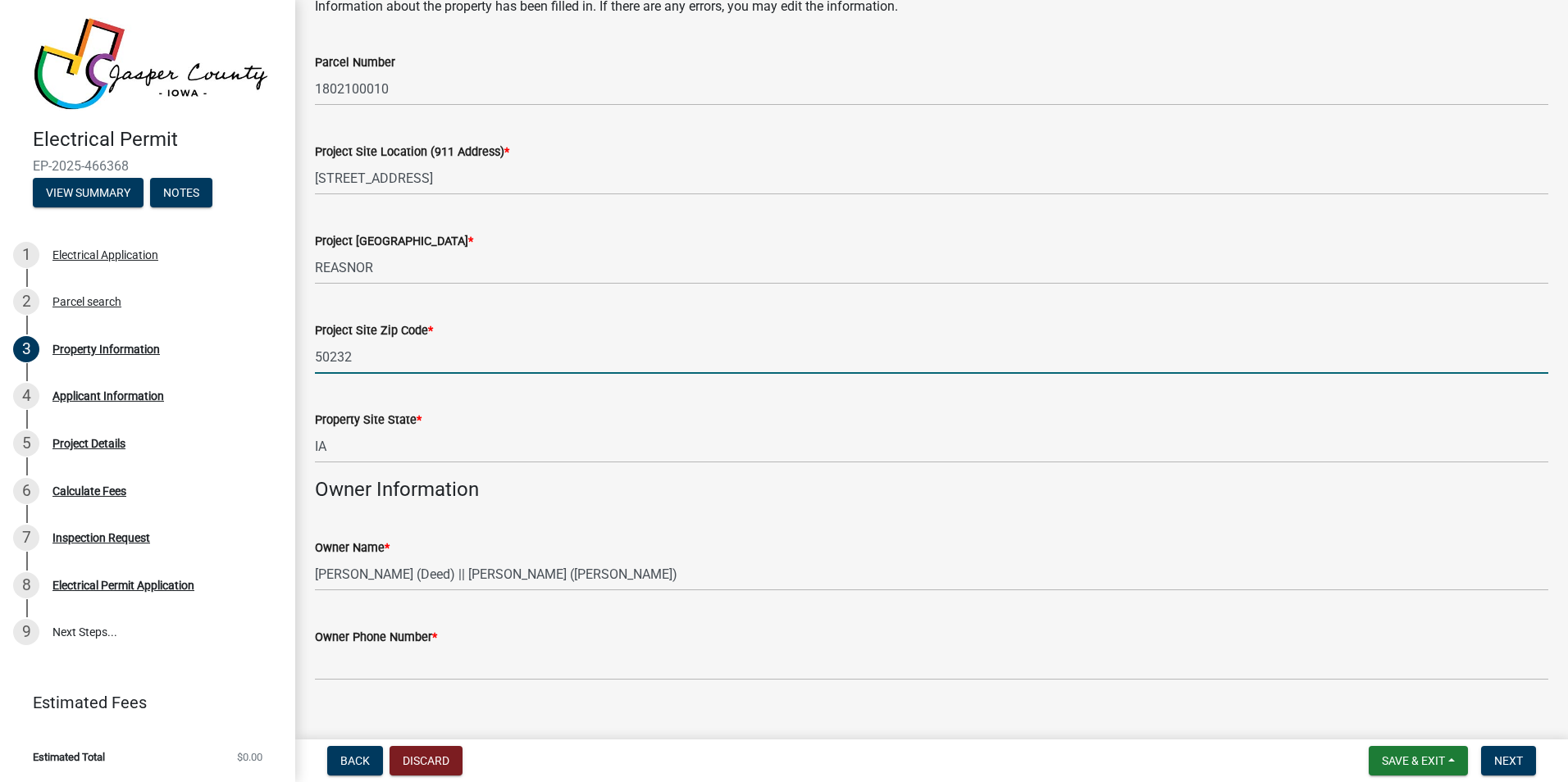
scroll to position [150, 0]
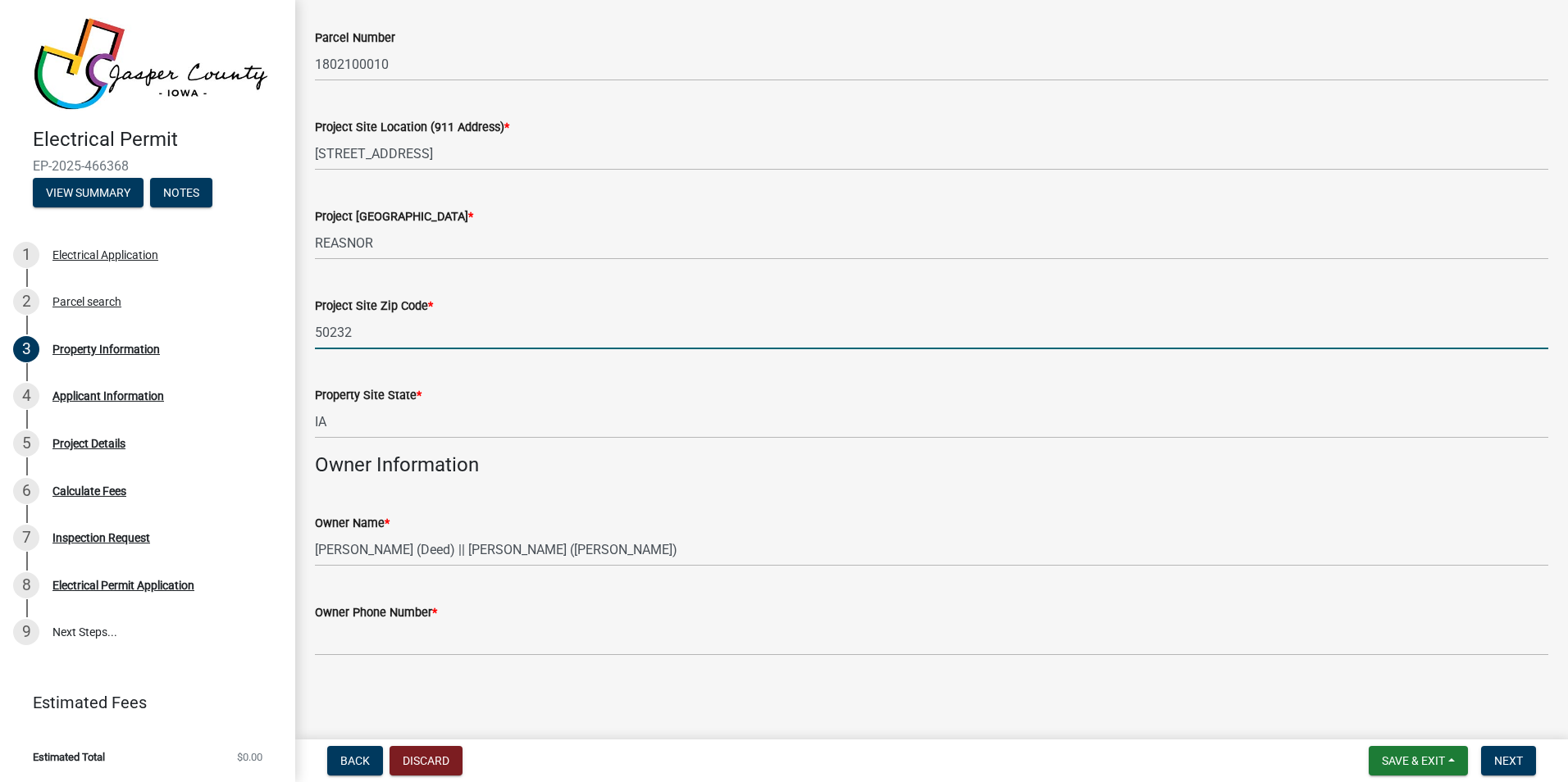
type input "50232"
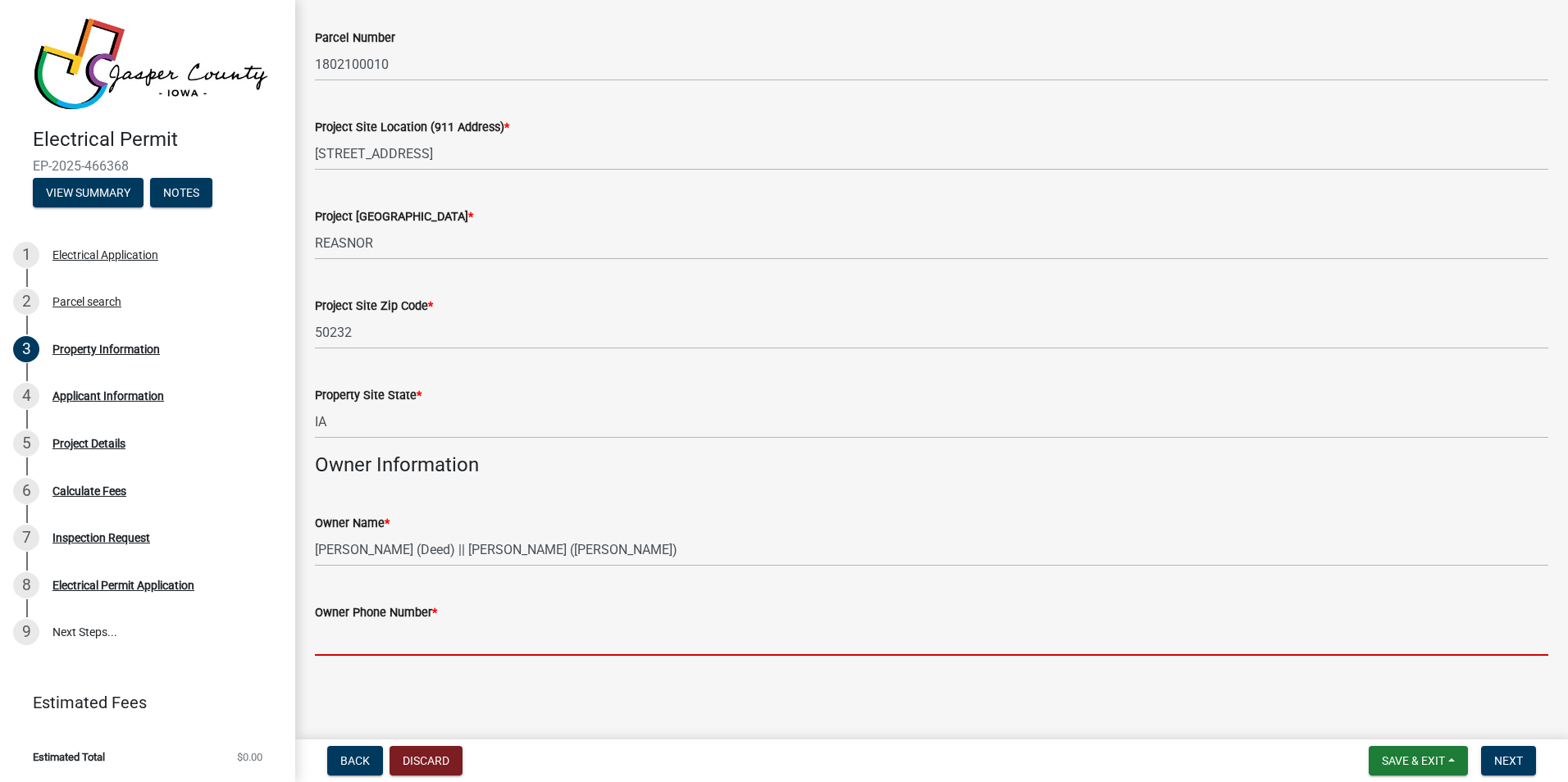
click at [376, 632] on input "Owner Phone Number *" at bounding box center [931, 639] width 1234 height 34
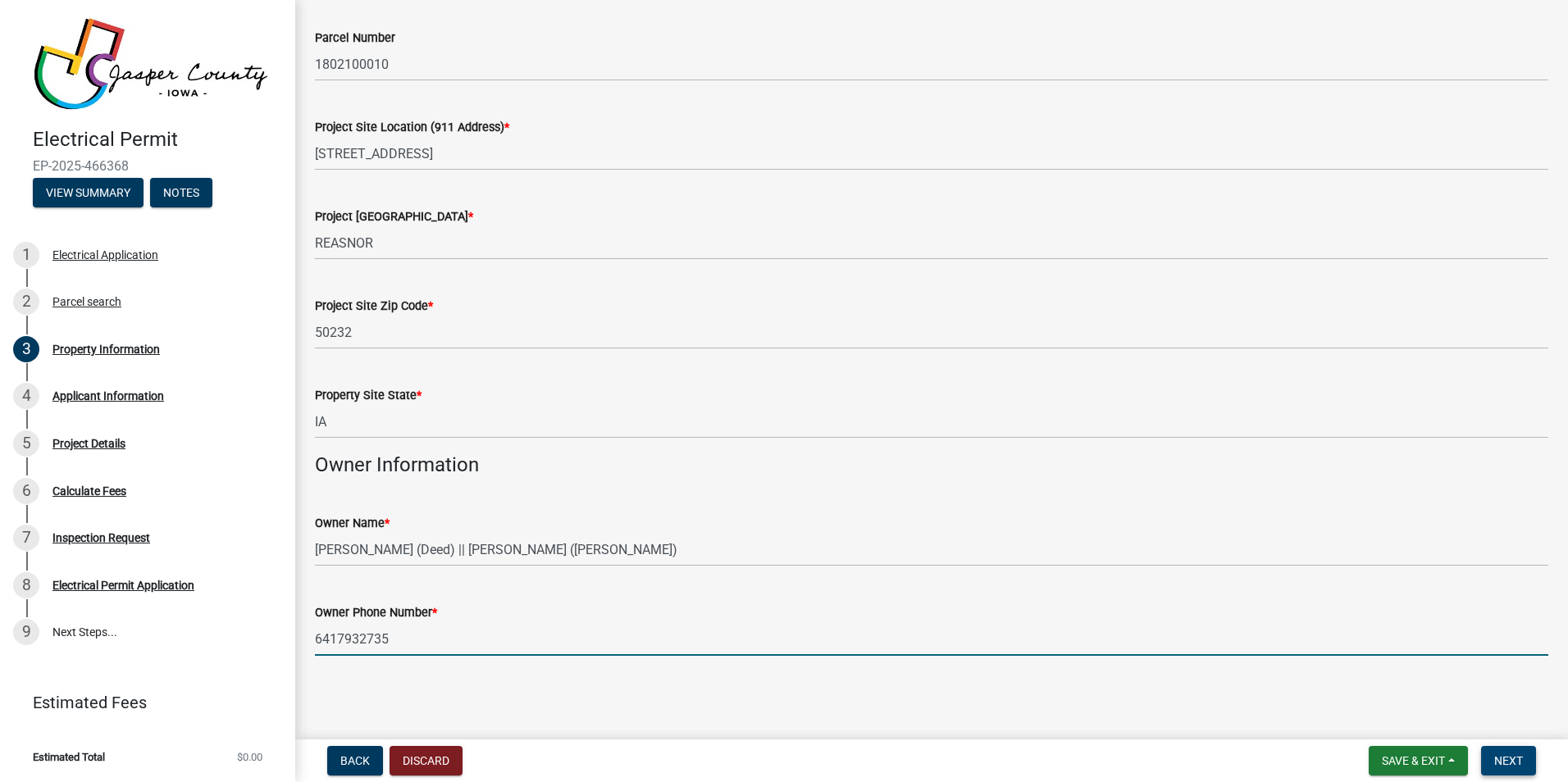
type input "6417932735"
click at [1513, 752] on button "Next" at bounding box center [1508, 761] width 55 height 30
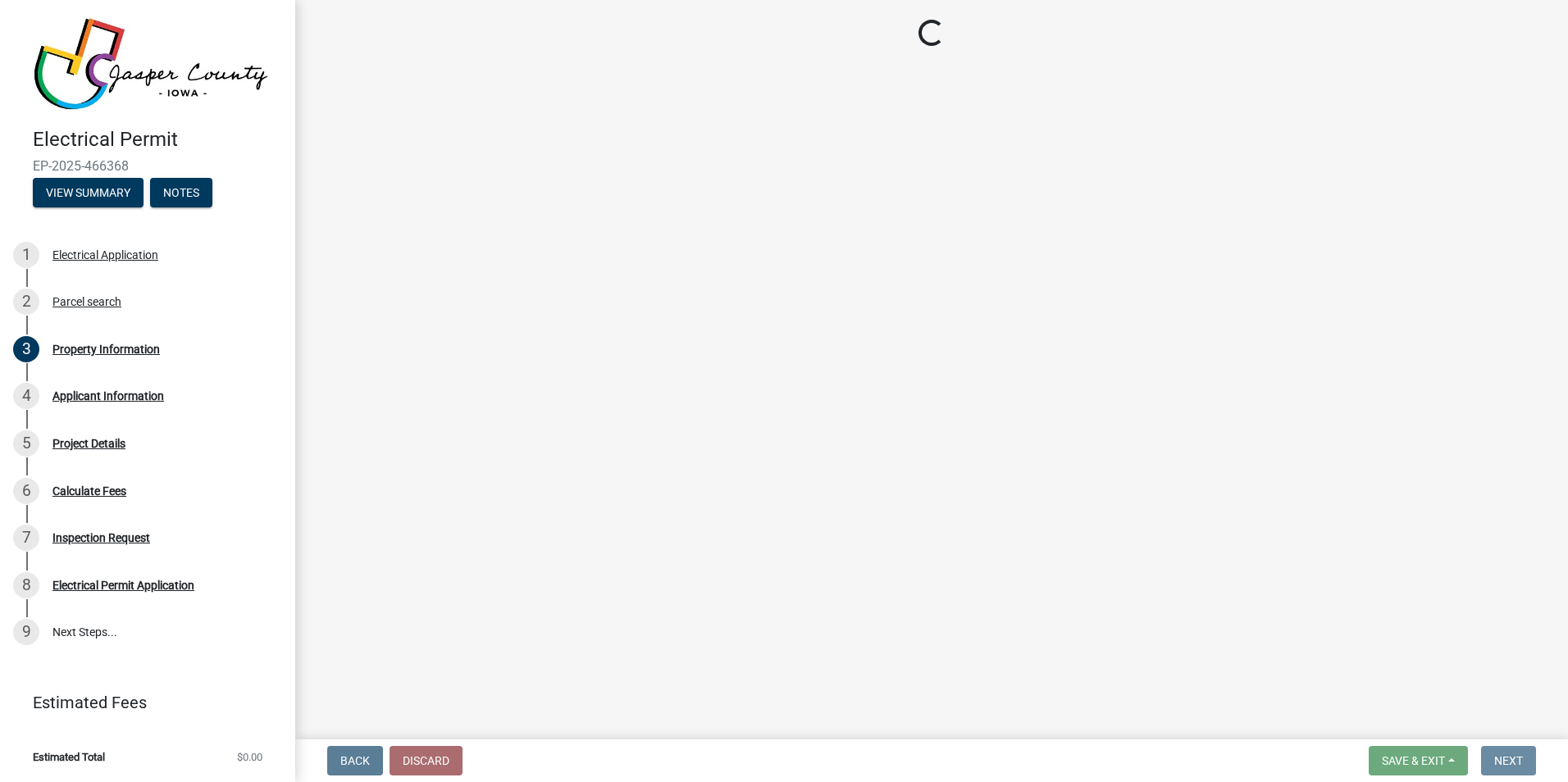
scroll to position [0, 0]
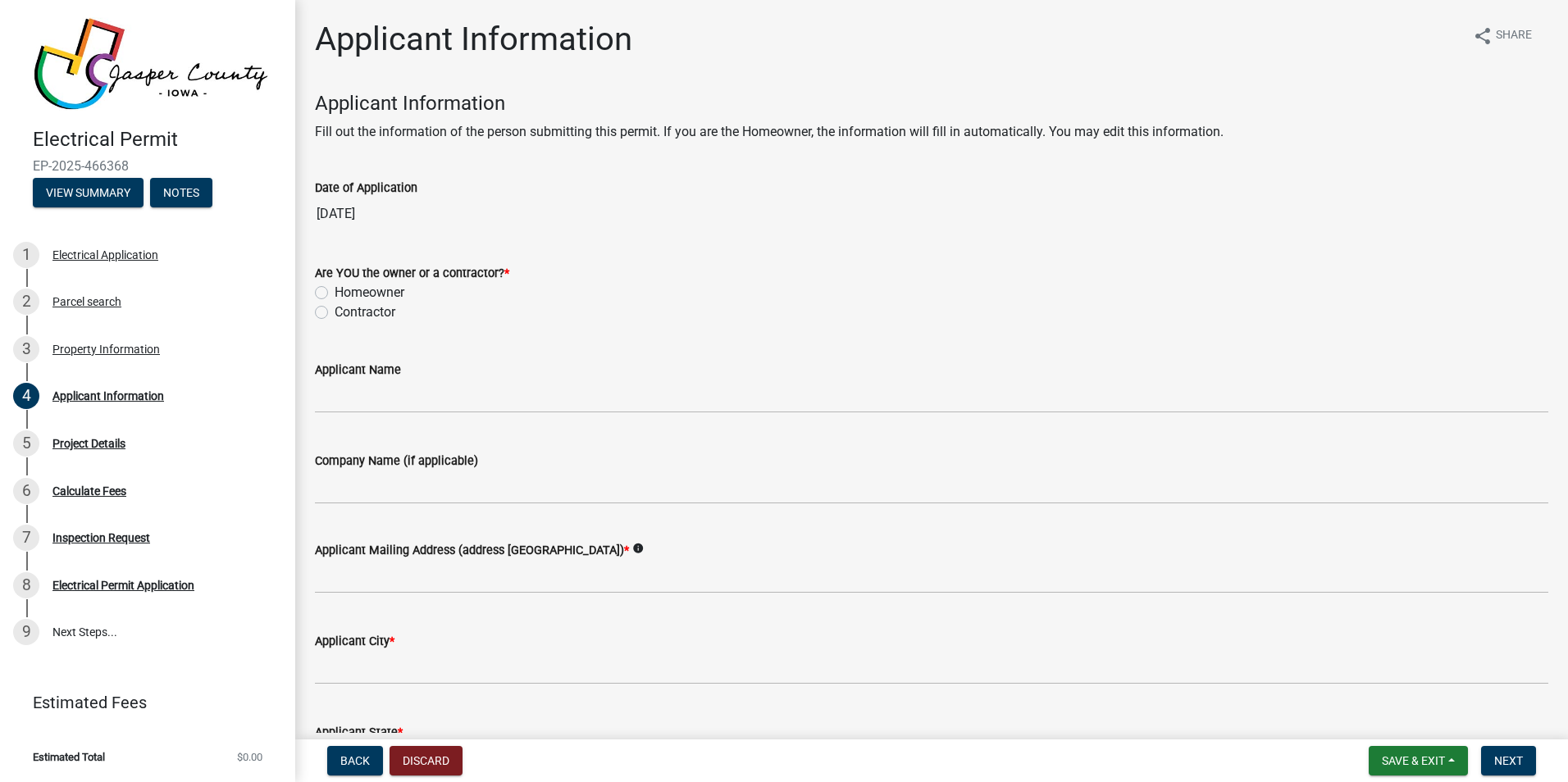
click at [335, 309] on label "Contractor" at bounding box center [365, 312] width 60 height 20
click at [335, 309] on input "Contractor" at bounding box center [340, 308] width 11 height 11
radio input "true"
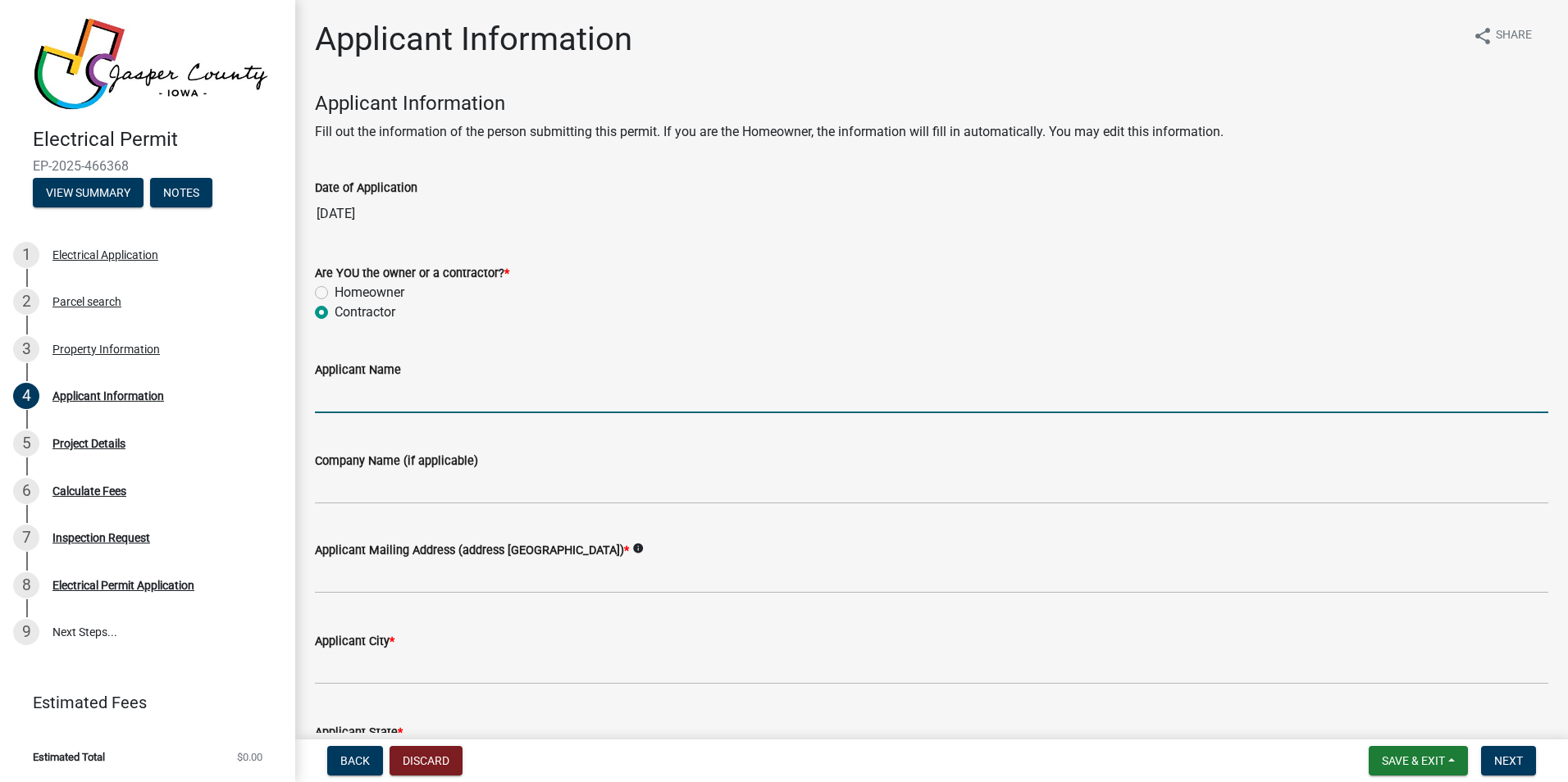
click at [394, 394] on input "Applicant Name" at bounding box center [931, 397] width 1234 height 34
type input "[PERSON_NAME]"
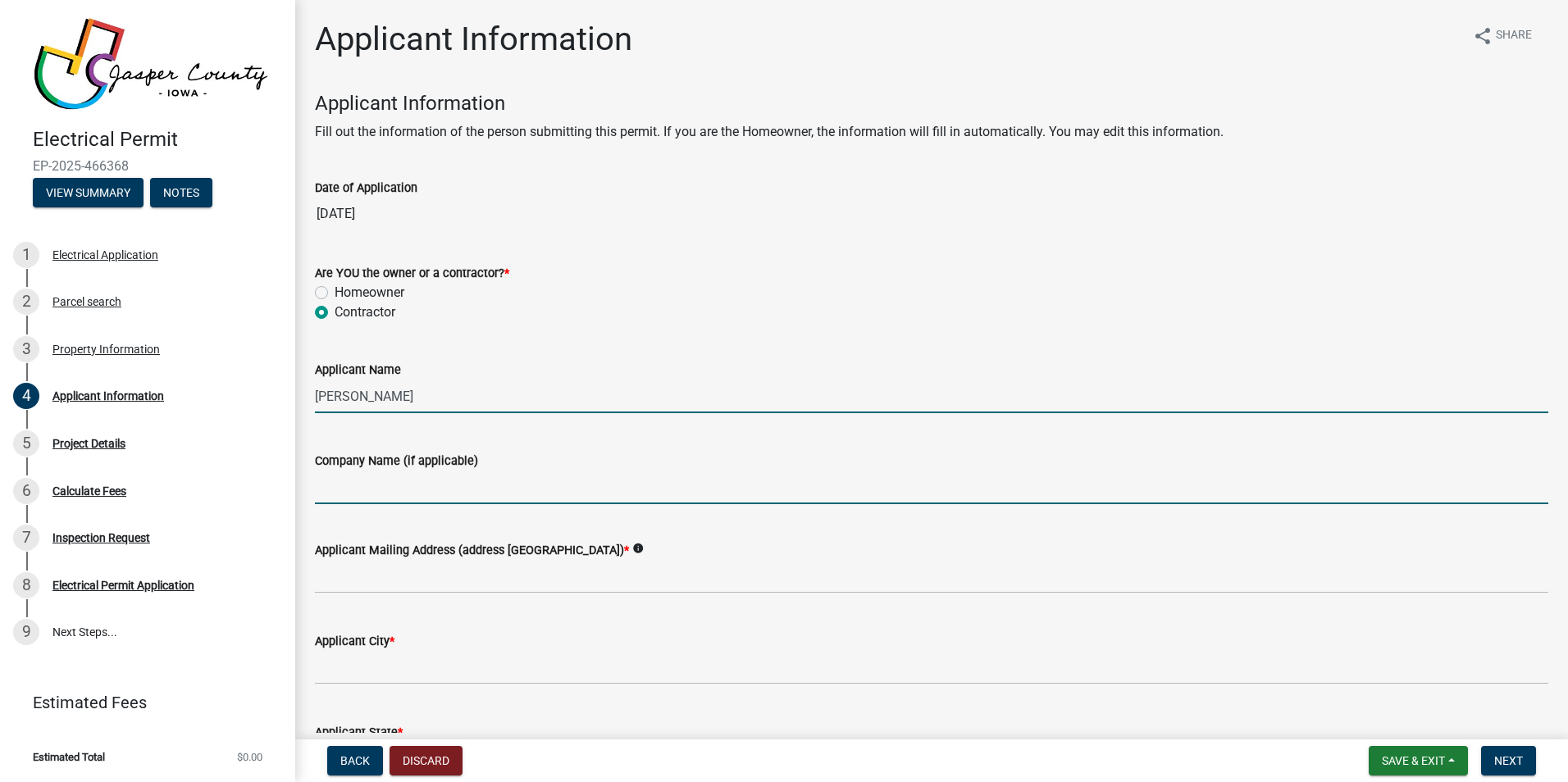
type input "[PERSON_NAME] ELECTRIC LLC"
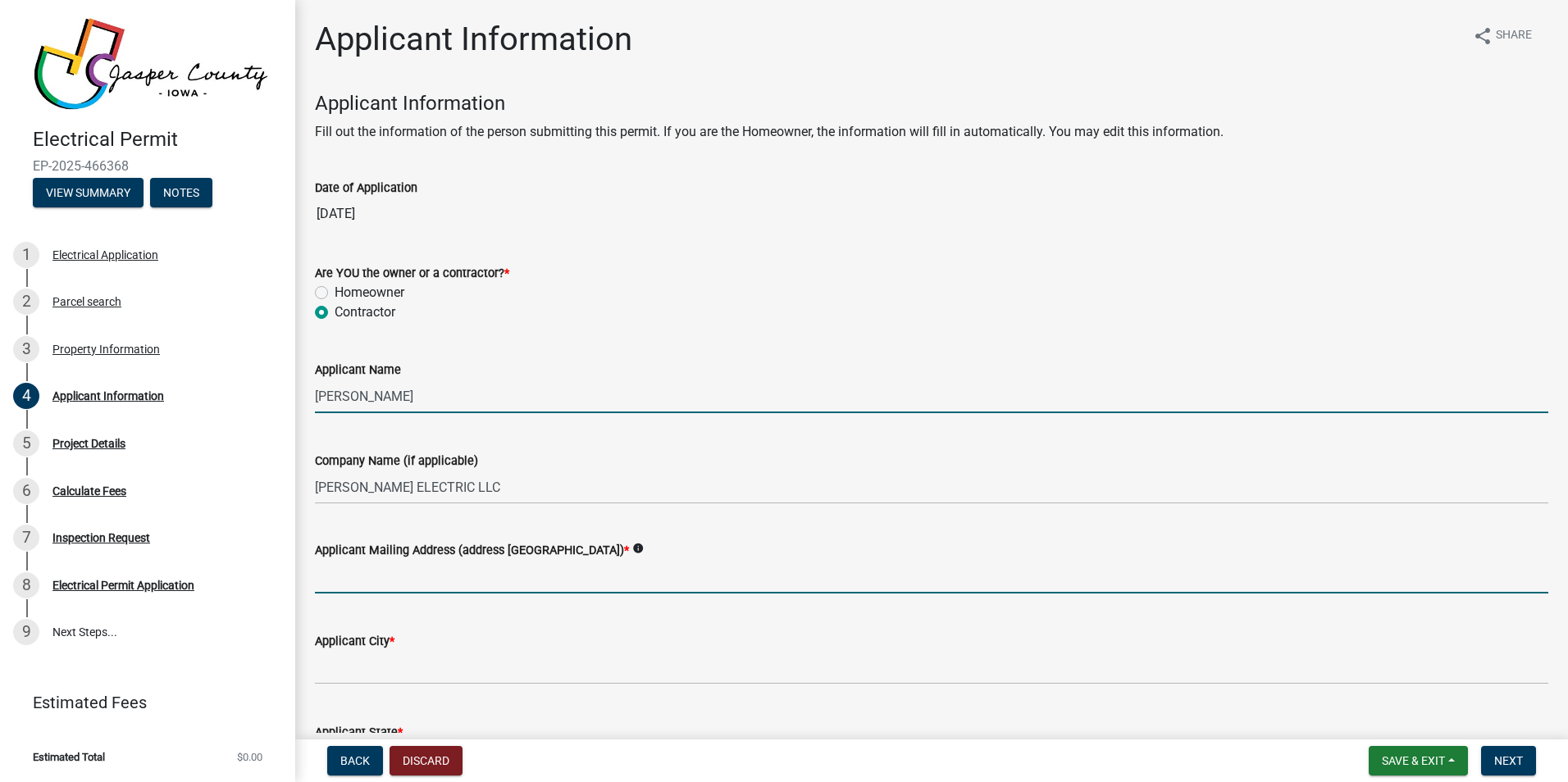
type input "[STREET_ADDRESS]"
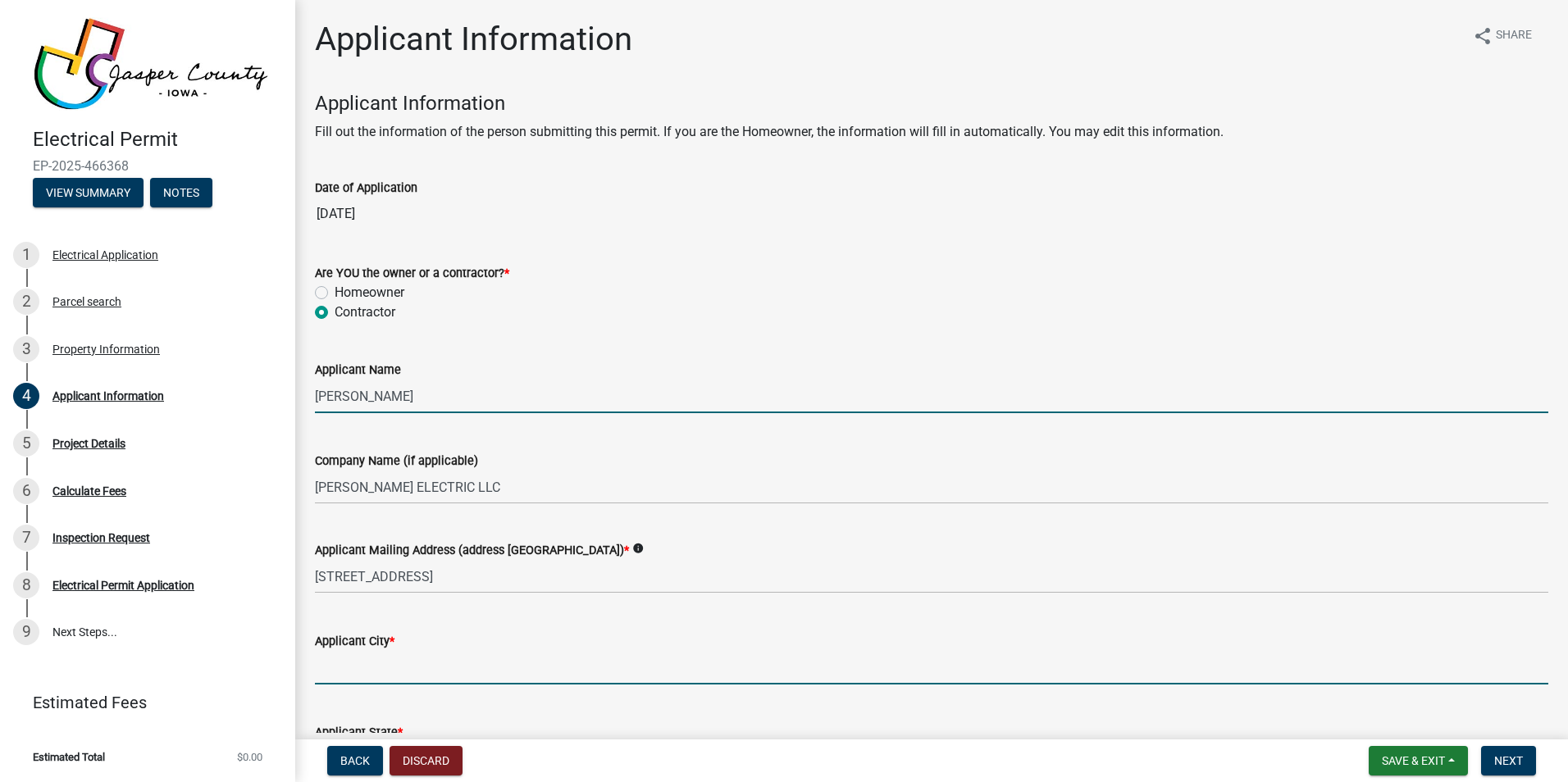
type input "COLFAX"
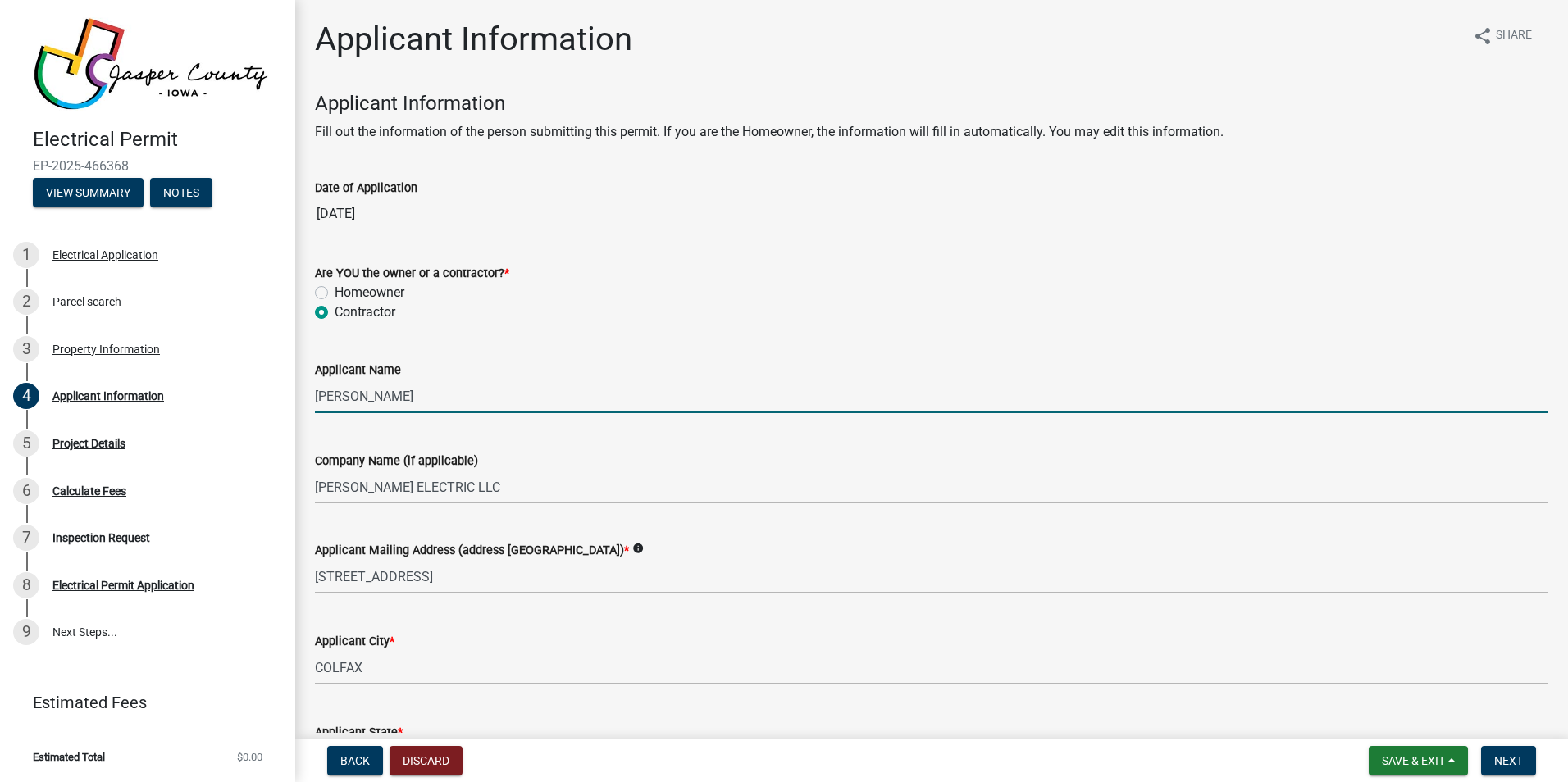
type input "IA"
type input "50054"
type input "6418912180"
type input "[EMAIL_ADDRESS][PERSON_NAME][DOMAIN_NAME]"
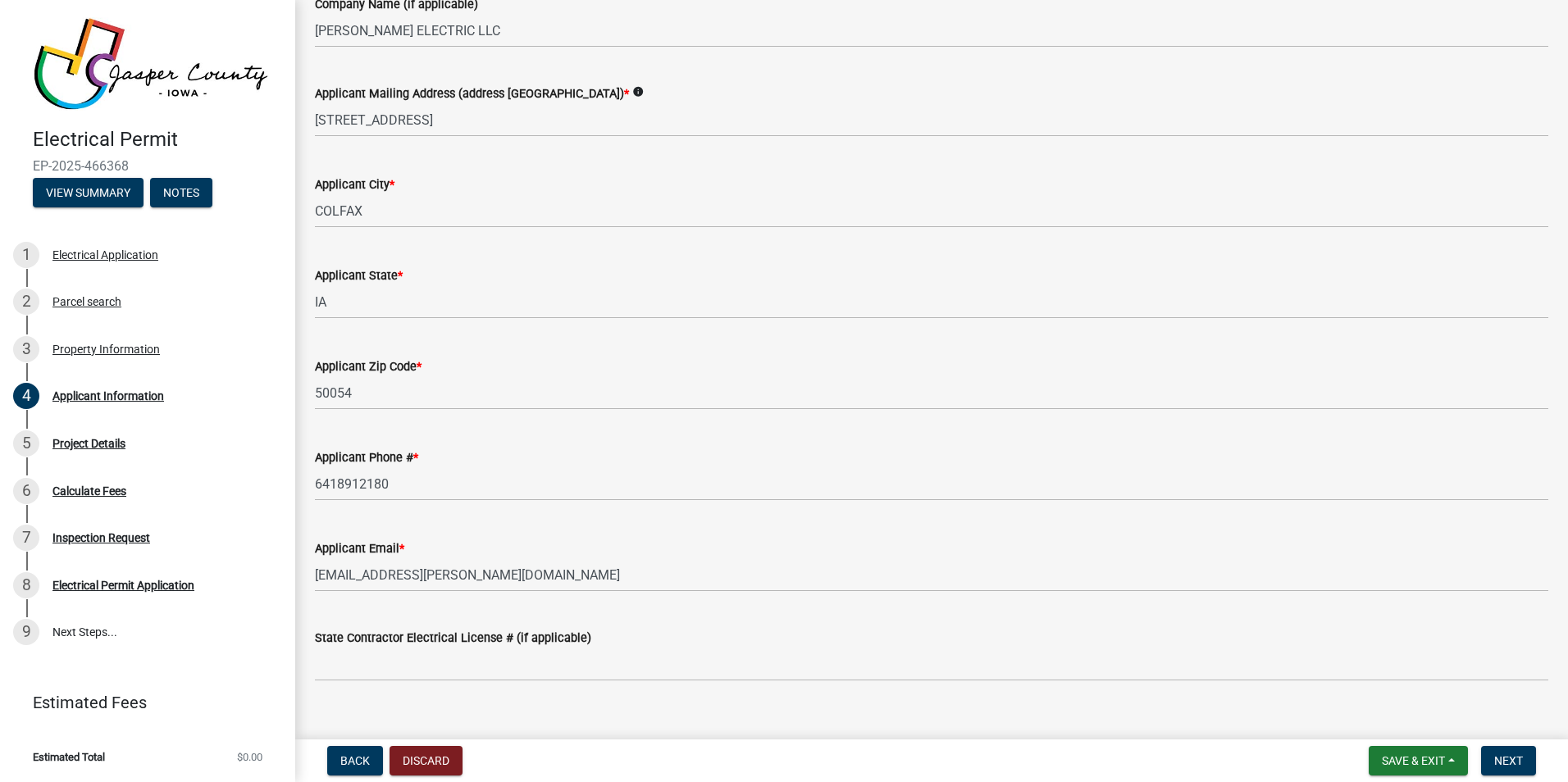
scroll to position [482, 0]
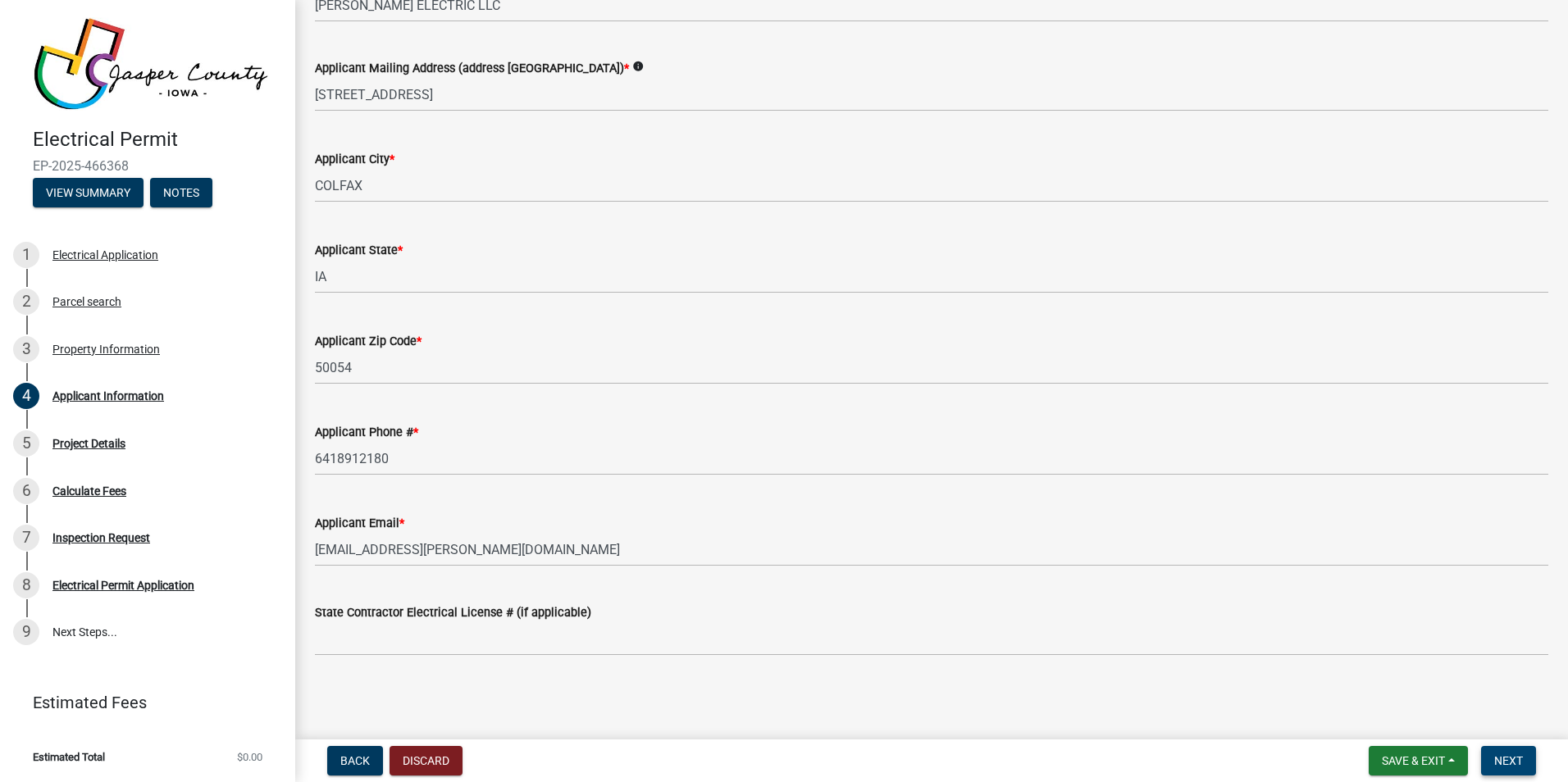
click at [1531, 759] on button "Next" at bounding box center [1508, 761] width 55 height 30
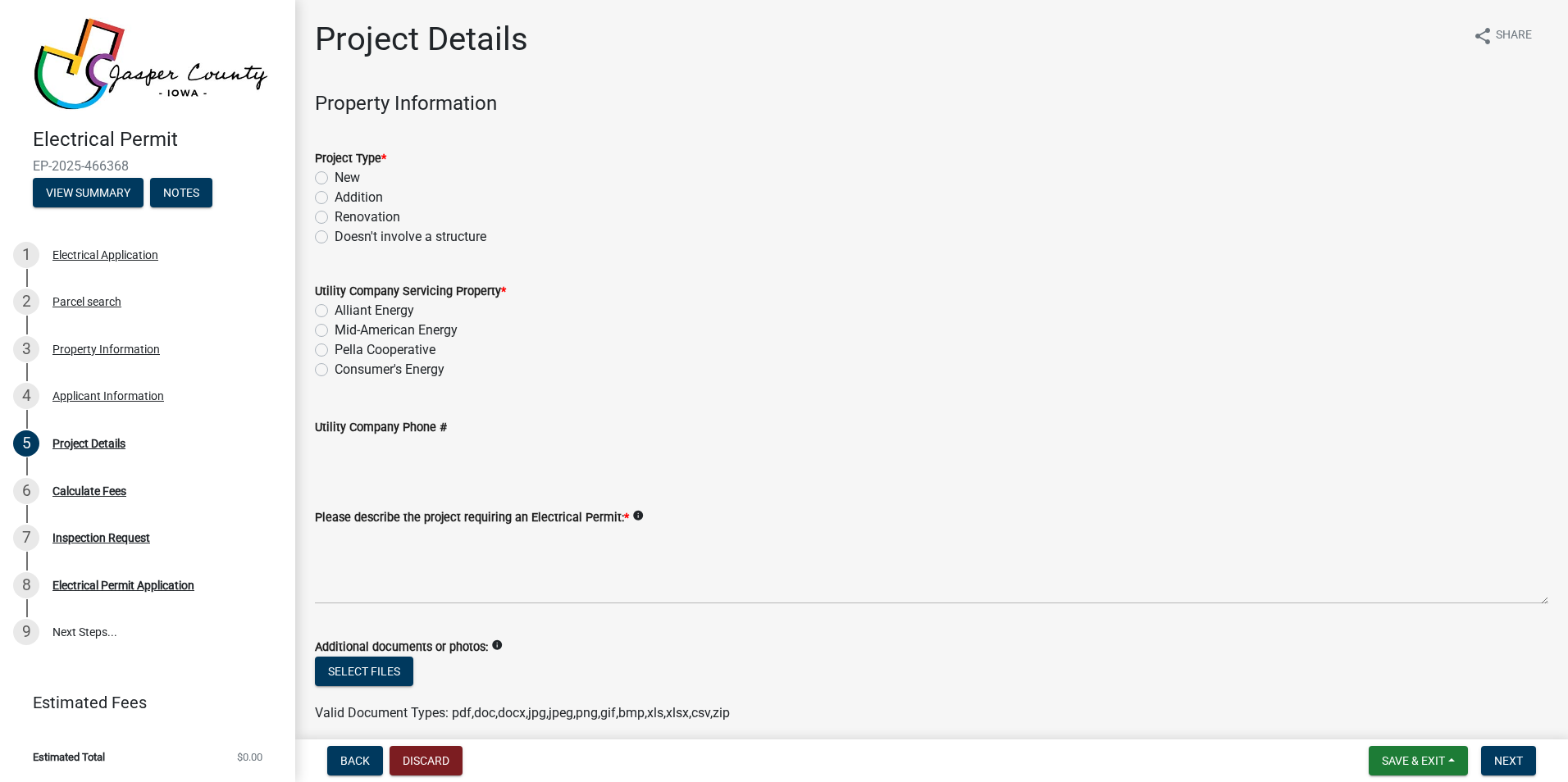
click at [335, 238] on label "Doesn't involve a structure" at bounding box center [411, 236] width 151 height 20
click at [335, 238] on input "Doesn't involve a structure" at bounding box center [340, 232] width 11 height 11
radio input "true"
click at [335, 312] on label "Alliant Energy" at bounding box center [375, 310] width 80 height 20
click at [335, 312] on input "Alliant Energy" at bounding box center [340, 306] width 11 height 11
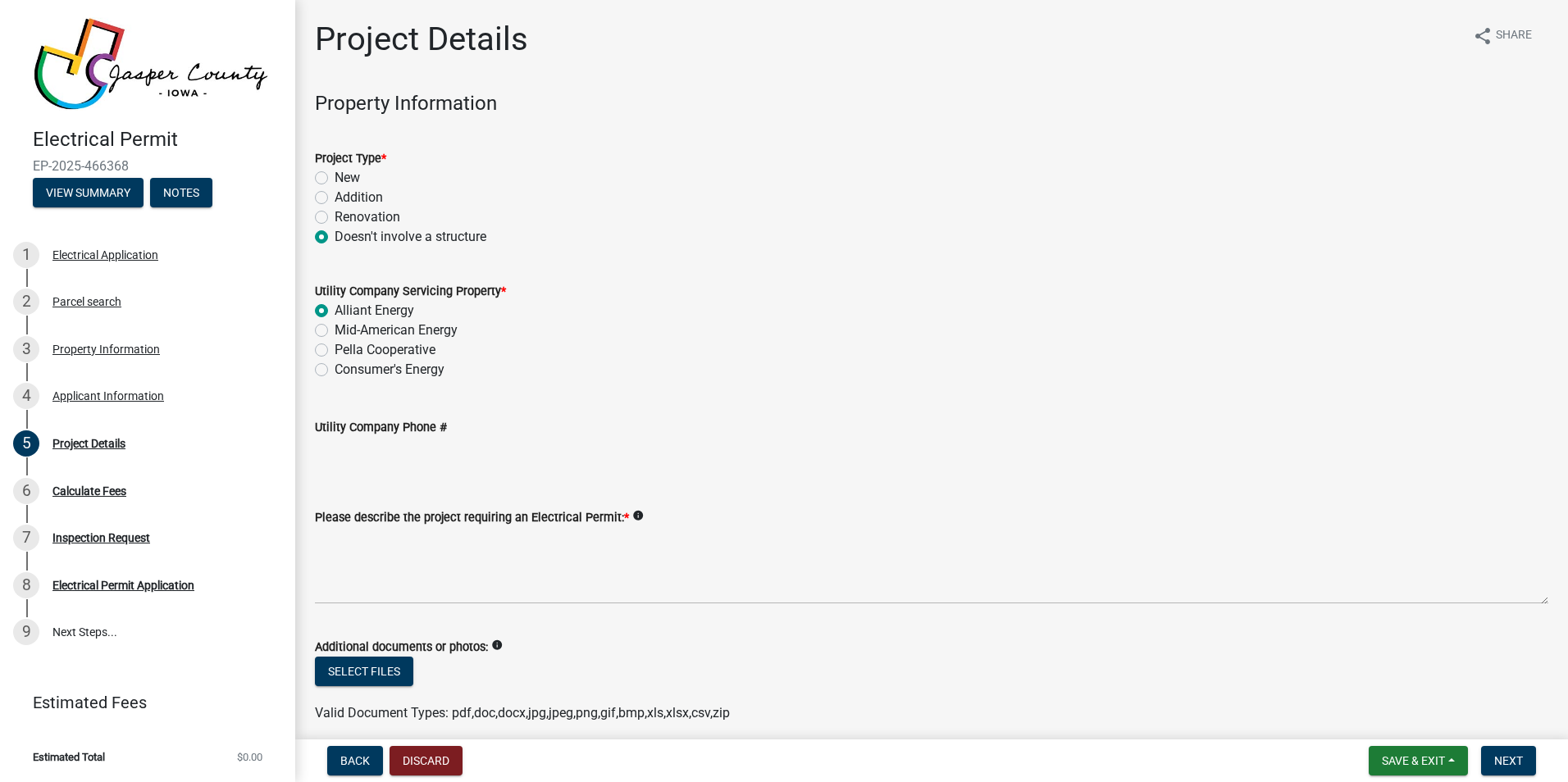
radio input "true"
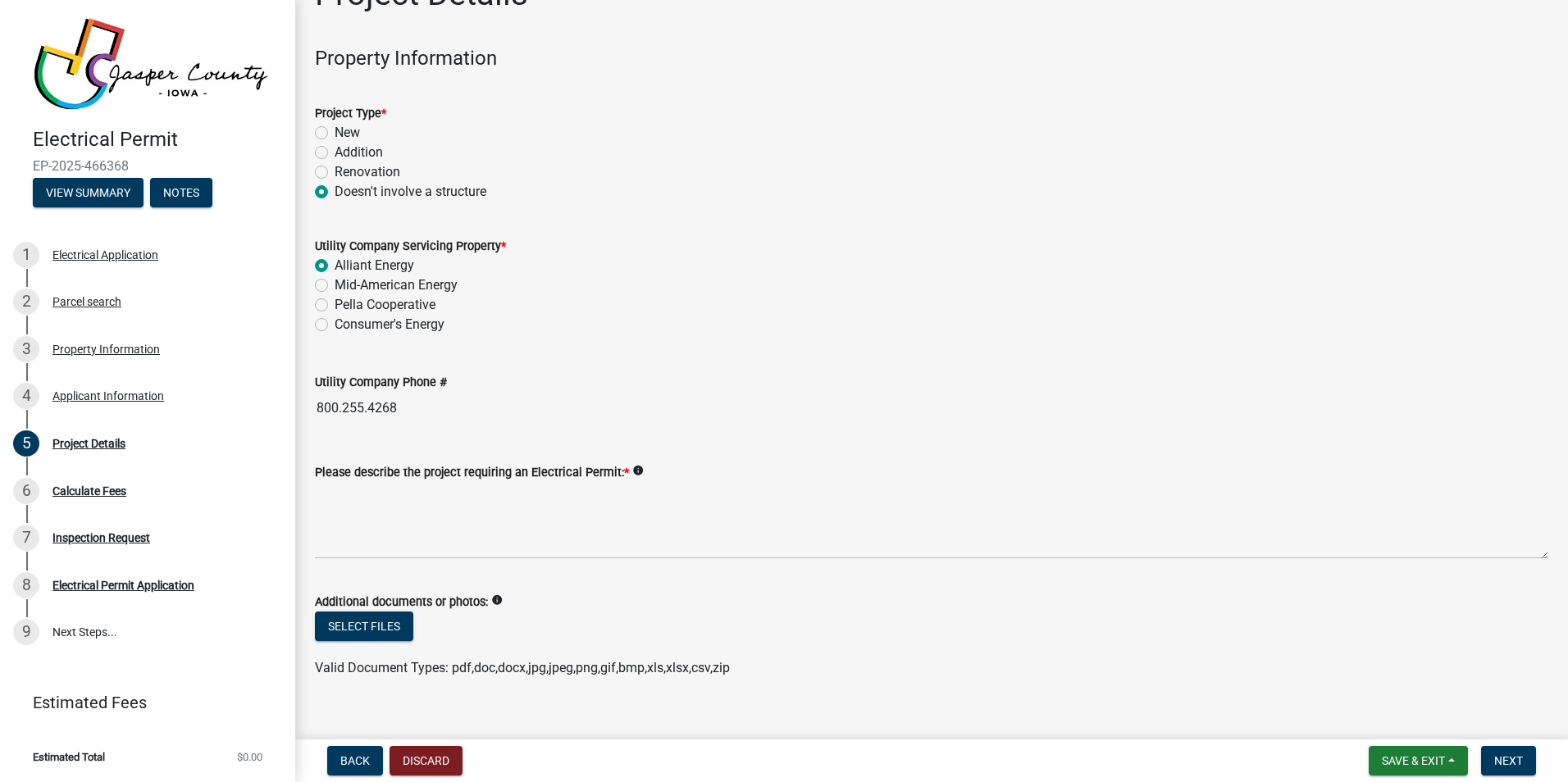
scroll to position [69, 0]
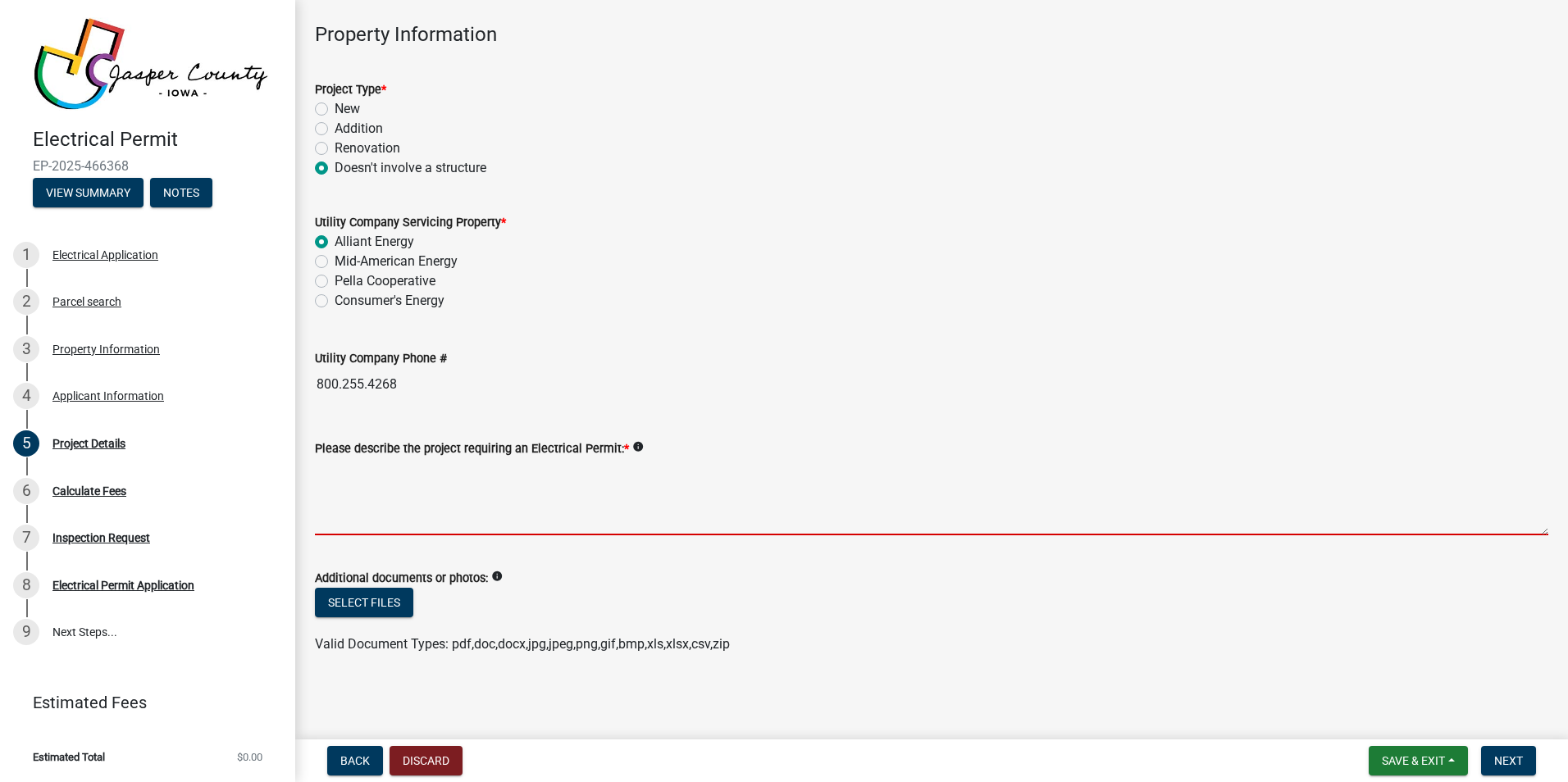
click at [397, 470] on textarea "Please describe the project requiring an Electrical Permit: *" at bounding box center [931, 496] width 1234 height 77
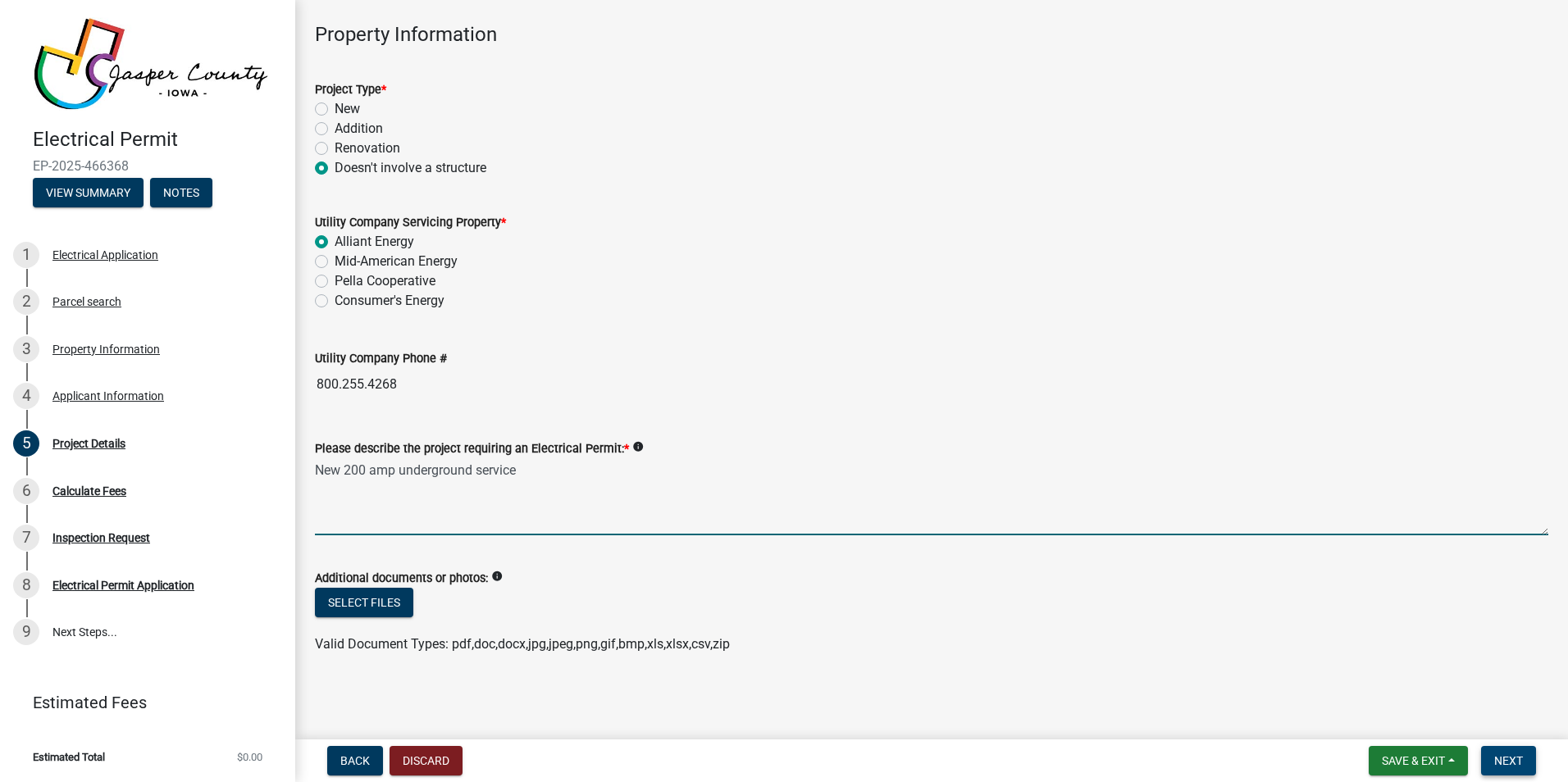
type textarea "New 200 amp underground service"
click at [1515, 759] on span "Next" at bounding box center [1508, 760] width 29 height 13
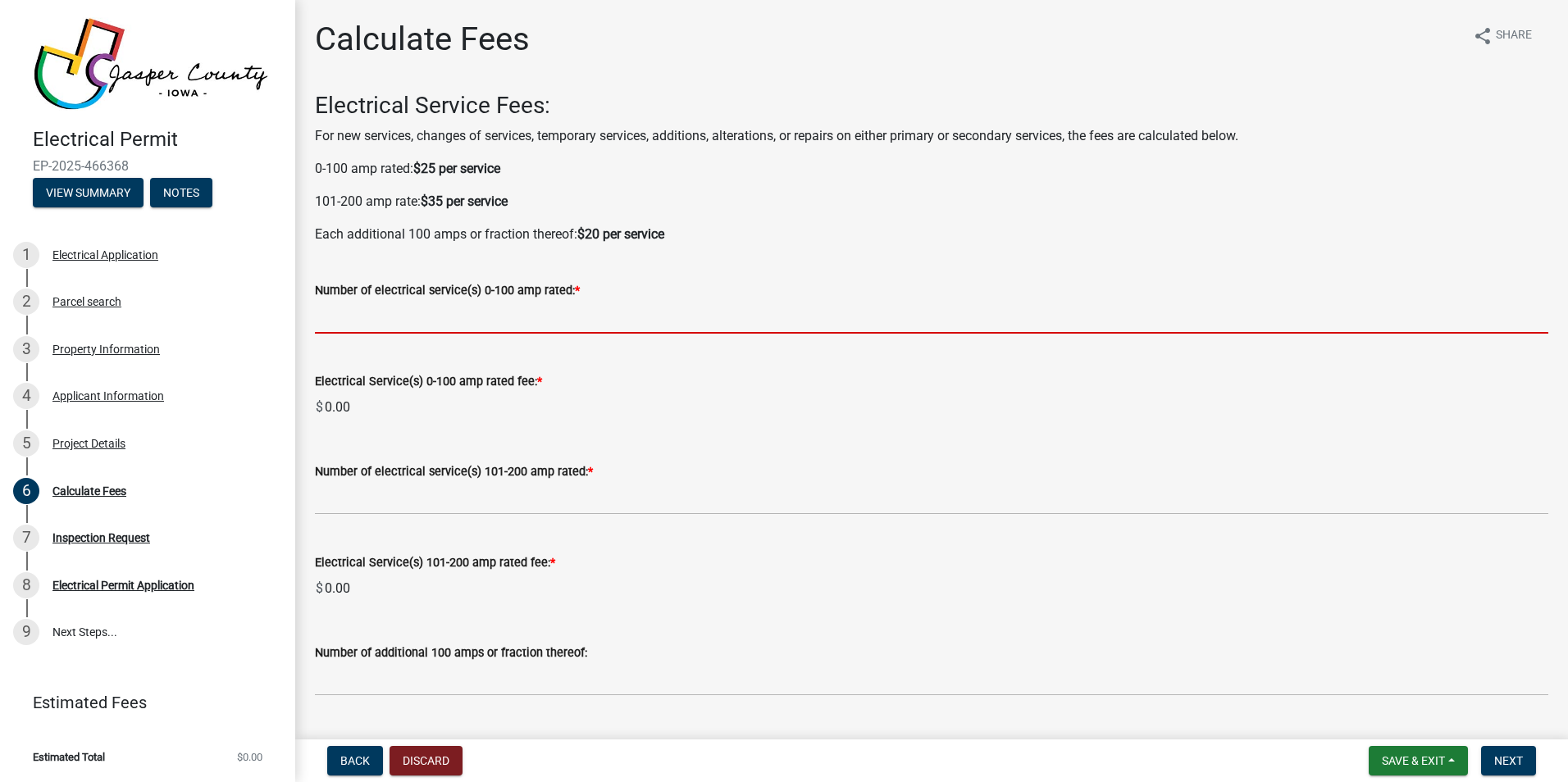
click at [378, 314] on input "text" at bounding box center [931, 317] width 1234 height 34
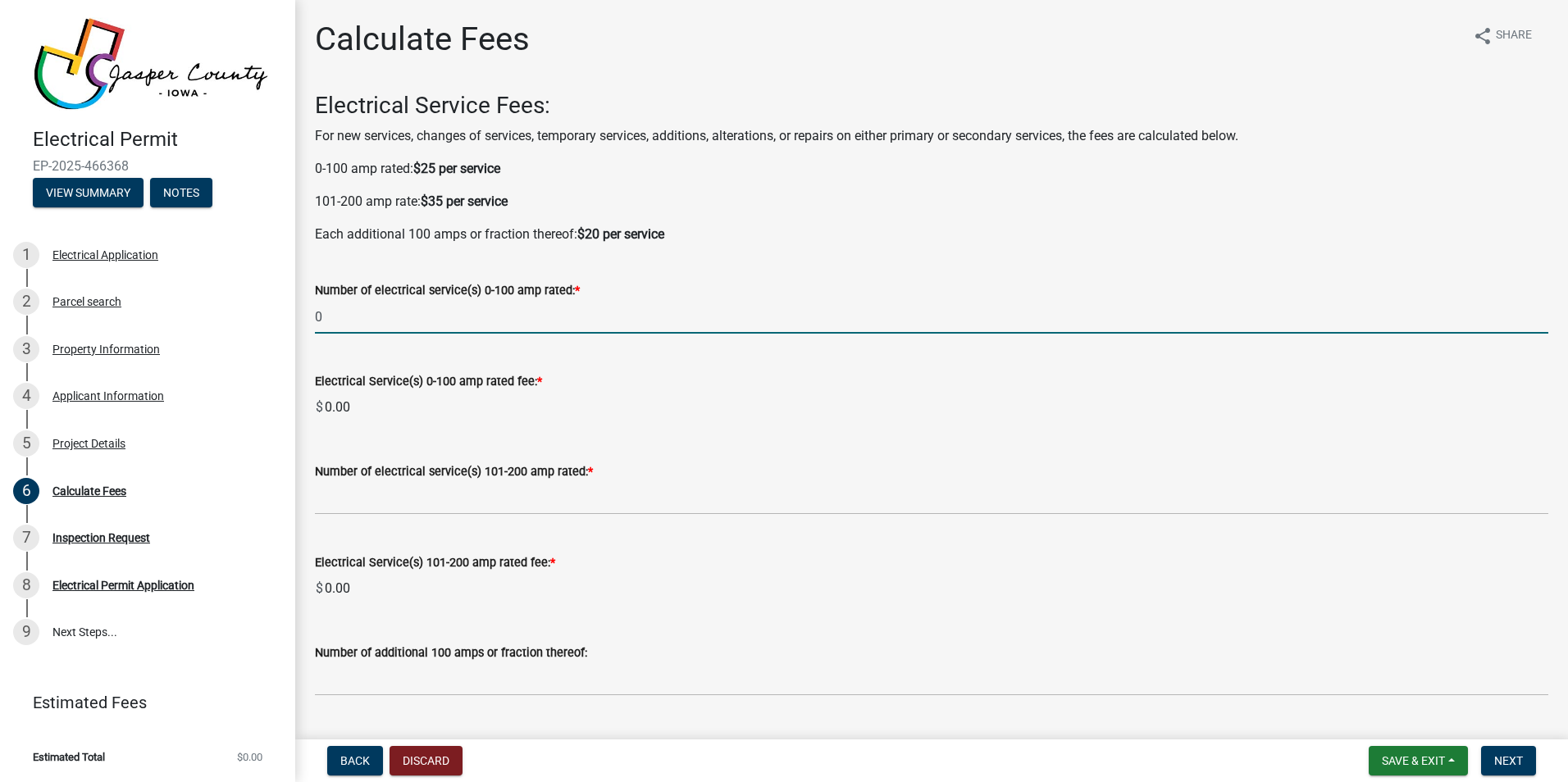
type input "0"
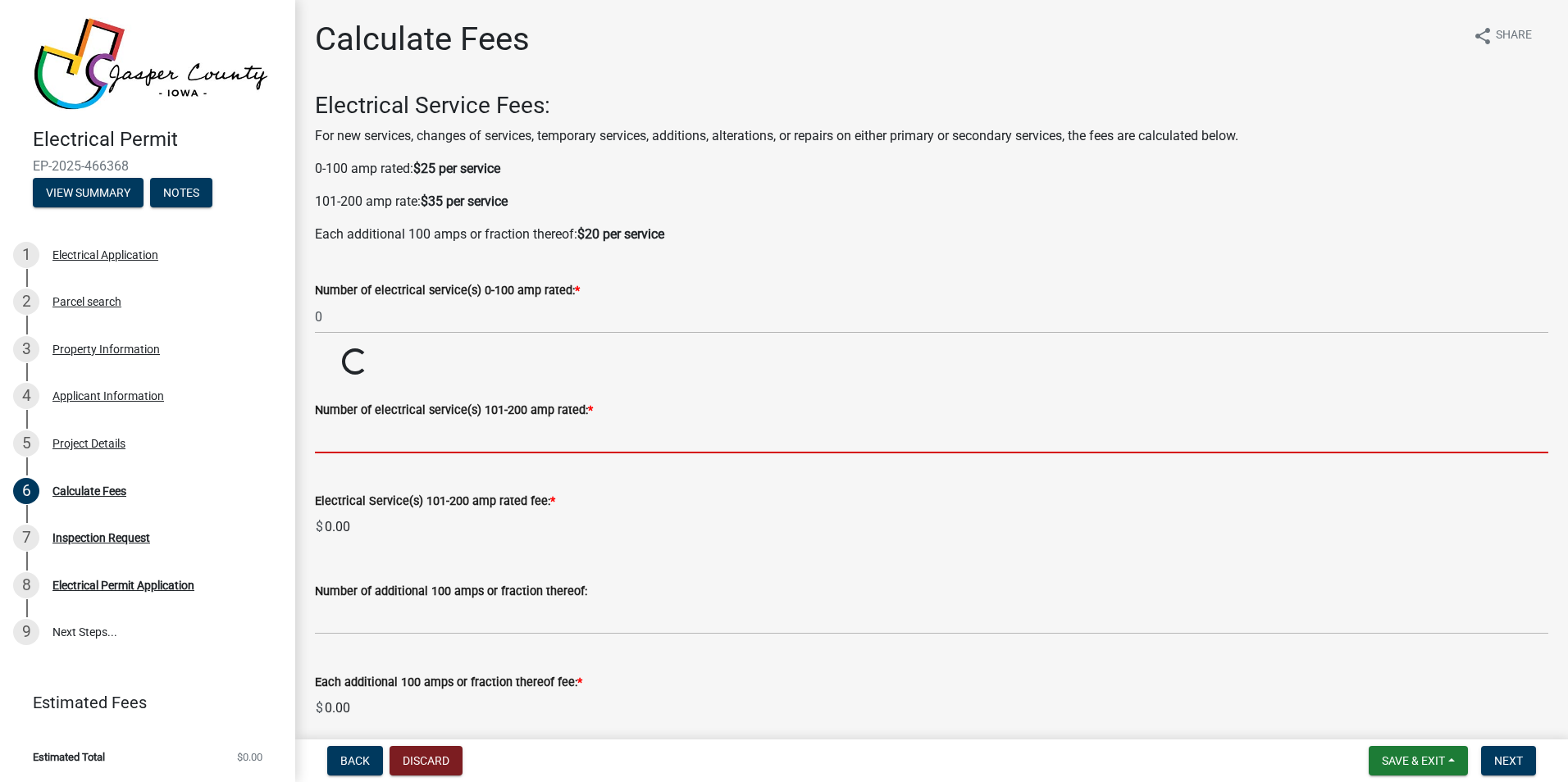
click at [377, 496] on wm-data-entity-input-list "Electrical Service Fees: For new services, changes of services, temporary servi…" at bounding box center [931, 768] width 1234 height 1354
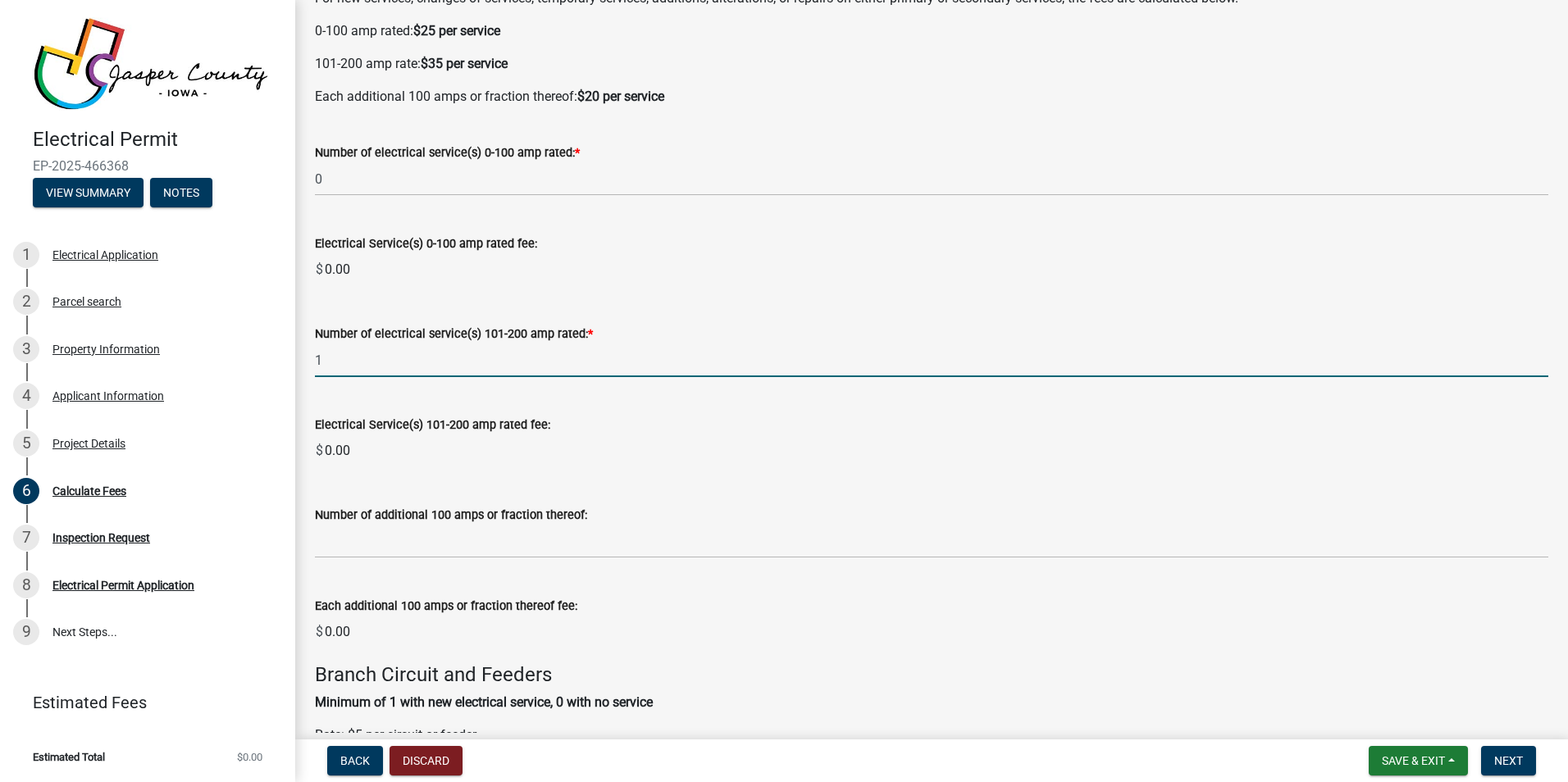
scroll to position [164, 0]
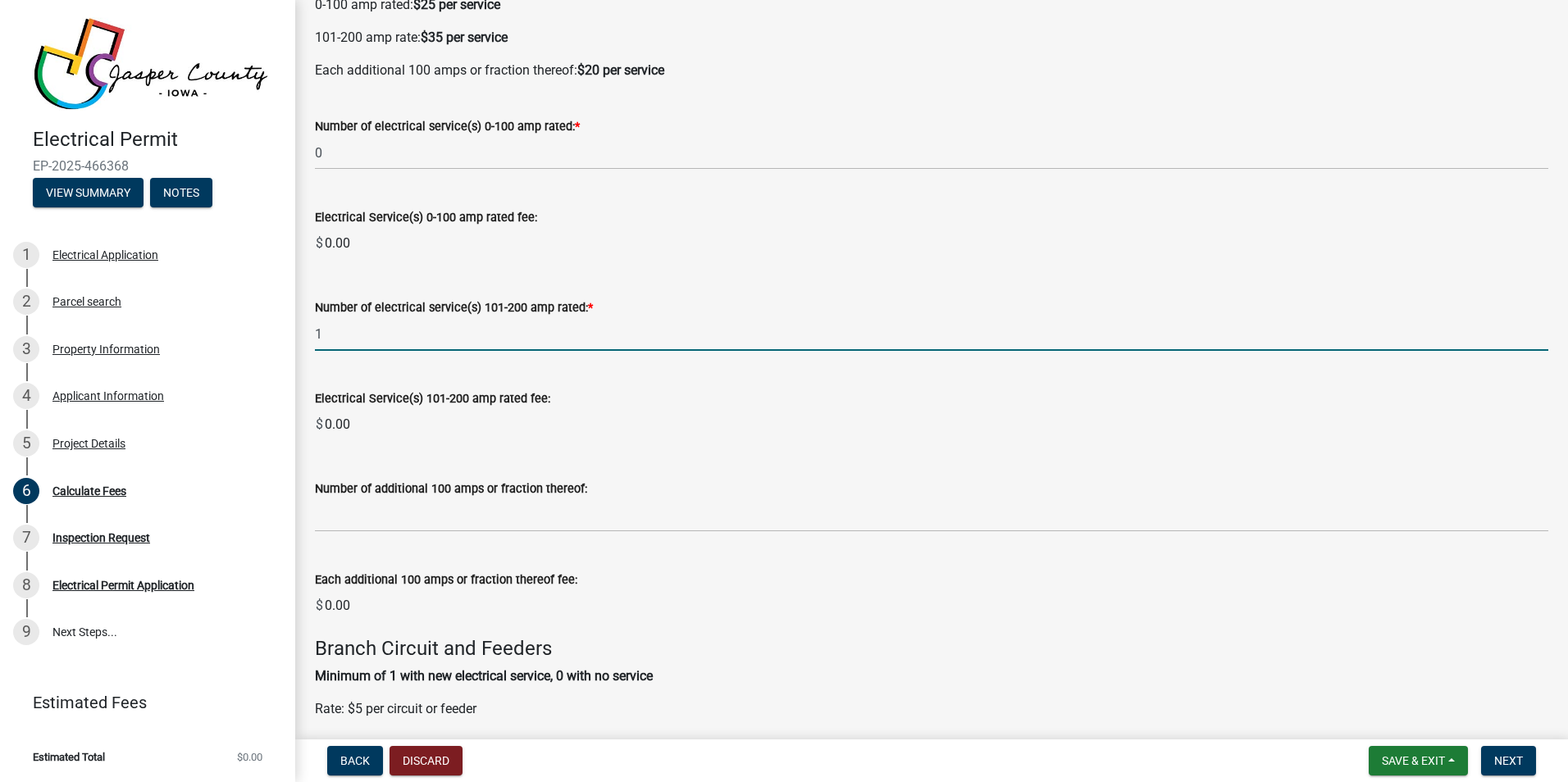
type input "1"
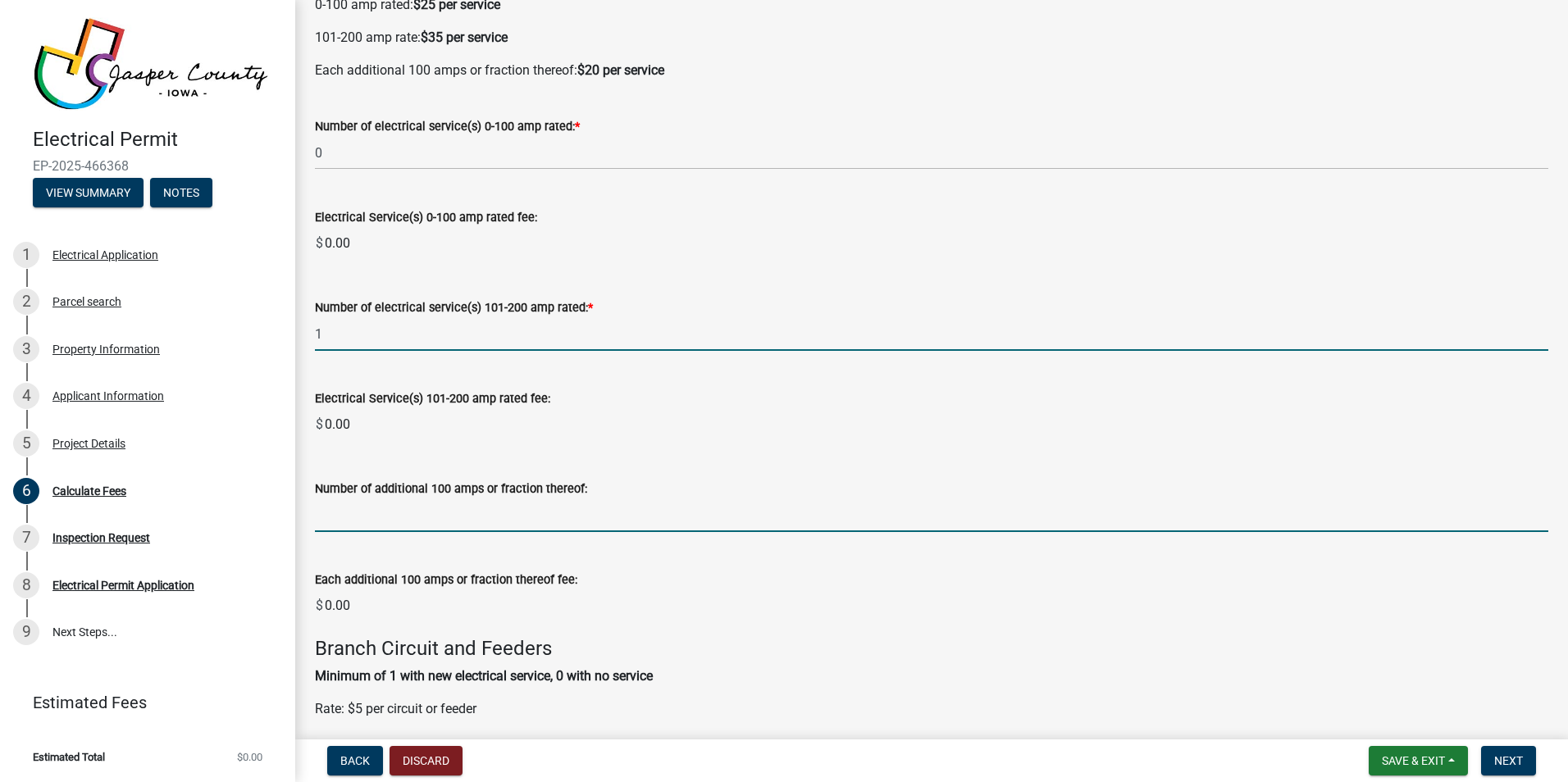
click at [344, 518] on wm-data-entity-input-list "Electrical Service Fees: For new services, changes of services, temporary servi…" at bounding box center [931, 636] width 1234 height 1416
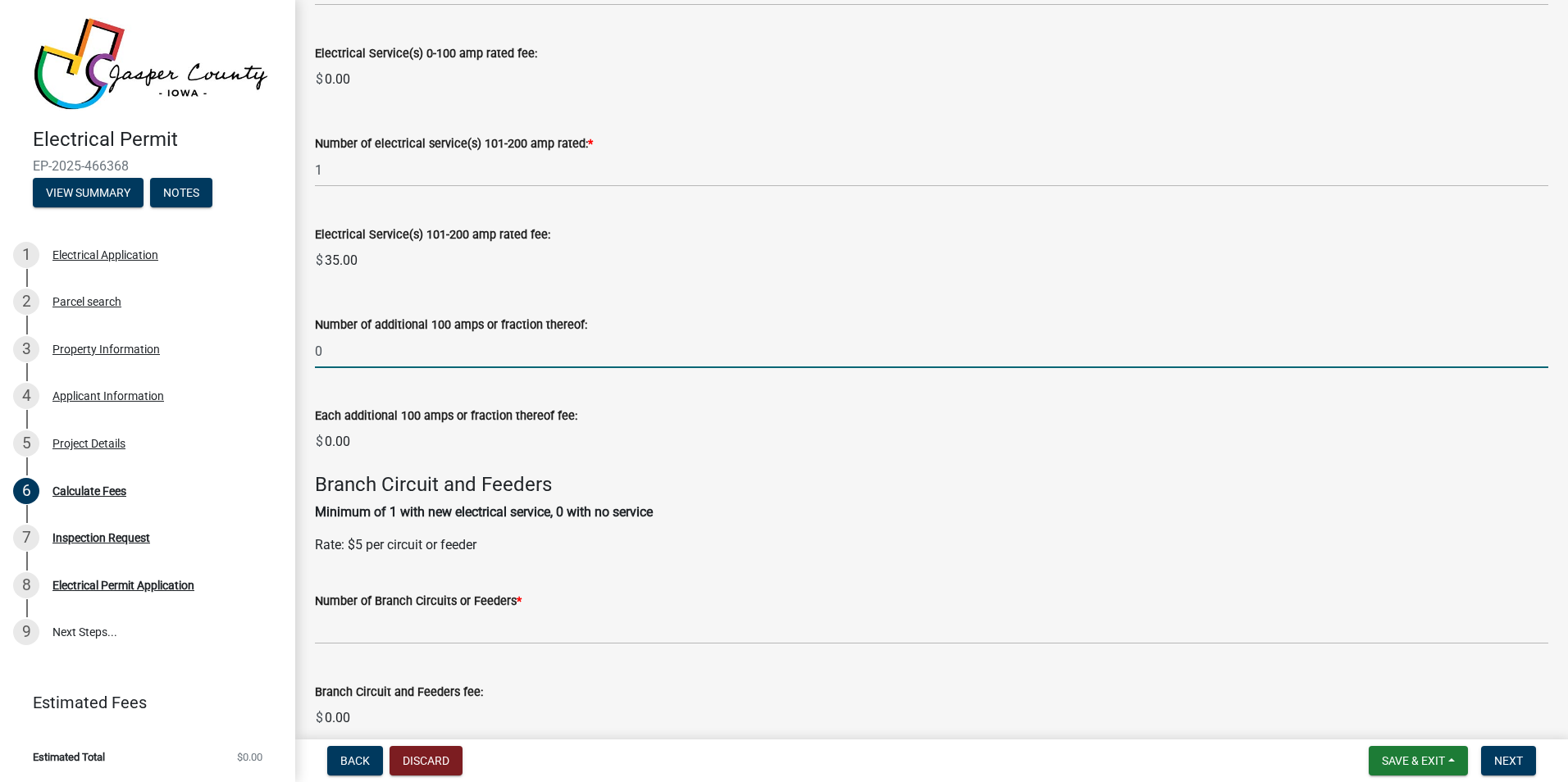
scroll to position [410, 0]
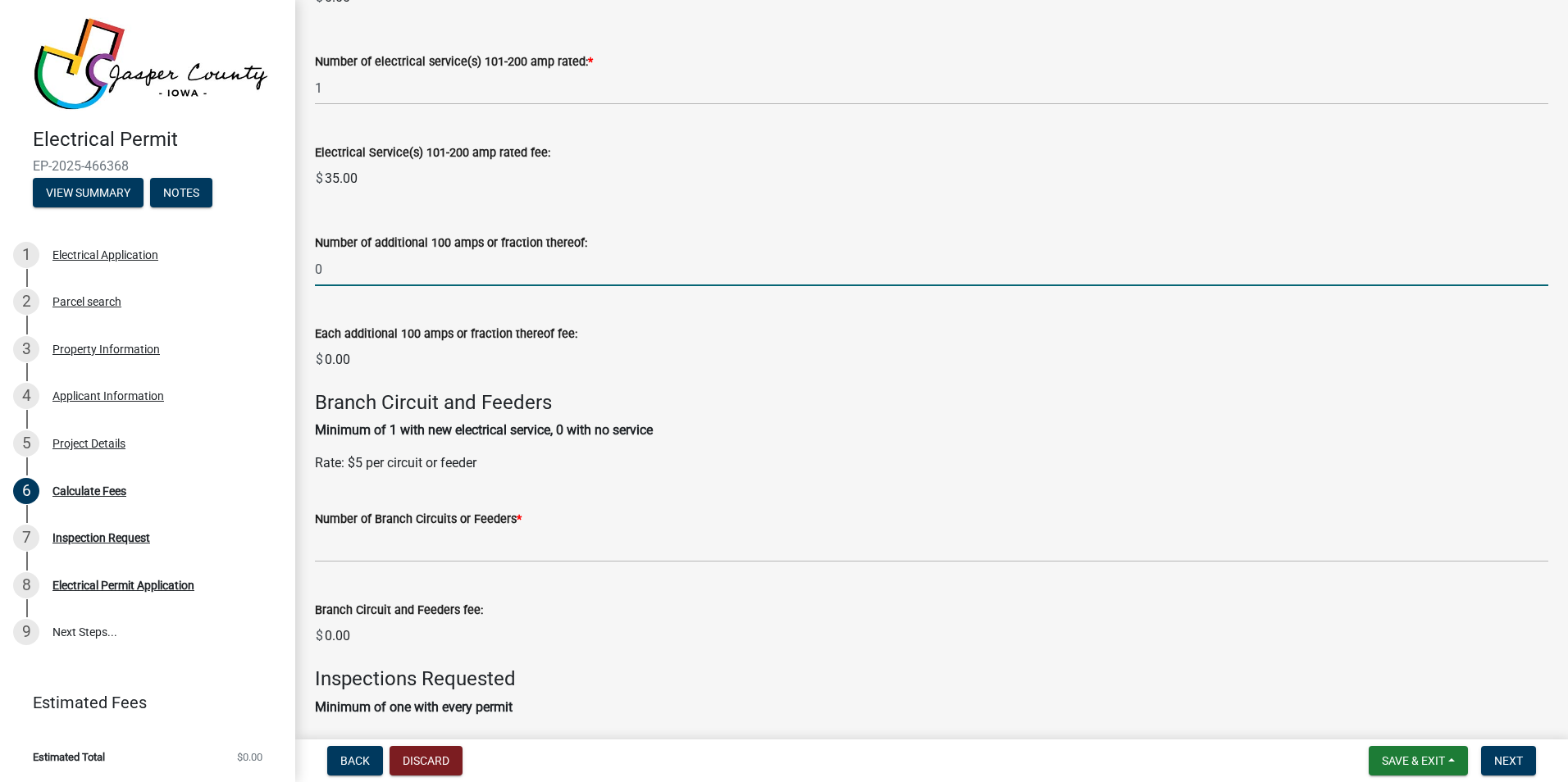
type input "0"
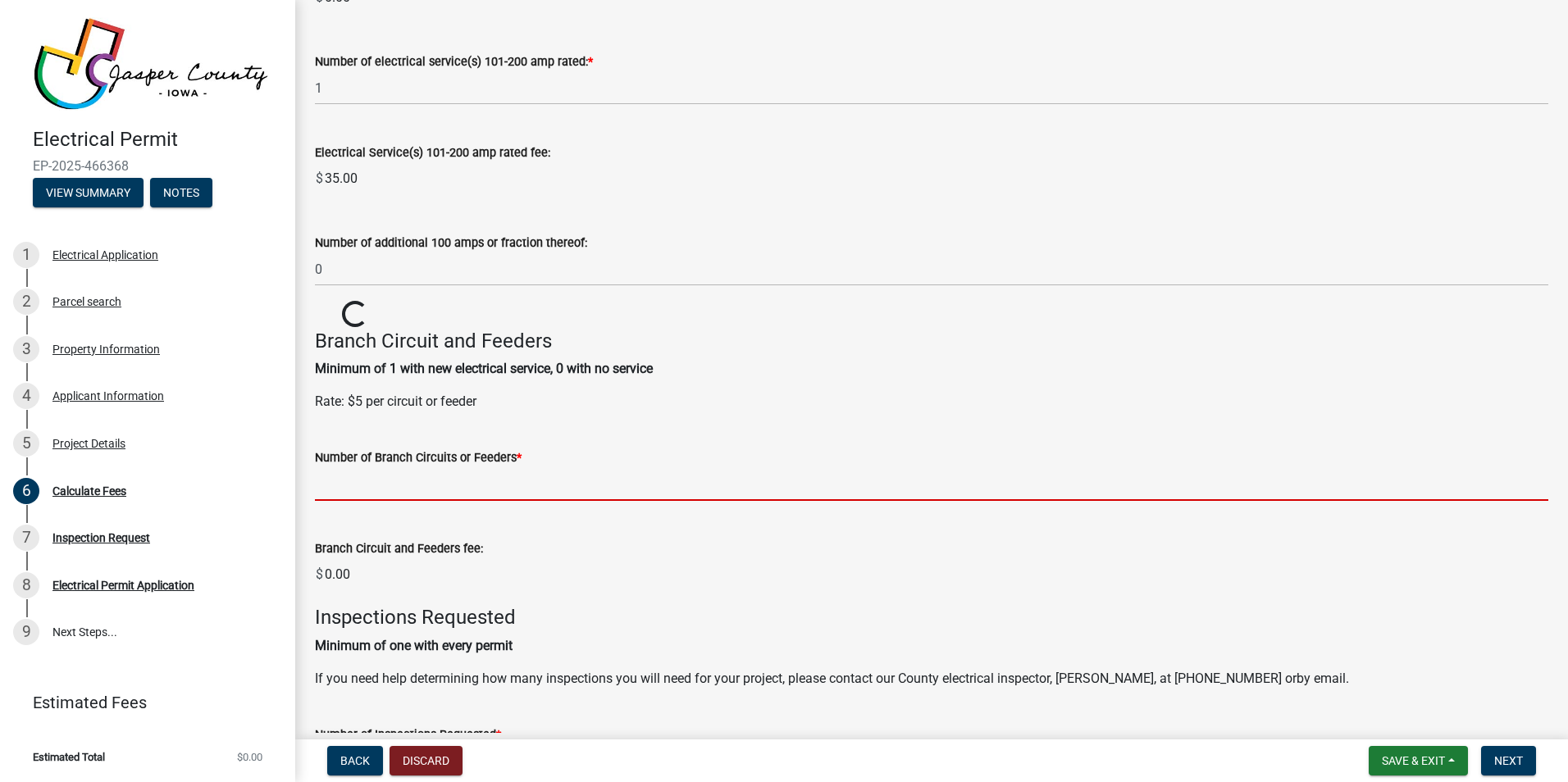
click at [355, 556] on wm-data-entity-input-list "Electrical Service Fees: For new services, changes of services, temporary servi…" at bounding box center [931, 359] width 1234 height 1354
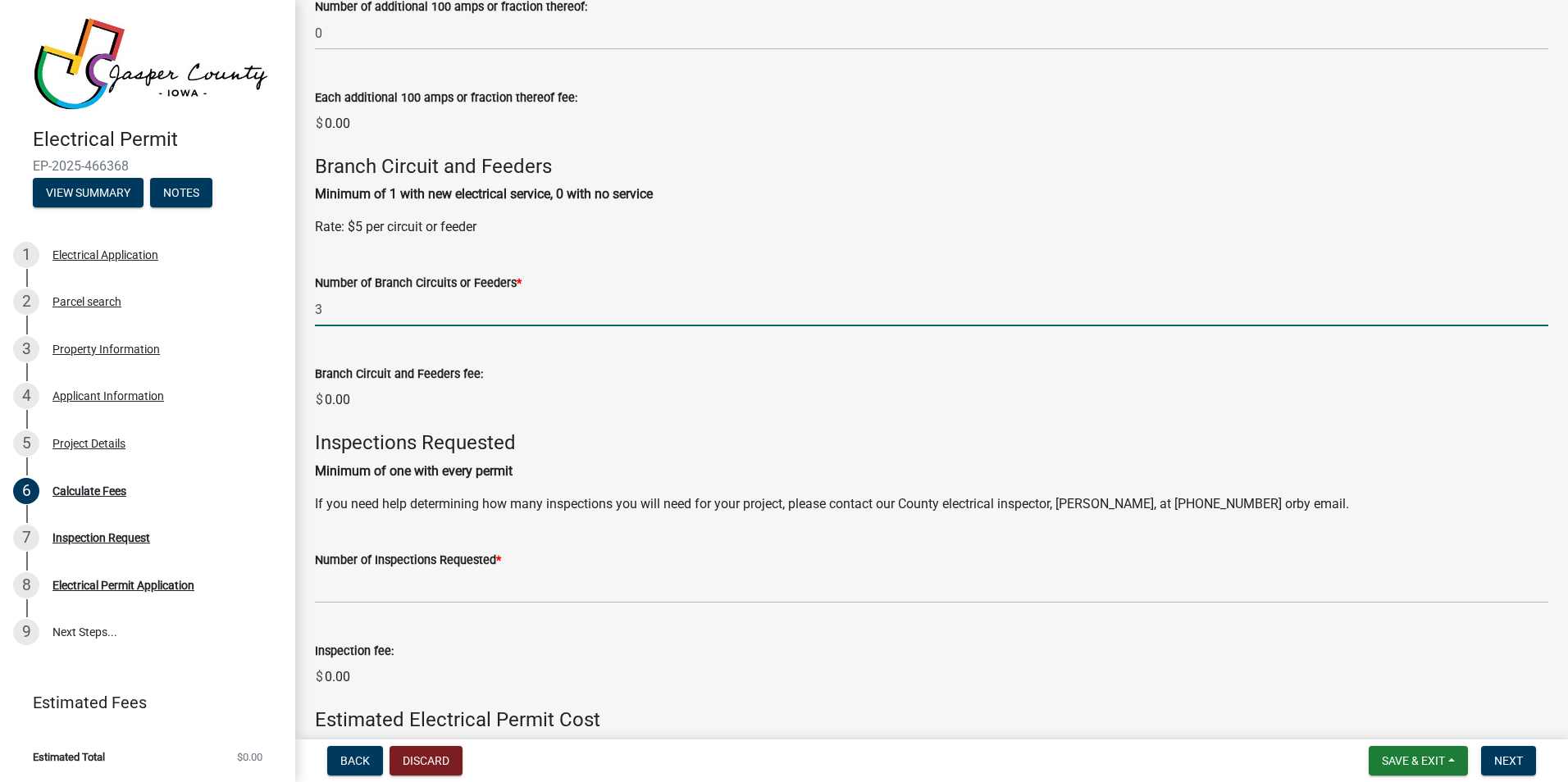
scroll to position [738, 0]
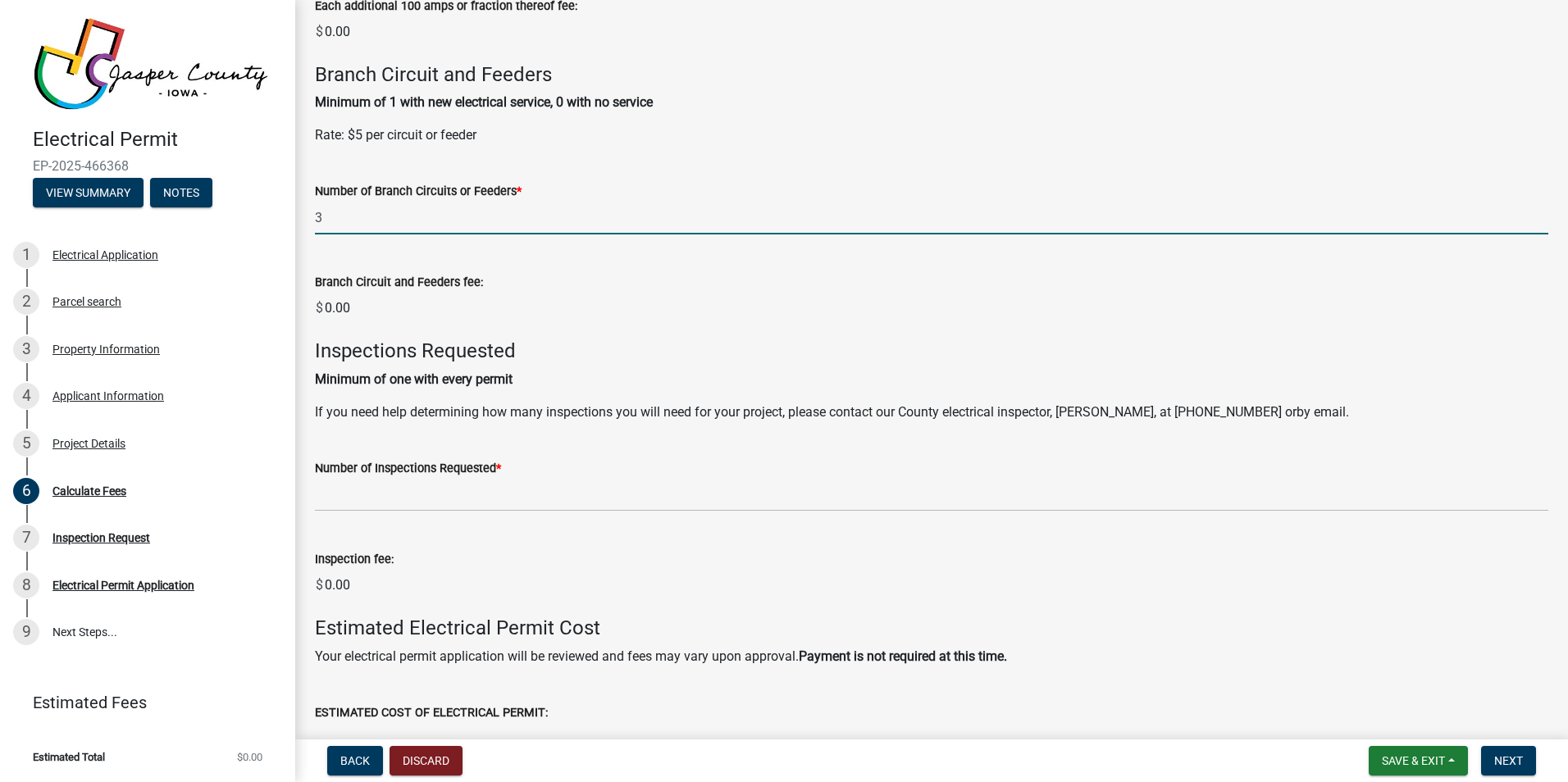
type input "3"
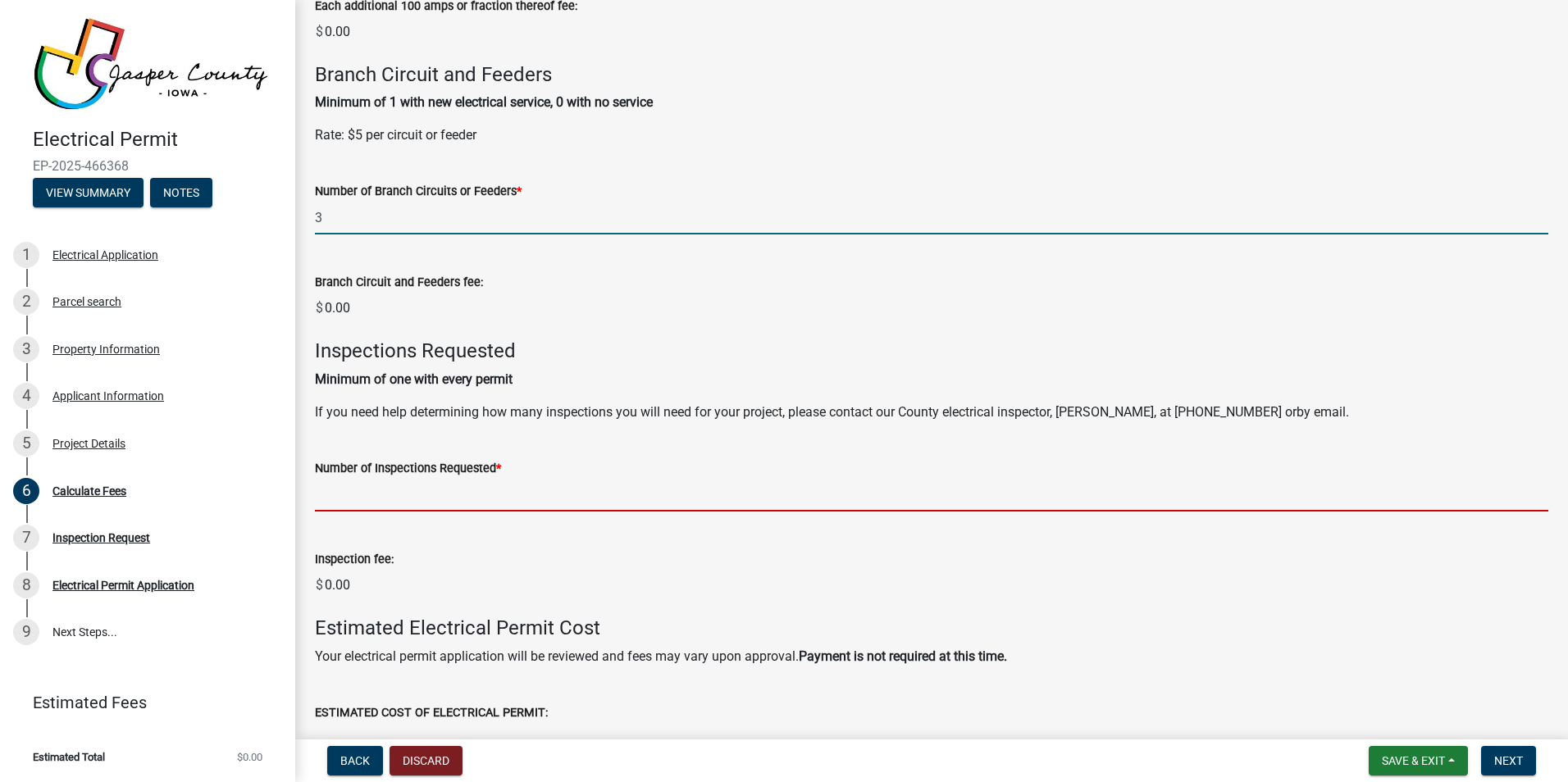
click at [428, 497] on wm-data-entity-input-list "Electrical Service Fees: For new services, changes of services, temporary servi…" at bounding box center [931, 62] width 1234 height 1416
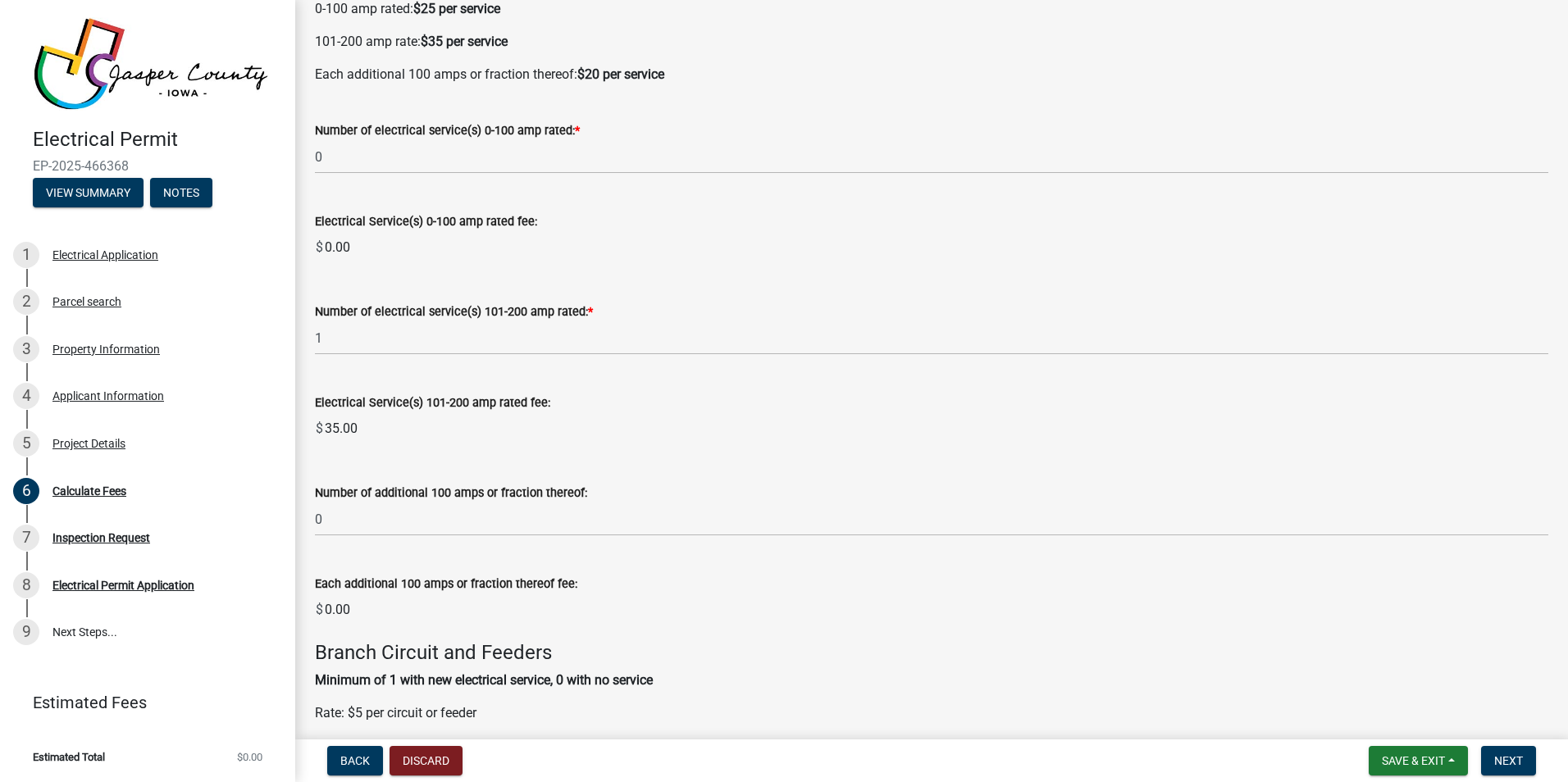
scroll to position [164, 0]
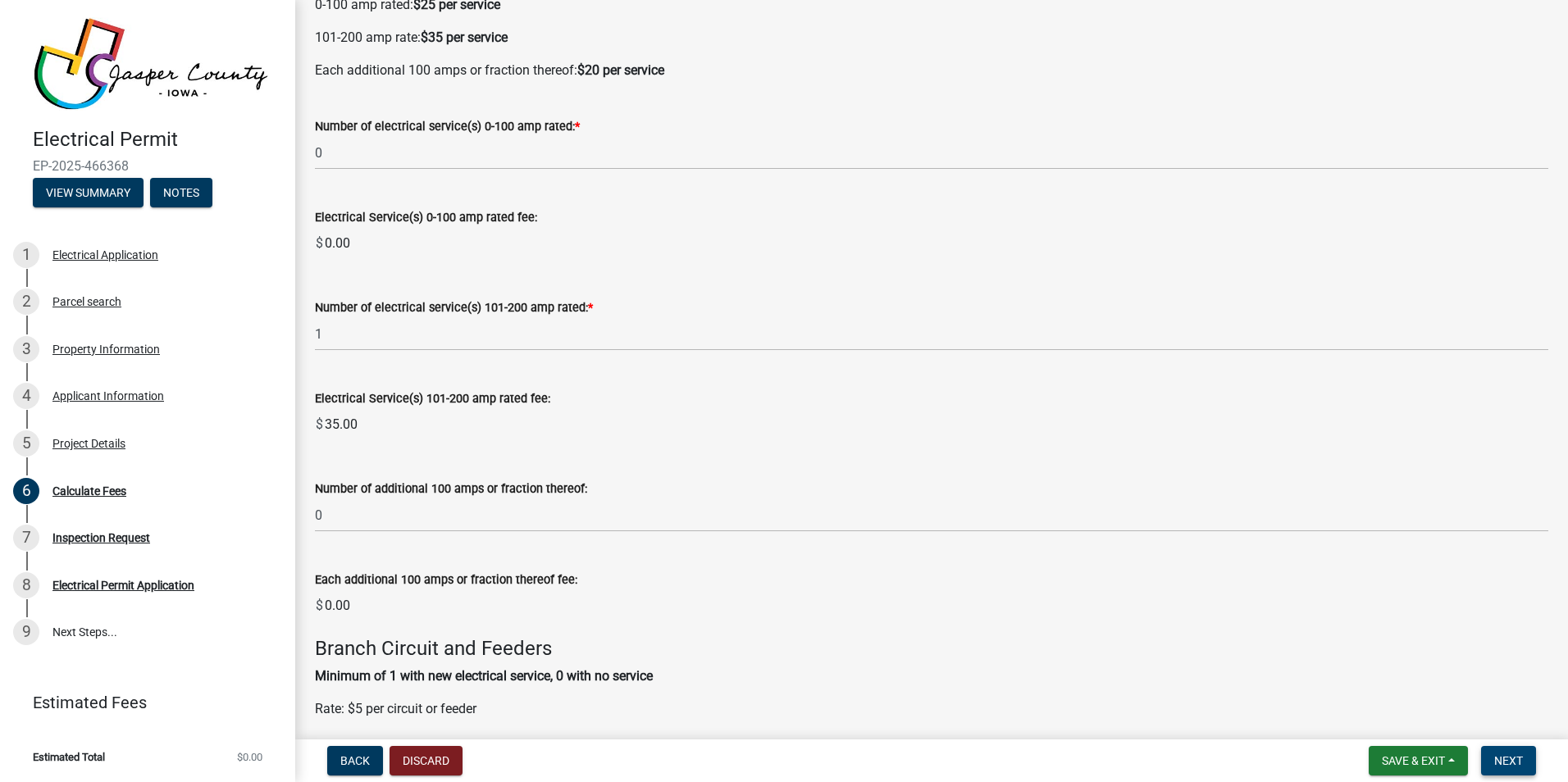
type input "1"
click at [1518, 762] on span "Next" at bounding box center [1508, 760] width 29 height 13
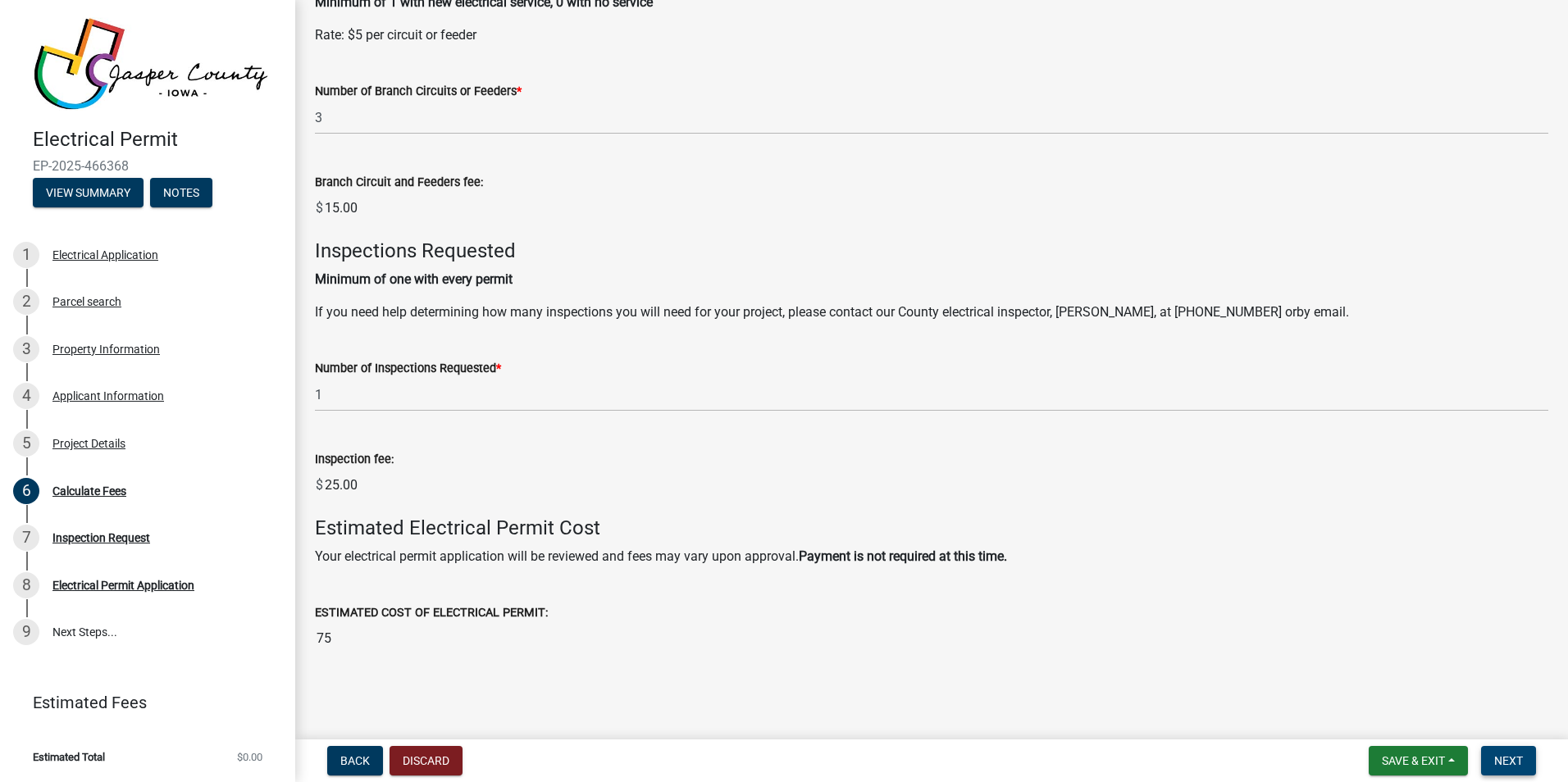
scroll to position [839, 0]
click at [1514, 756] on span "Next" at bounding box center [1508, 760] width 29 height 13
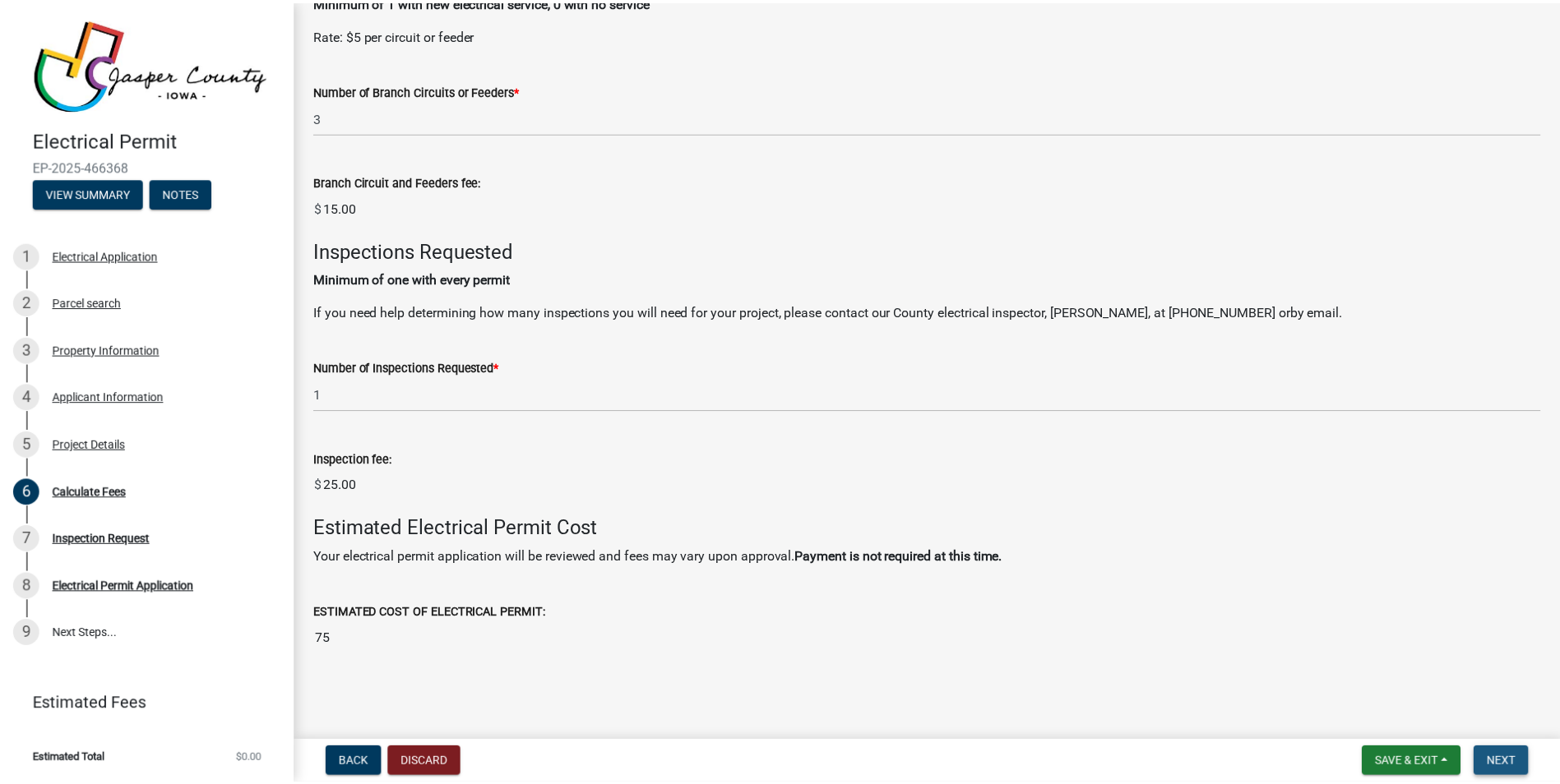
scroll to position [0, 0]
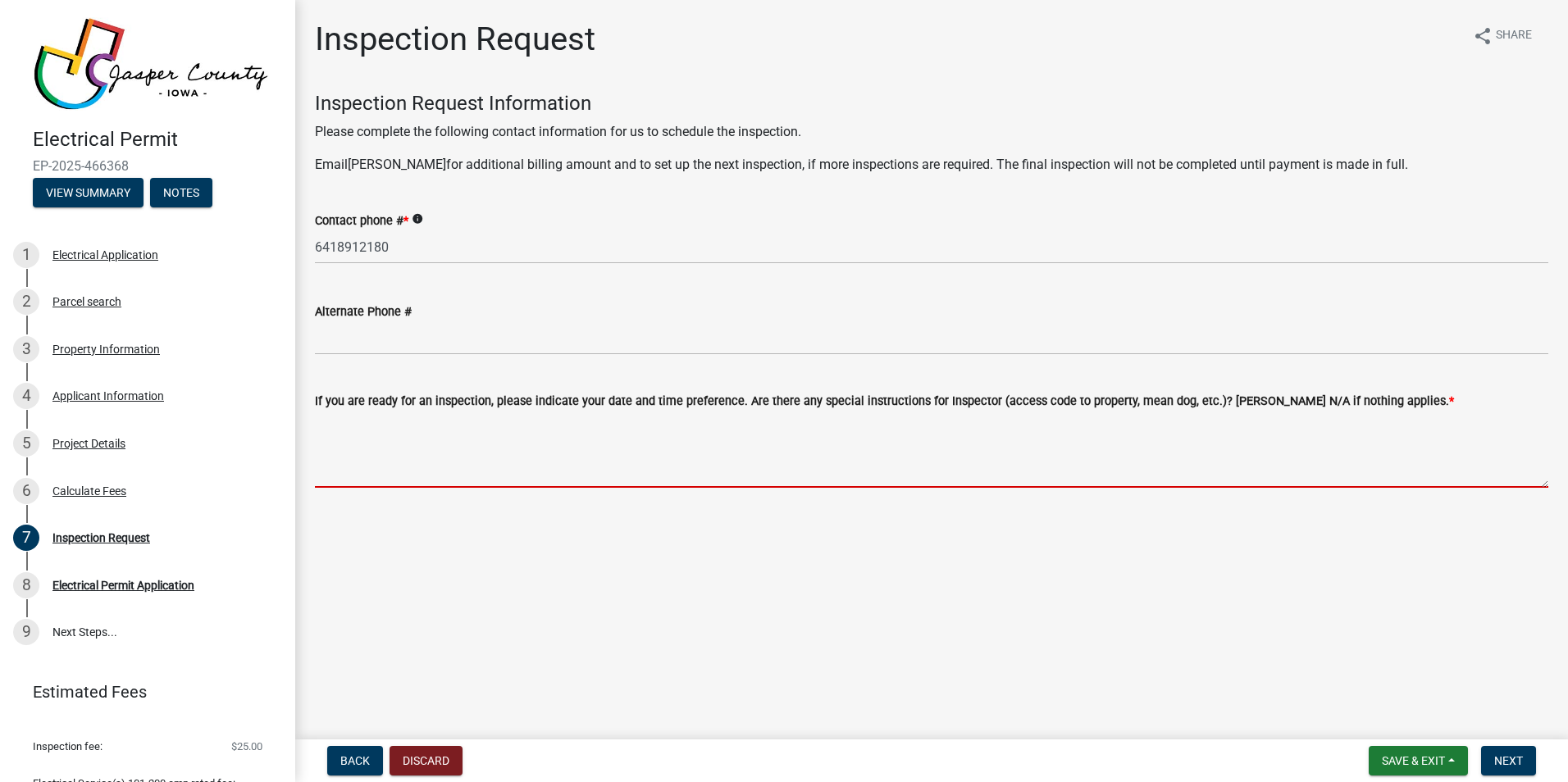
click at [707, 473] on textarea "If you are ready for an inspection, please indicate your date and time preferen…" at bounding box center [931, 449] width 1234 height 77
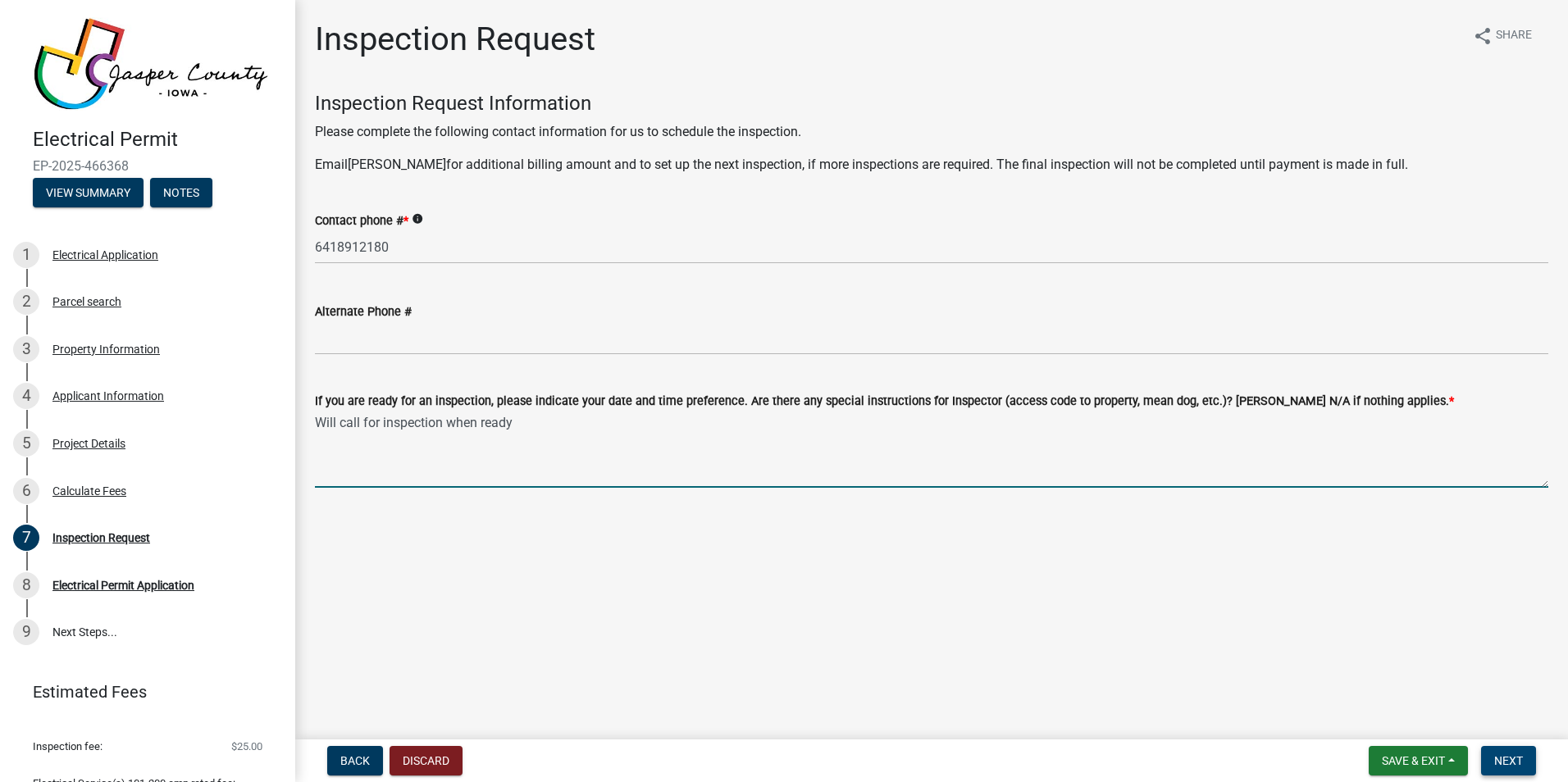
type textarea "Will call for inspection when ready"
click at [1524, 759] on button "Next" at bounding box center [1508, 761] width 55 height 30
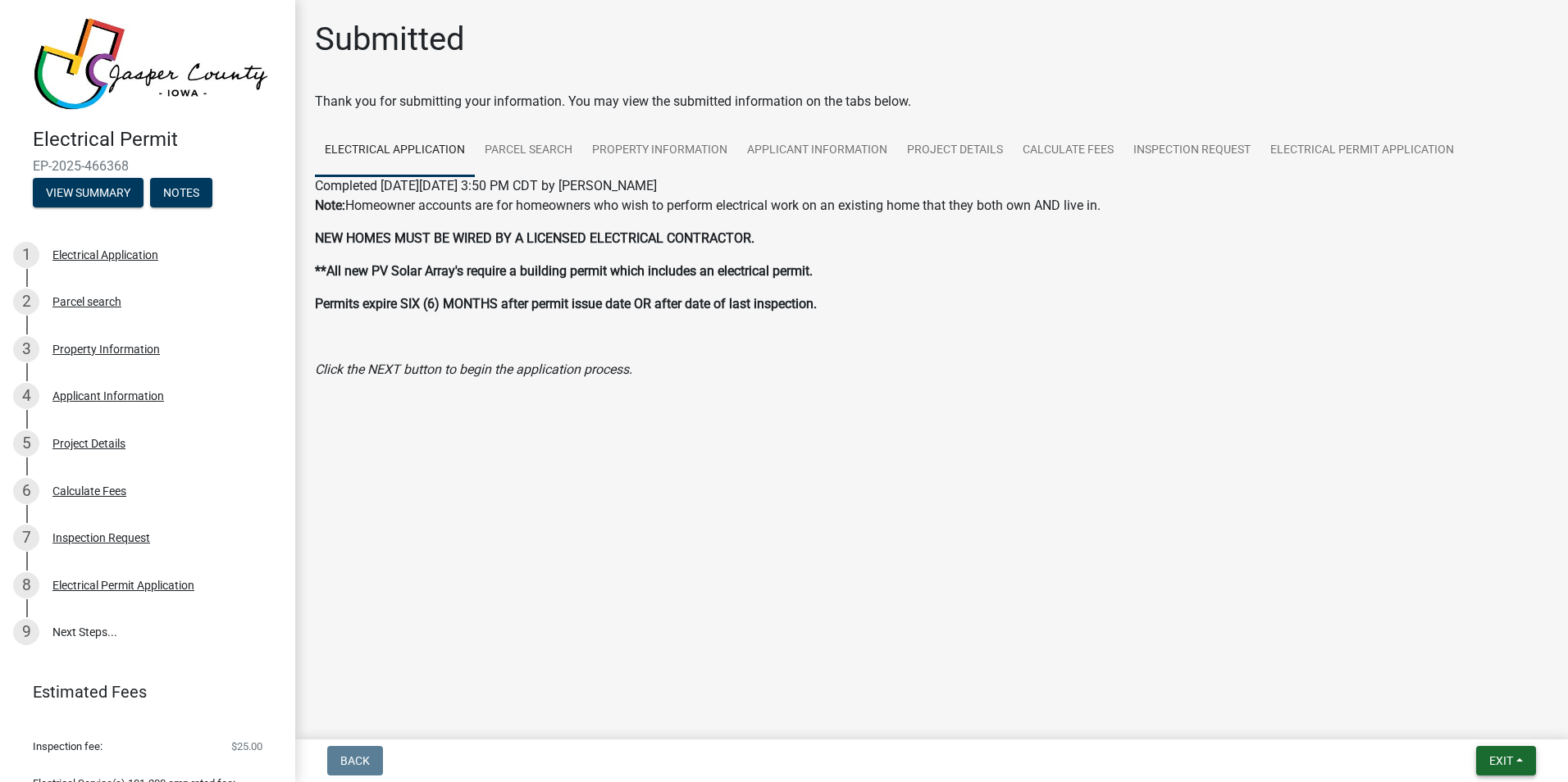
click at [1514, 760] on span "Exit" at bounding box center [1502, 760] width 24 height 13
click at [1458, 717] on button "Save & Exit" at bounding box center [1470, 718] width 131 height 39
